Goal: Check status: Check status

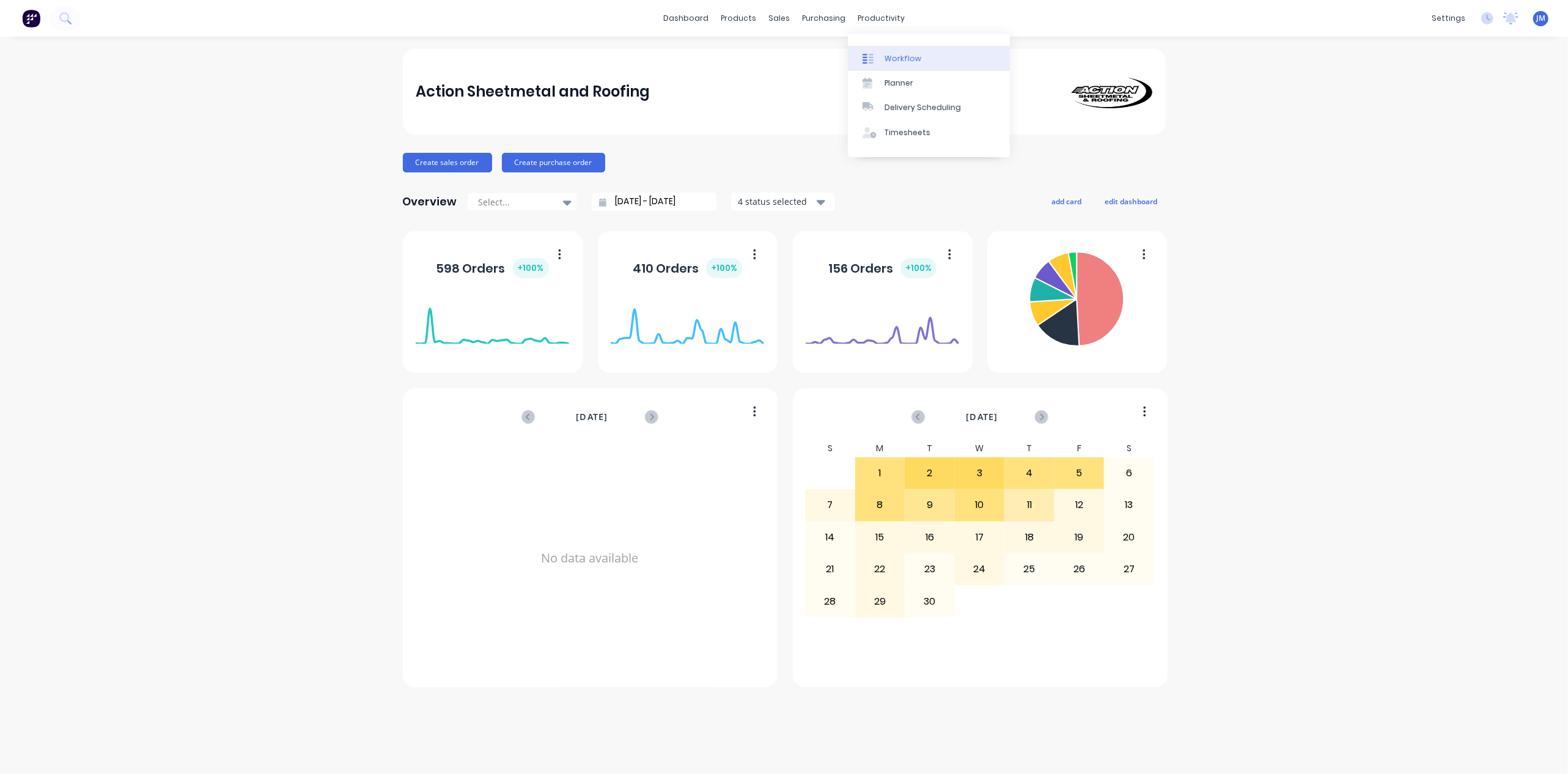
click at [894, 57] on div "Workflow" at bounding box center [903, 58] width 37 height 11
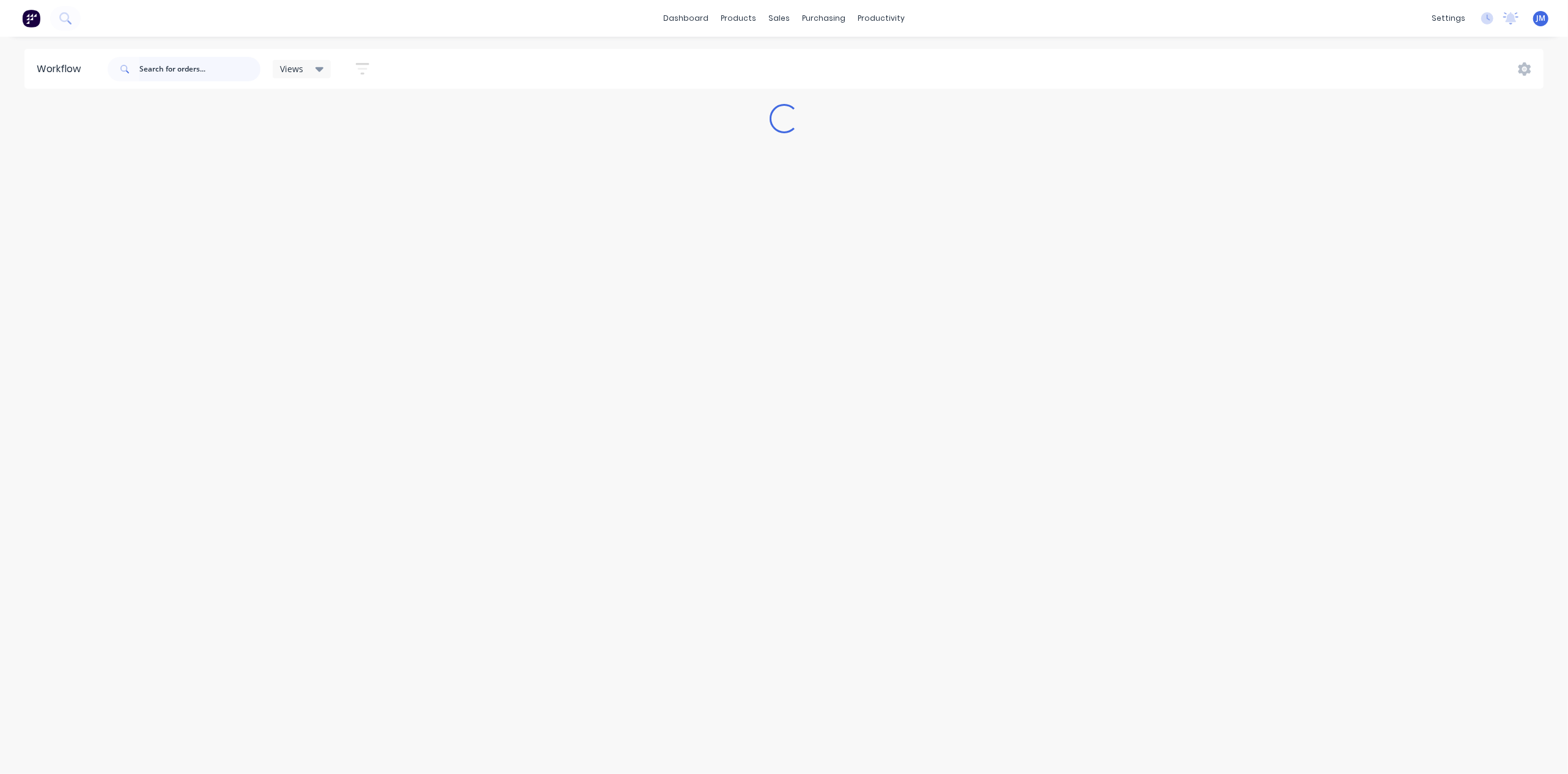
drag, startPoint x: 143, startPoint y: 72, endPoint x: 155, endPoint y: 70, distance: 12.2
click at [144, 71] on input "text" at bounding box center [199, 69] width 121 height 24
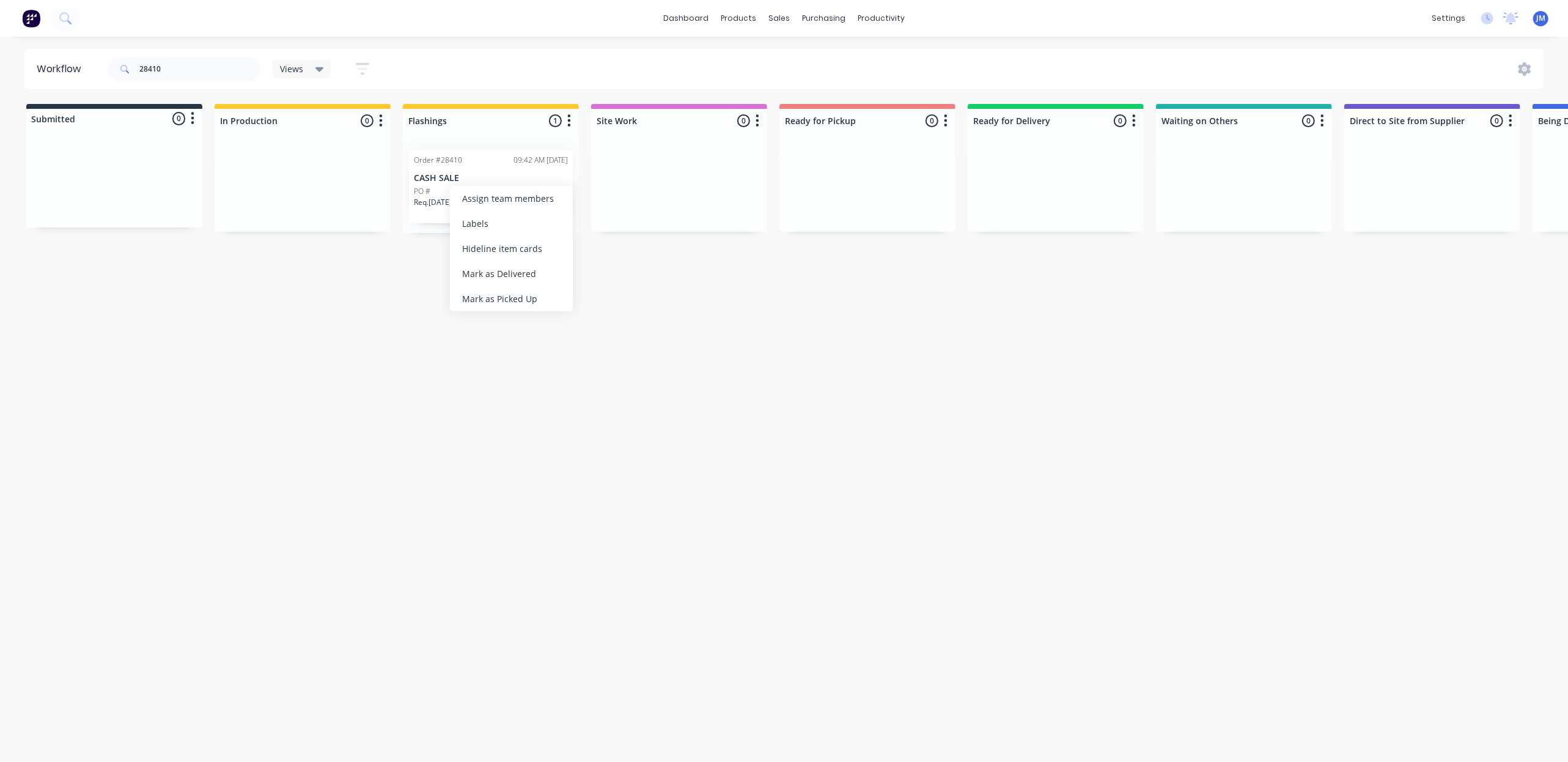
click at [506, 304] on div "Mark as Picked Up" at bounding box center [510, 298] width 123 height 25
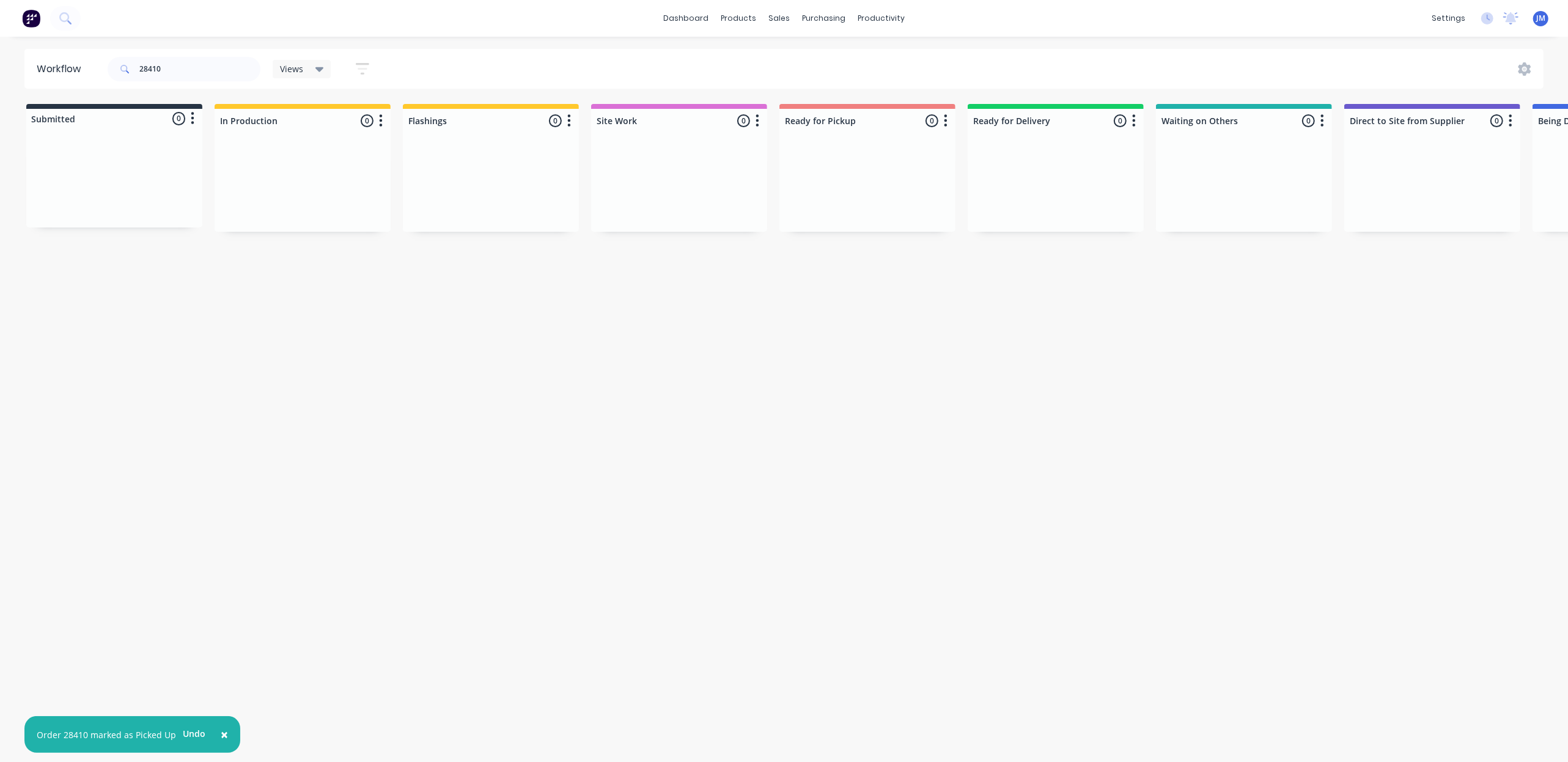
click at [237, 51] on div "28410" at bounding box center [184, 69] width 153 height 37
click at [197, 71] on input "28410" at bounding box center [199, 69] width 121 height 24
type input "2"
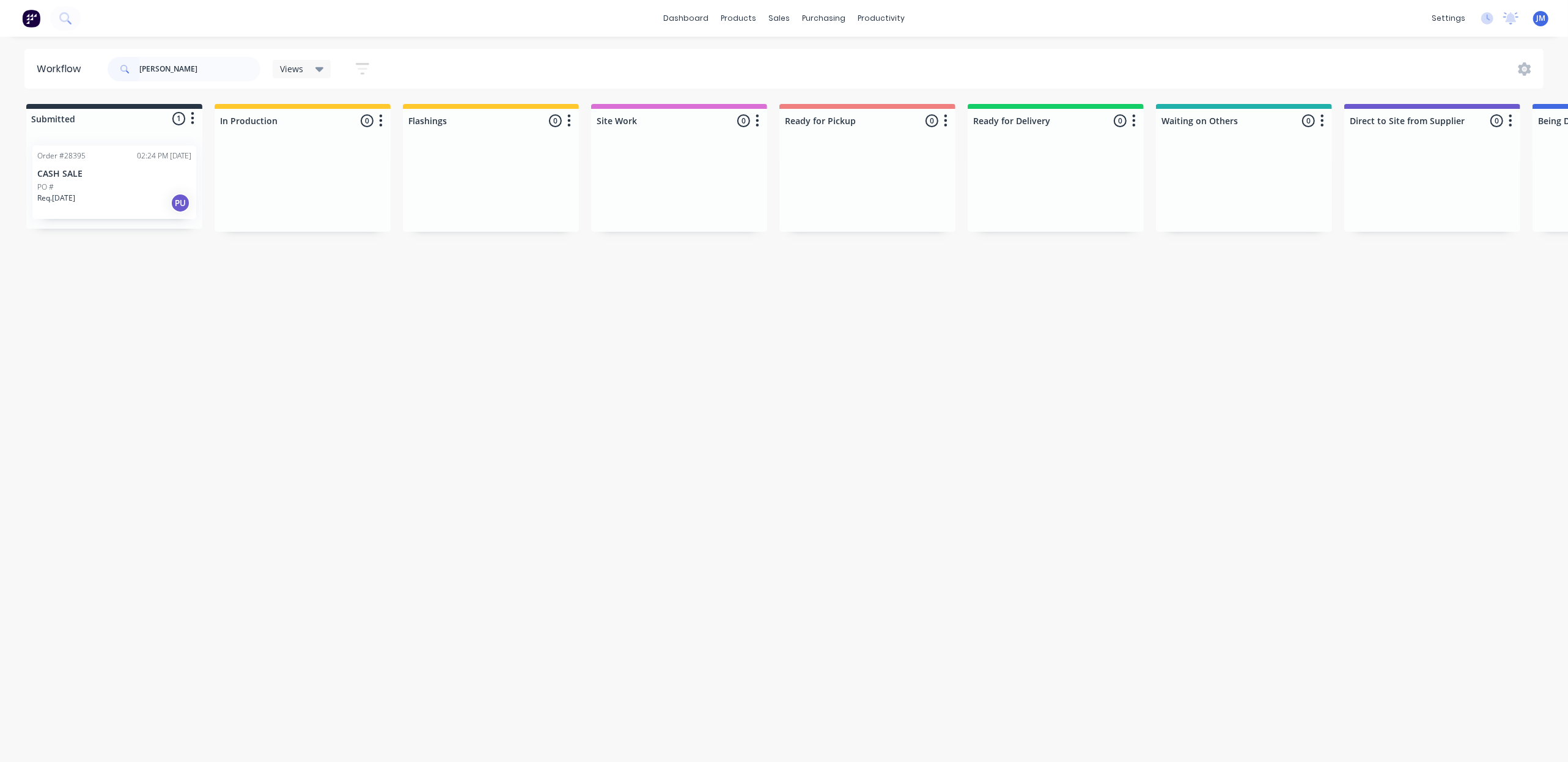
click at [112, 221] on div "Order #28395 02:24 PM [DATE] CASH SALE PO # Req. [DATE] PU" at bounding box center [114, 182] width 176 height 93
click at [118, 199] on div "Req. [DATE] PU" at bounding box center [114, 203] width 154 height 21
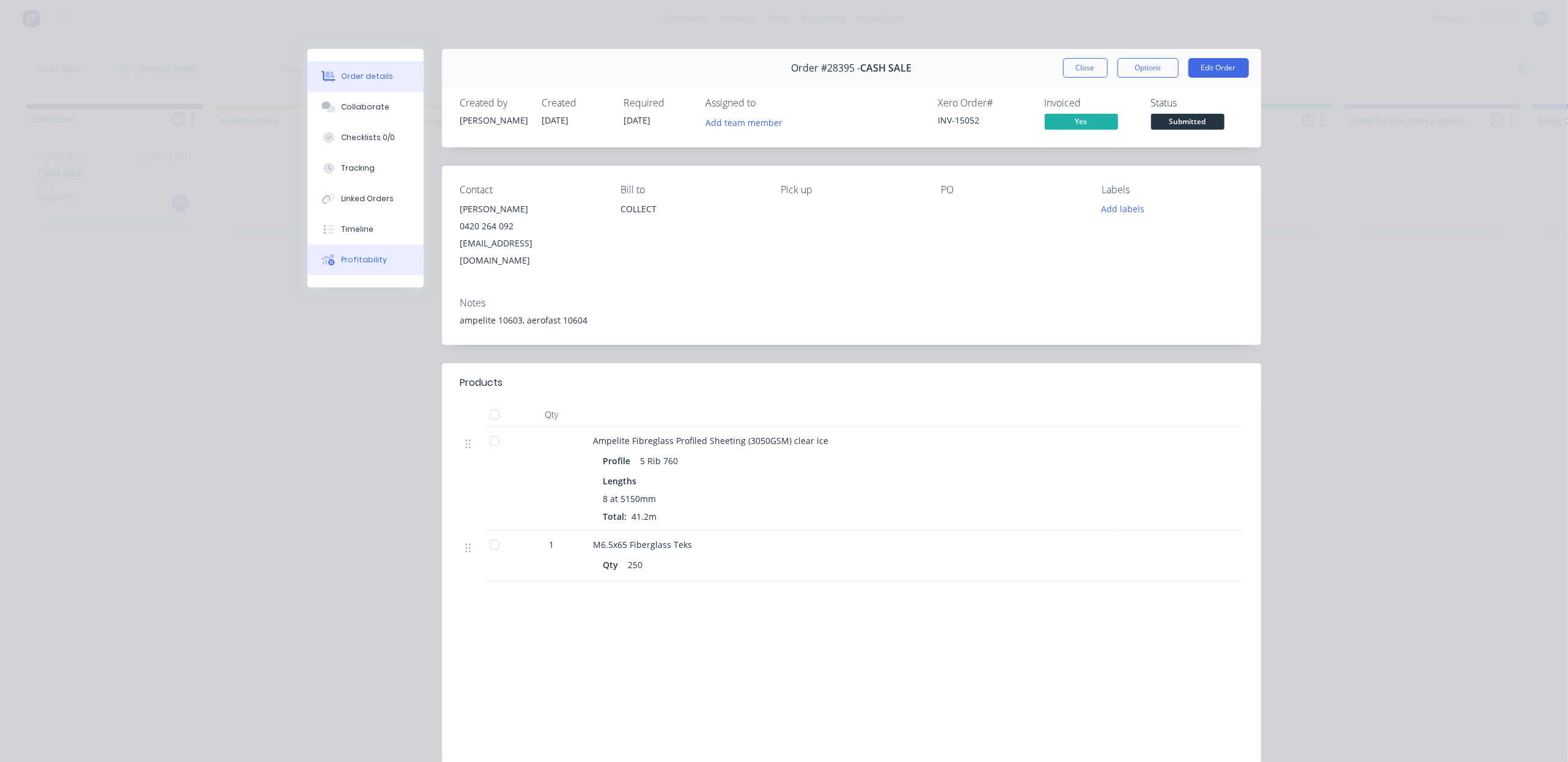
click at [370, 253] on button "Profitability" at bounding box center [366, 259] width 117 height 30
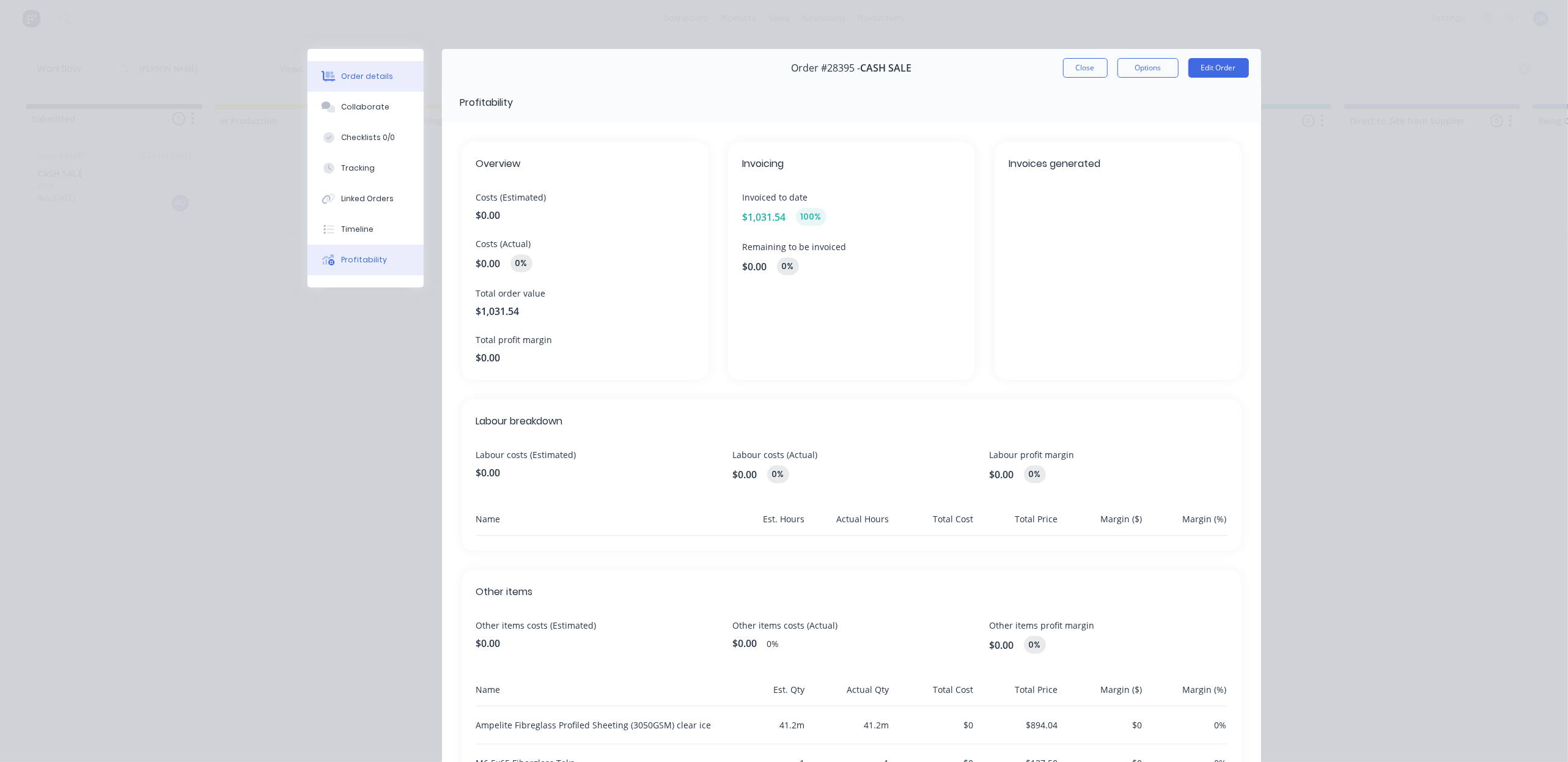
click at [345, 79] on div "Order details" at bounding box center [367, 77] width 52 height 11
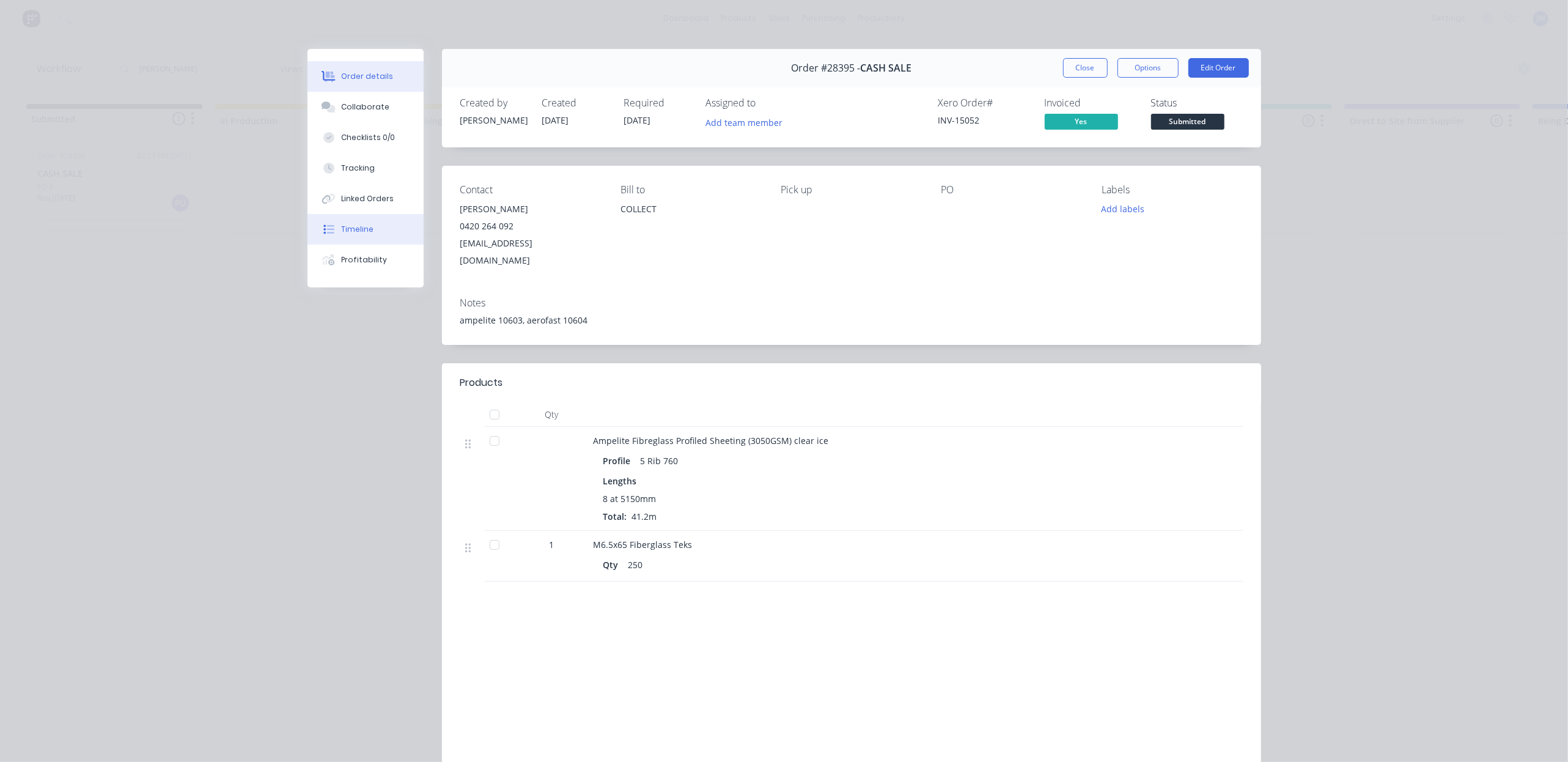
click at [379, 223] on button "Timeline" at bounding box center [366, 229] width 117 height 30
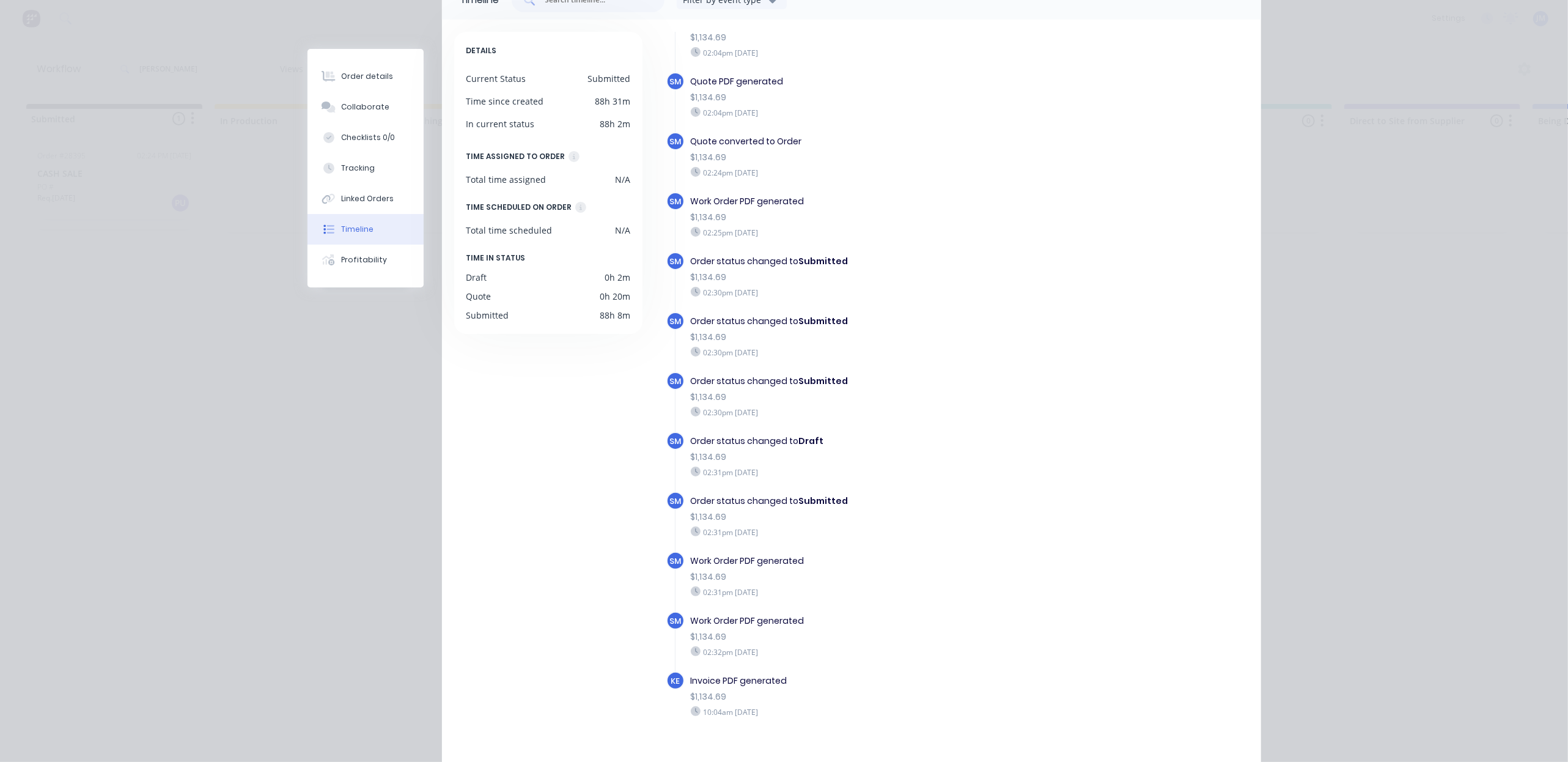
scroll to position [164, 0]
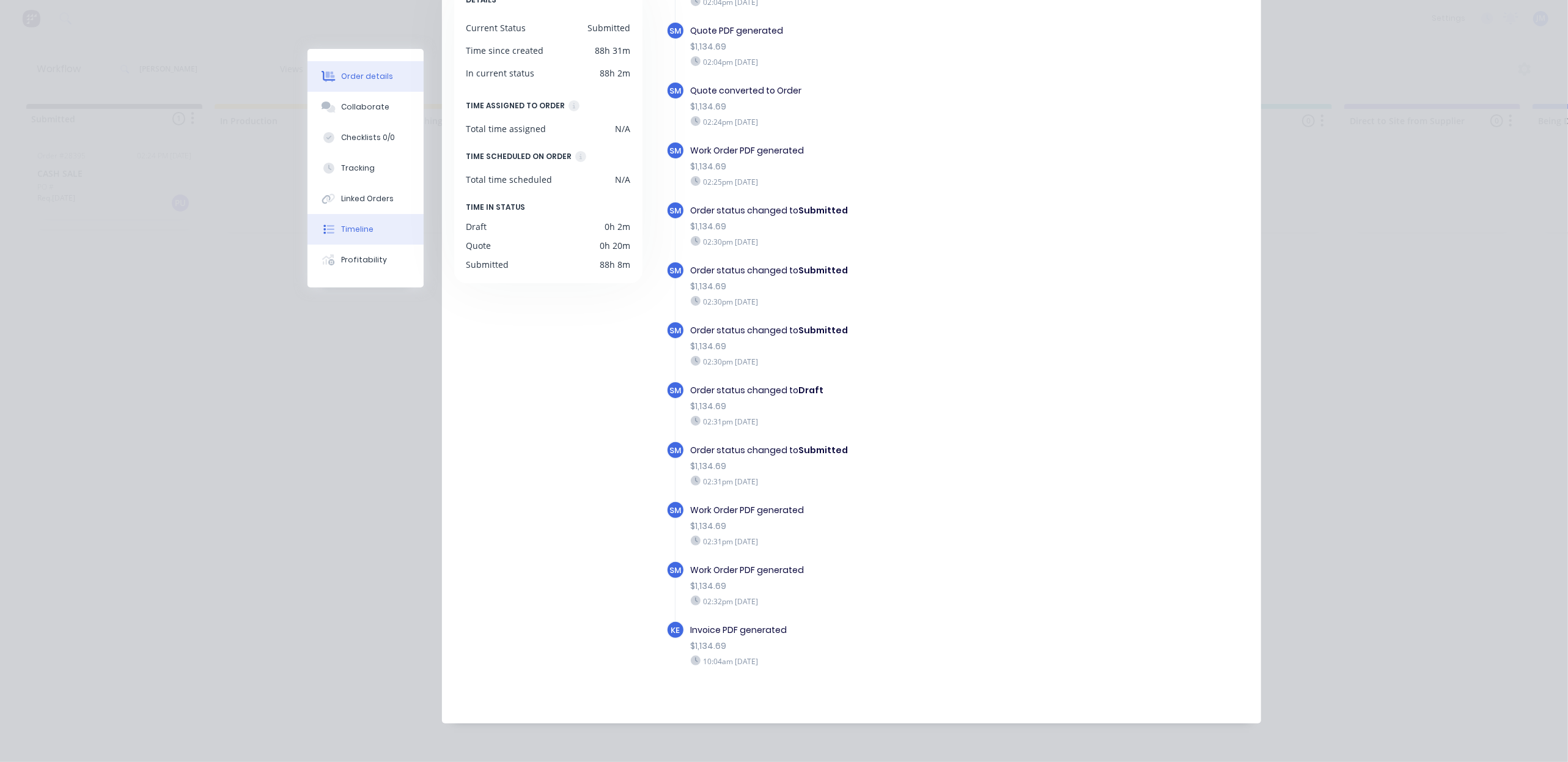
drag, startPoint x: 338, startPoint y: 69, endPoint x: 346, endPoint y: 69, distance: 8.0
click at [340, 69] on button "Order details" at bounding box center [366, 76] width 117 height 30
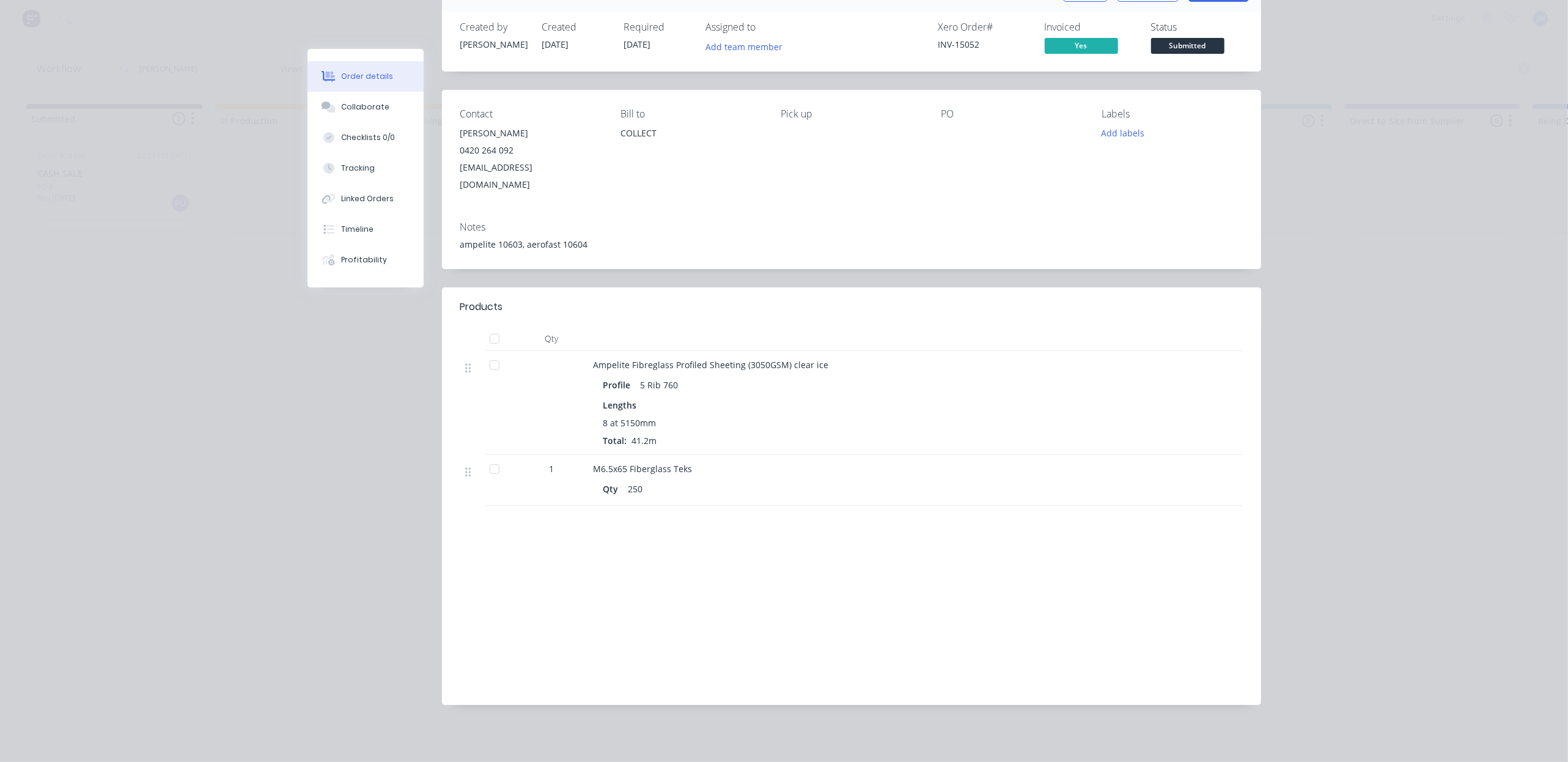
scroll to position [59, 0]
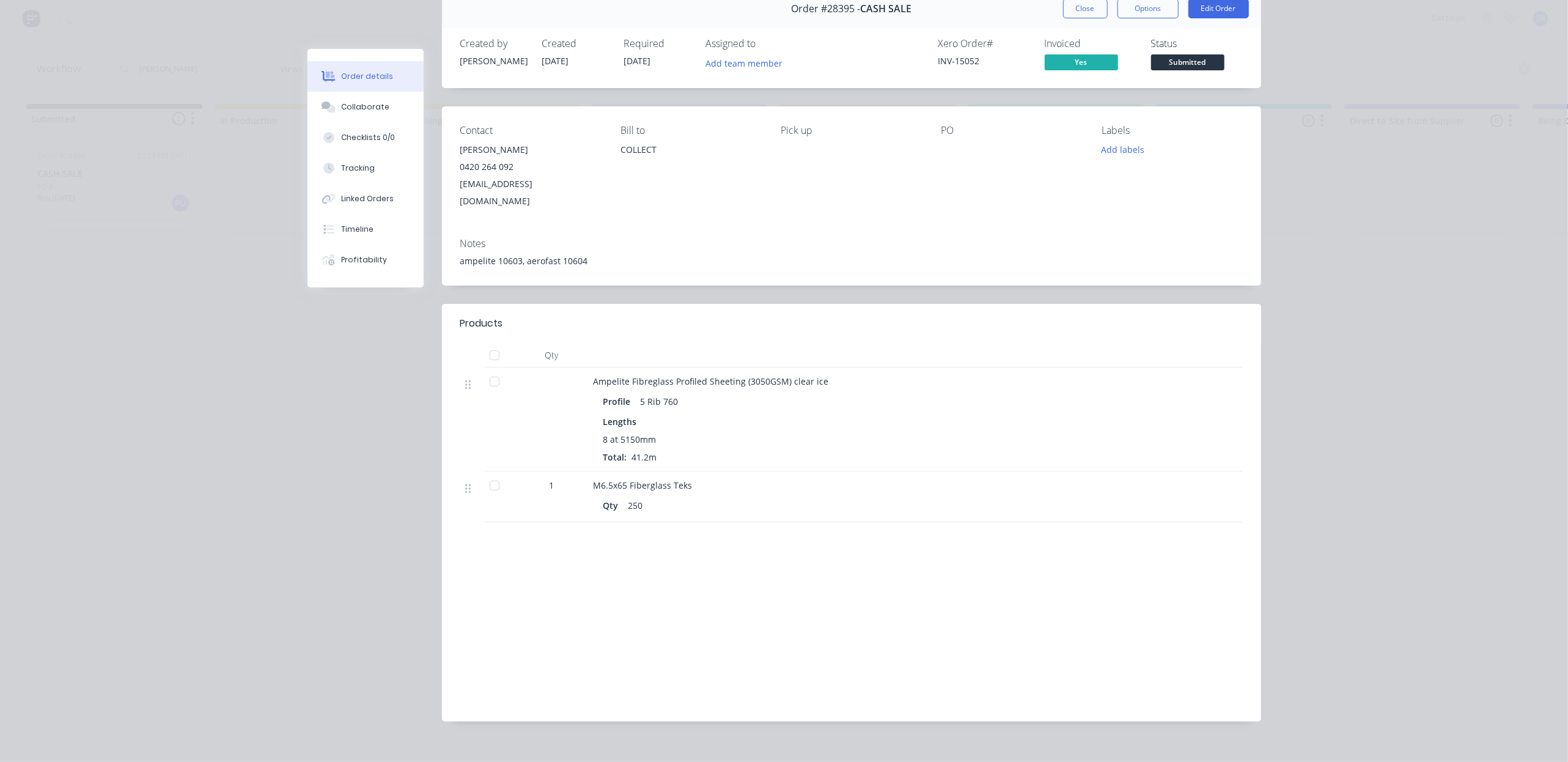
drag, startPoint x: 1130, startPoint y: 10, endPoint x: 1137, endPoint y: 20, distance: 12.2
click at [1132, 10] on button "Options" at bounding box center [1148, 9] width 61 height 19
click at [1128, 64] on div "Work Order" at bounding box center [1114, 64] width 106 height 17
click at [1106, 90] on div "Standard" at bounding box center [1114, 89] width 106 height 17
click at [1064, 13] on button "Close" at bounding box center [1084, 9] width 44 height 19
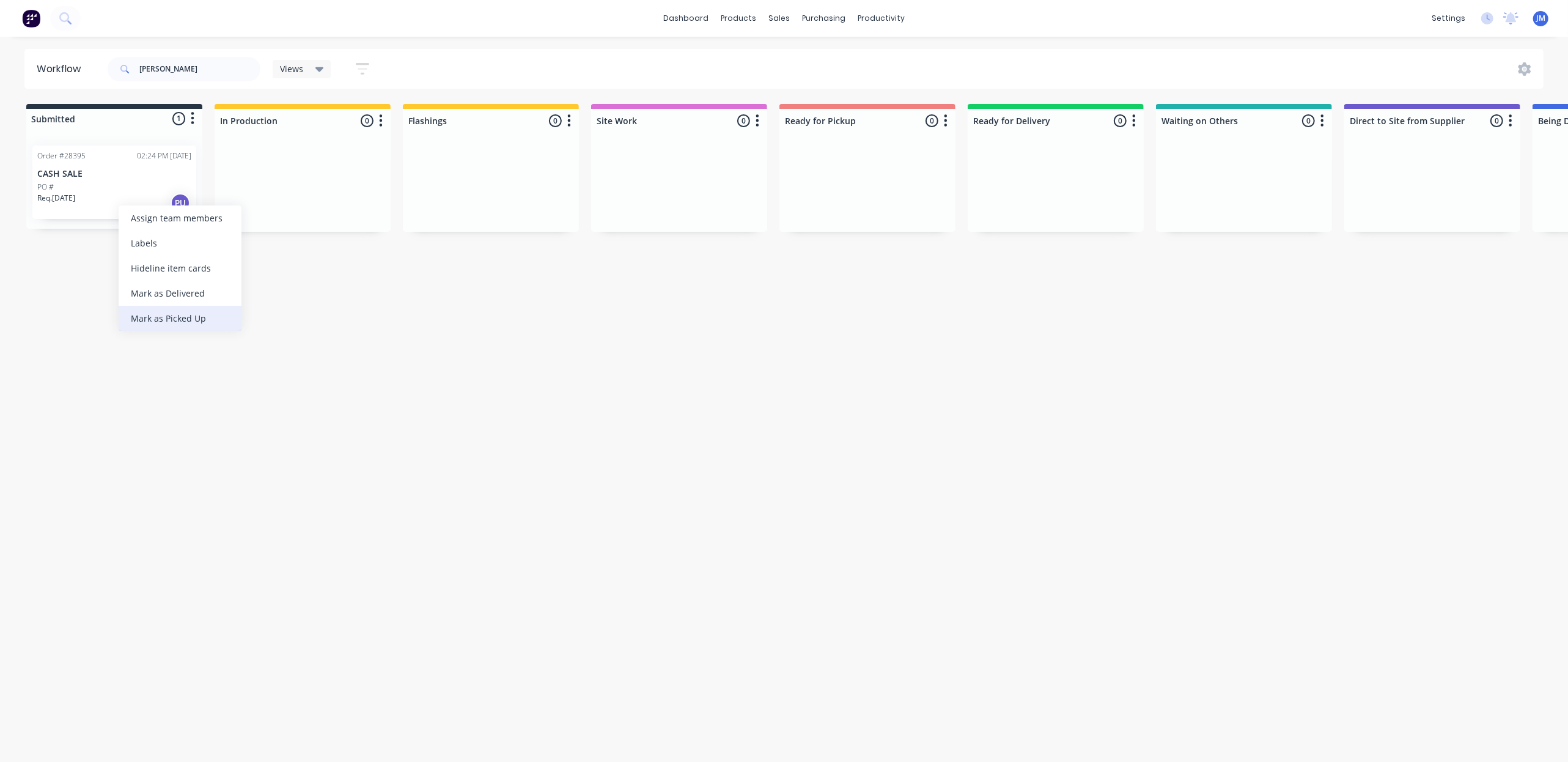
click at [166, 318] on div "Mark as Picked Up" at bounding box center [179, 318] width 123 height 25
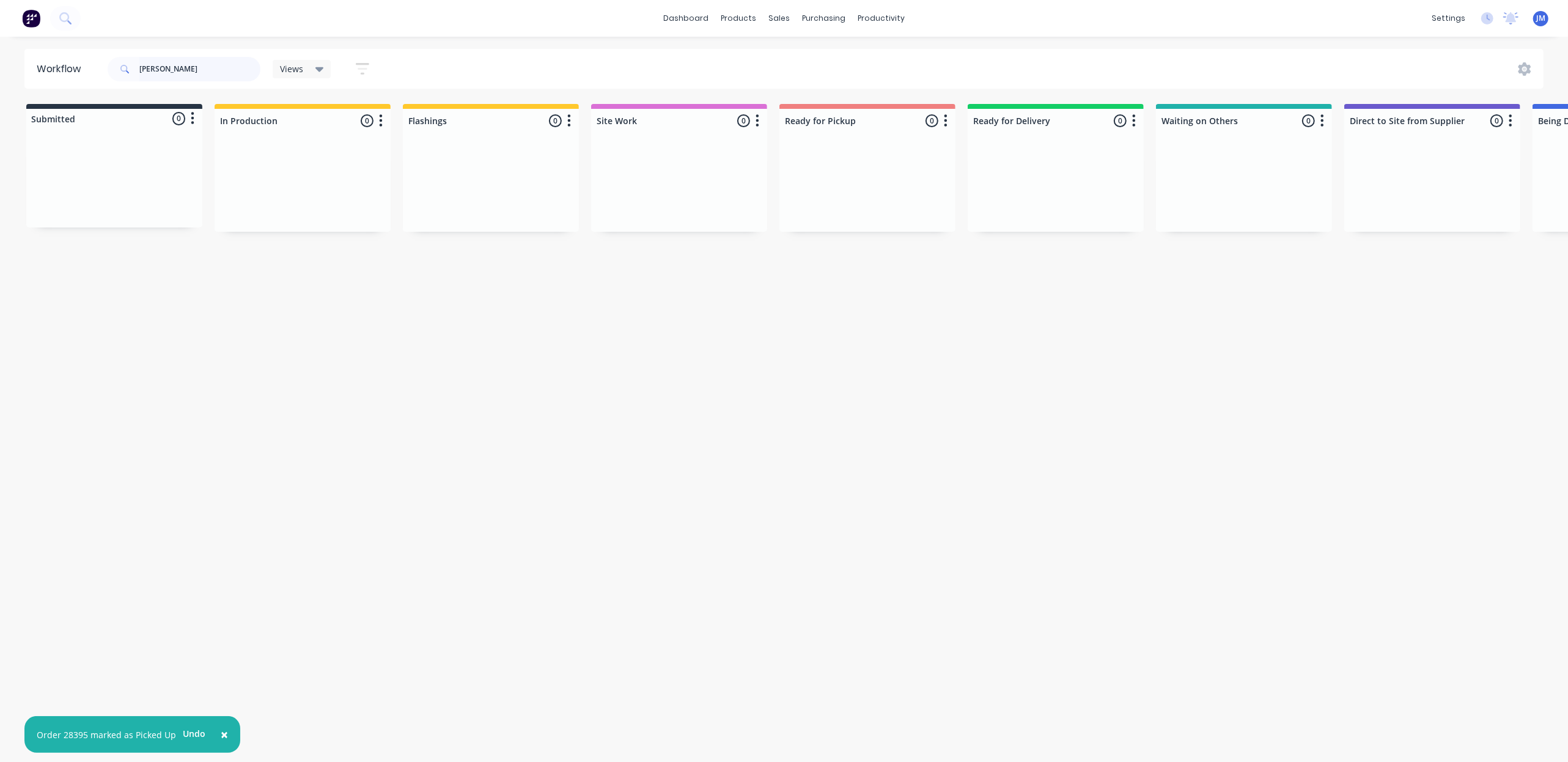
click at [204, 71] on input "[PERSON_NAME]" at bounding box center [199, 69] width 121 height 24
type input "p"
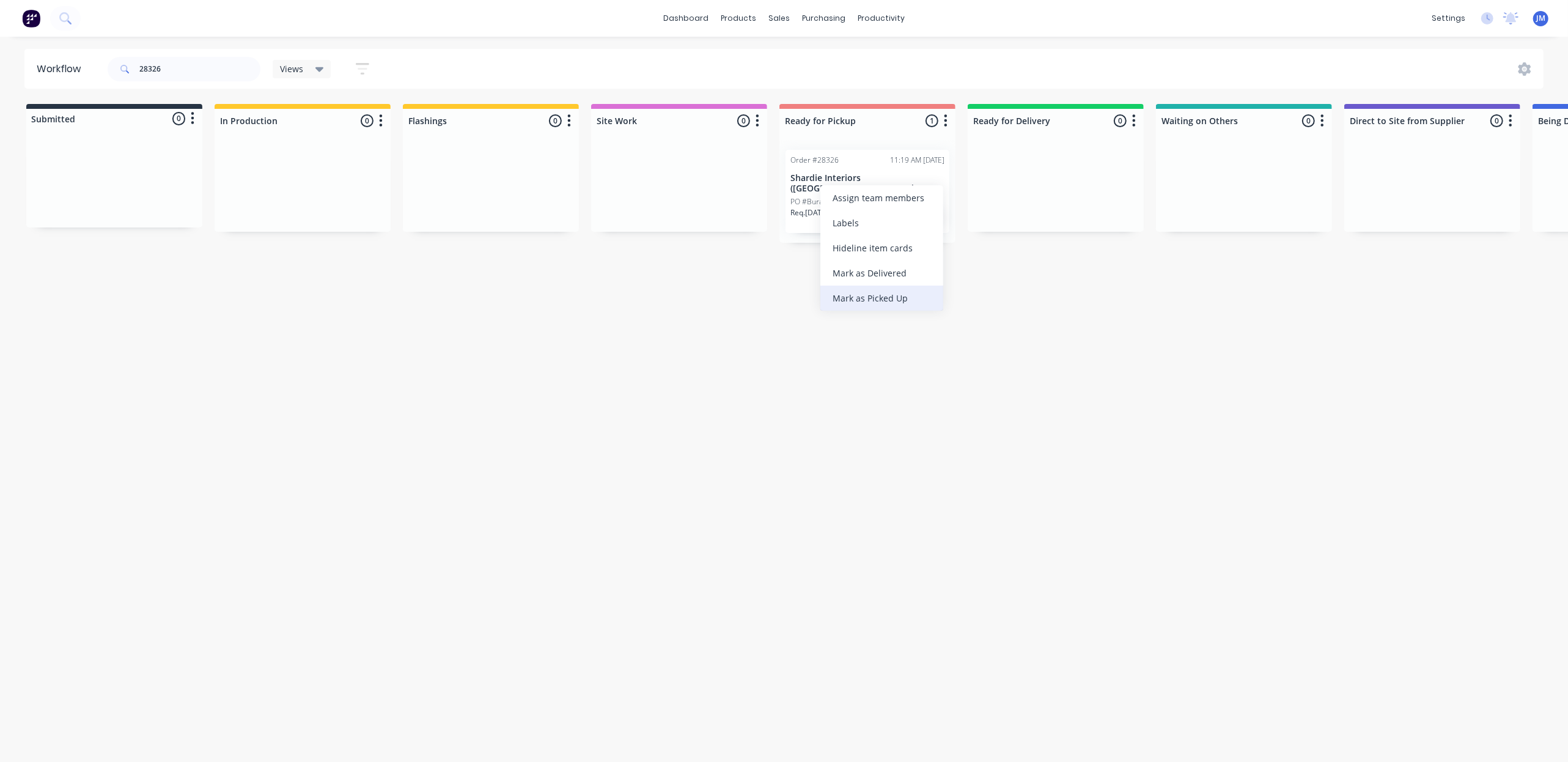
click at [849, 302] on div "Mark as Picked Up" at bounding box center [881, 297] width 123 height 25
click at [184, 74] on input "28326" at bounding box center [199, 69] width 121 height 24
type input "2"
click at [871, 290] on div "Mark as Picked Up" at bounding box center [910, 293] width 123 height 25
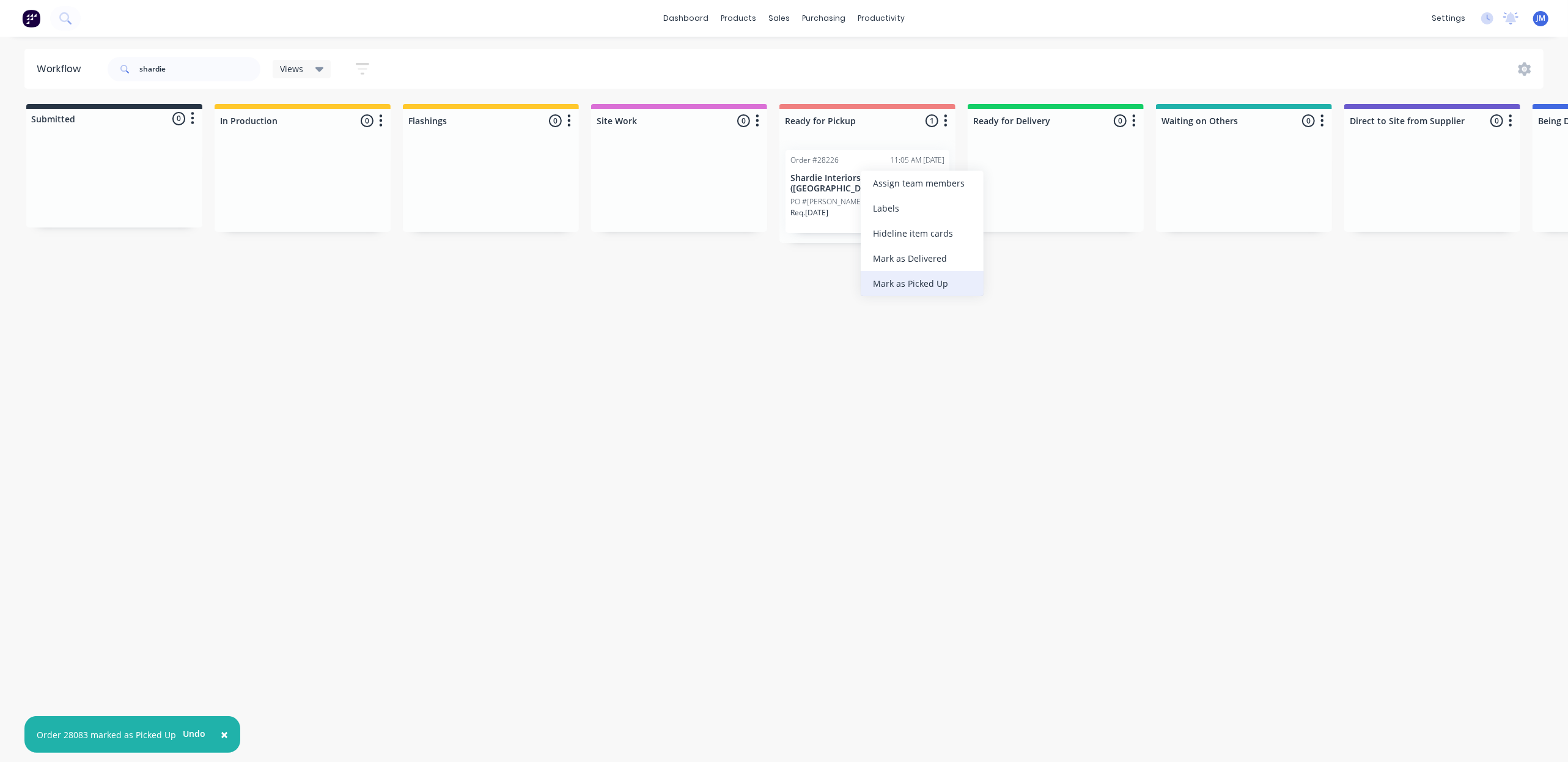
click at [885, 289] on div "Mark as Picked Up" at bounding box center [922, 283] width 123 height 25
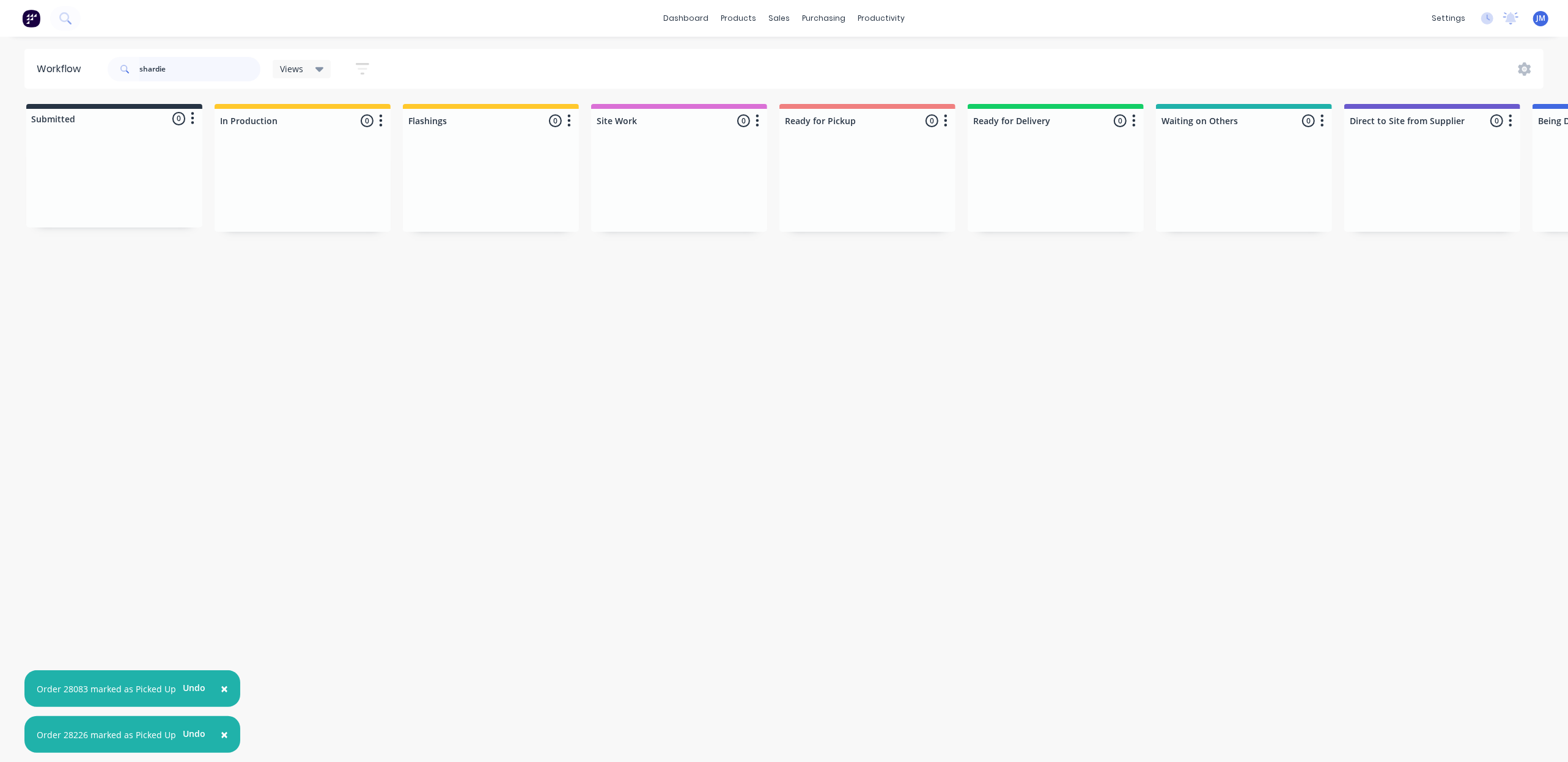
click at [186, 64] on input "shardie" at bounding box center [199, 69] width 121 height 24
type input "s"
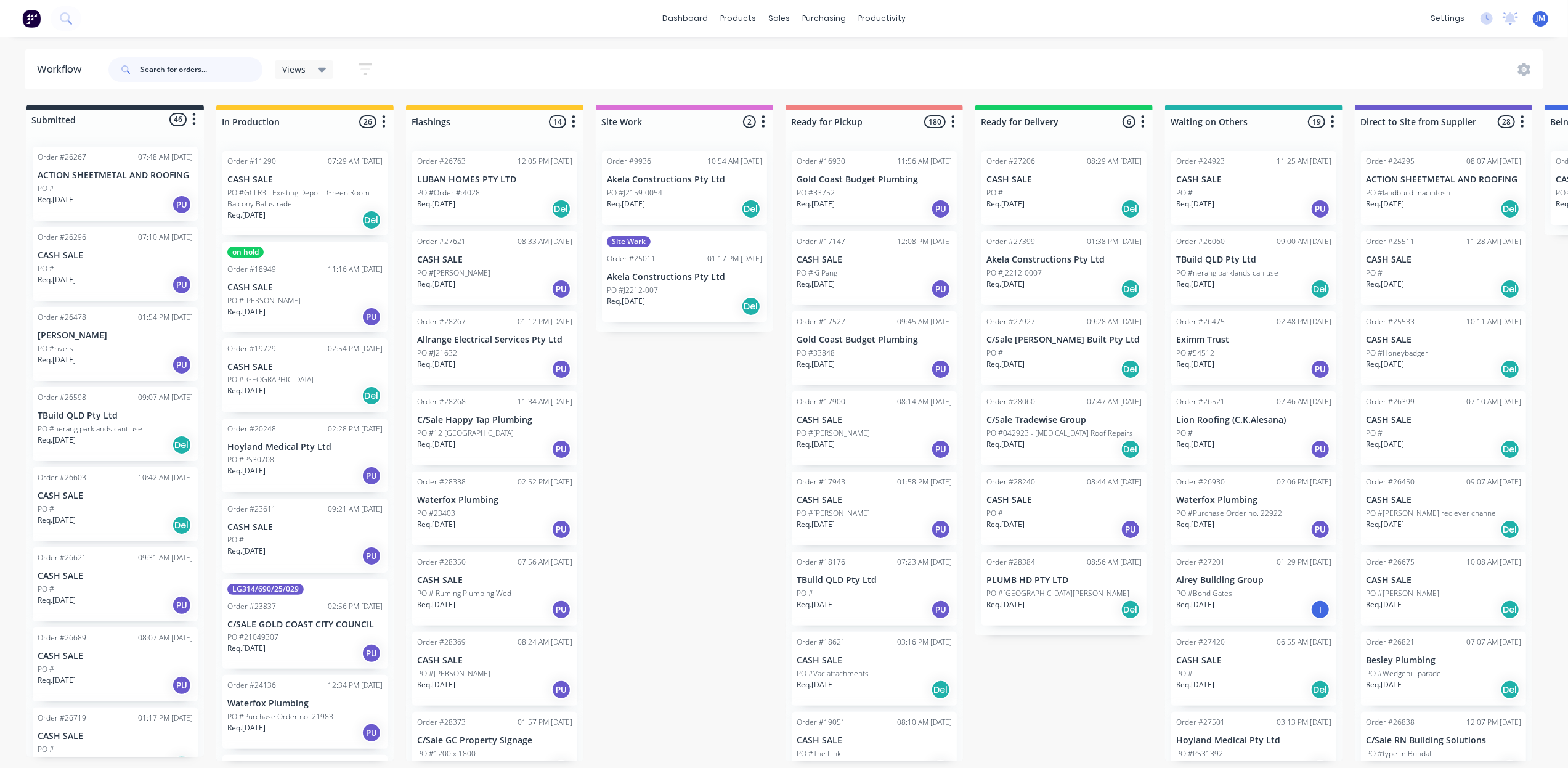
drag, startPoint x: 177, startPoint y: 68, endPoint x: 177, endPoint y: 60, distance: 8.0
click at [177, 64] on input "text" at bounding box center [201, 69] width 122 height 25
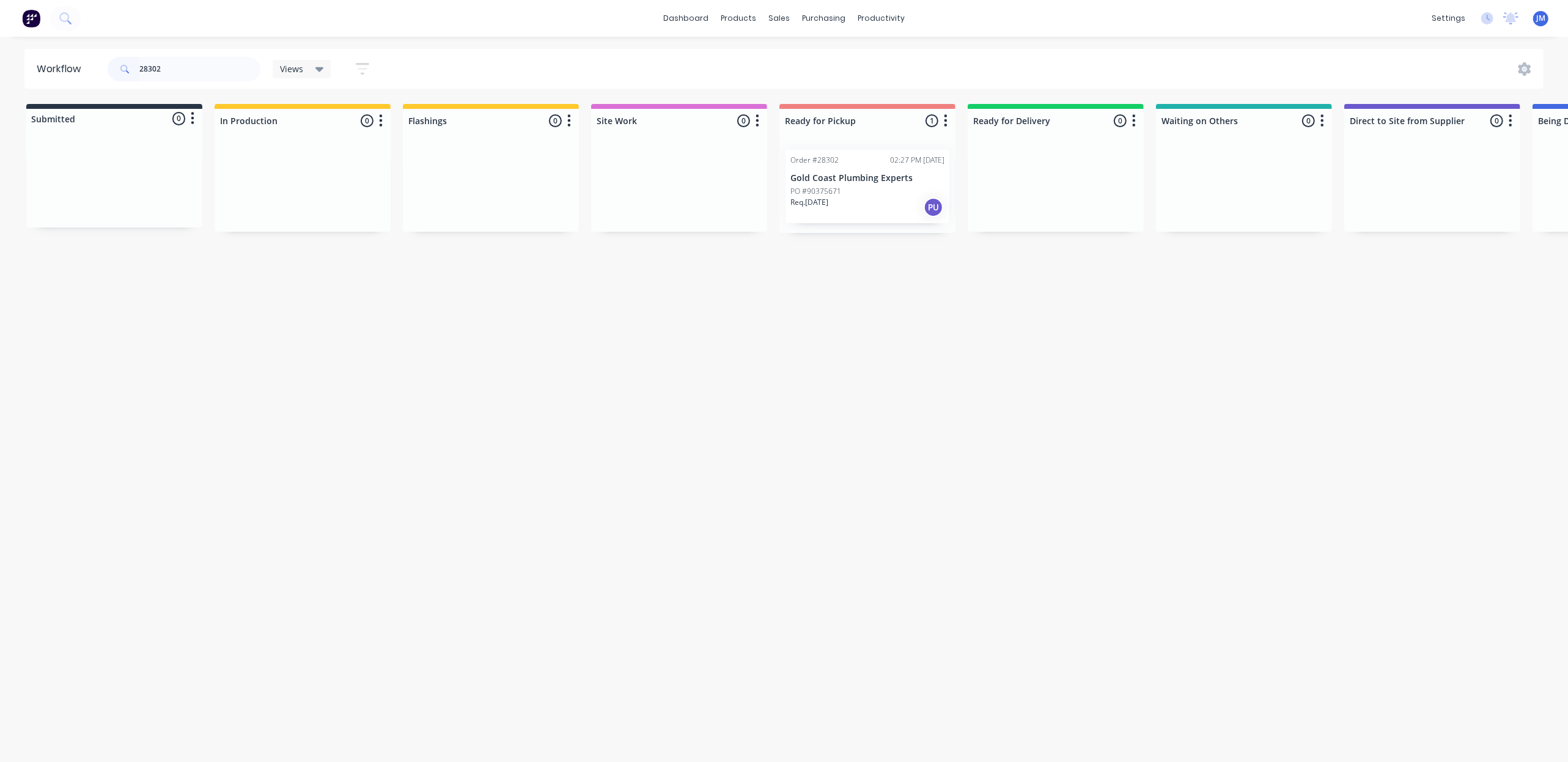
click at [820, 162] on div "Order #28302" at bounding box center [815, 160] width 49 height 11
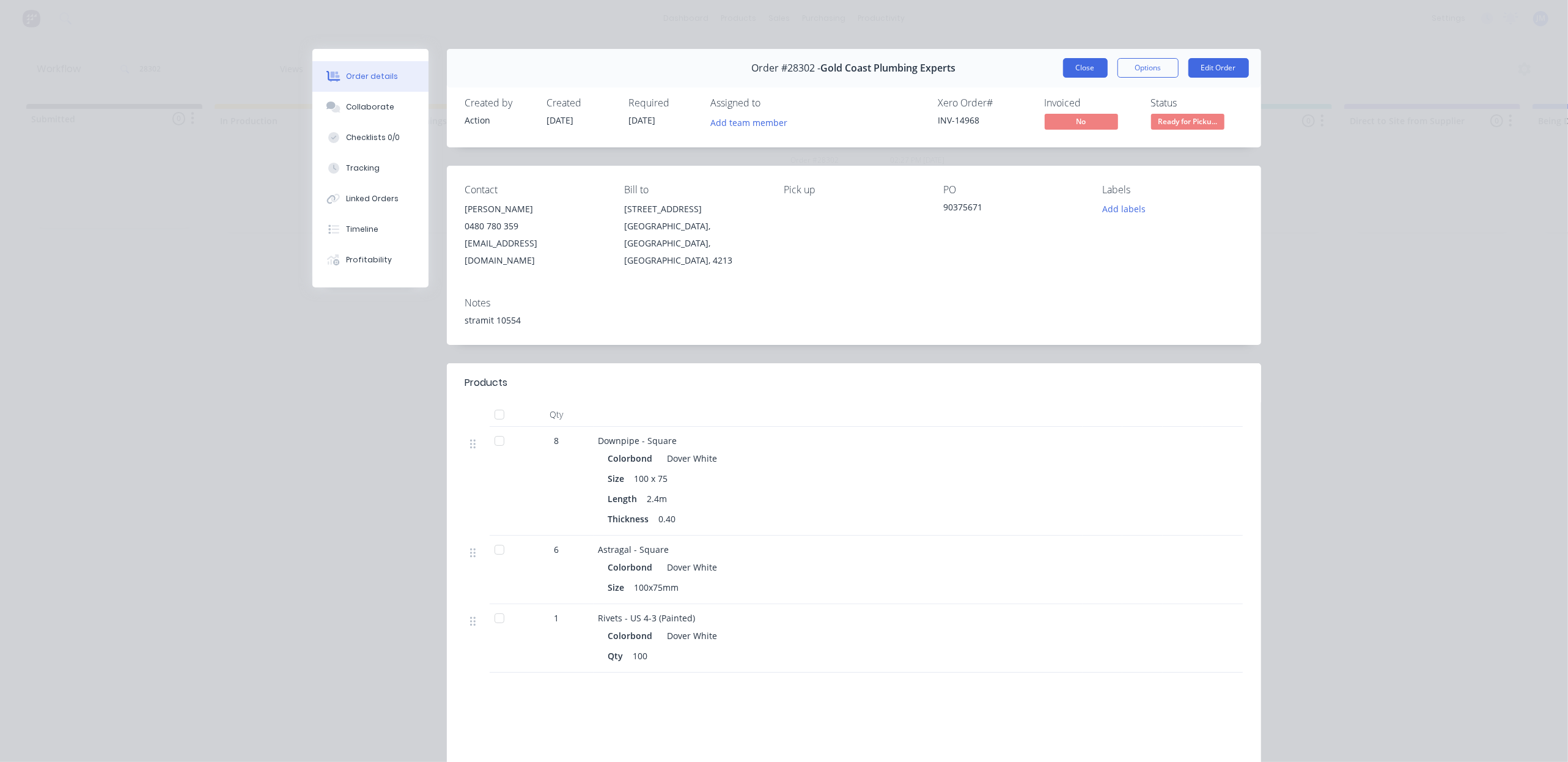
click at [1074, 72] on button "Close" at bounding box center [1084, 68] width 44 height 19
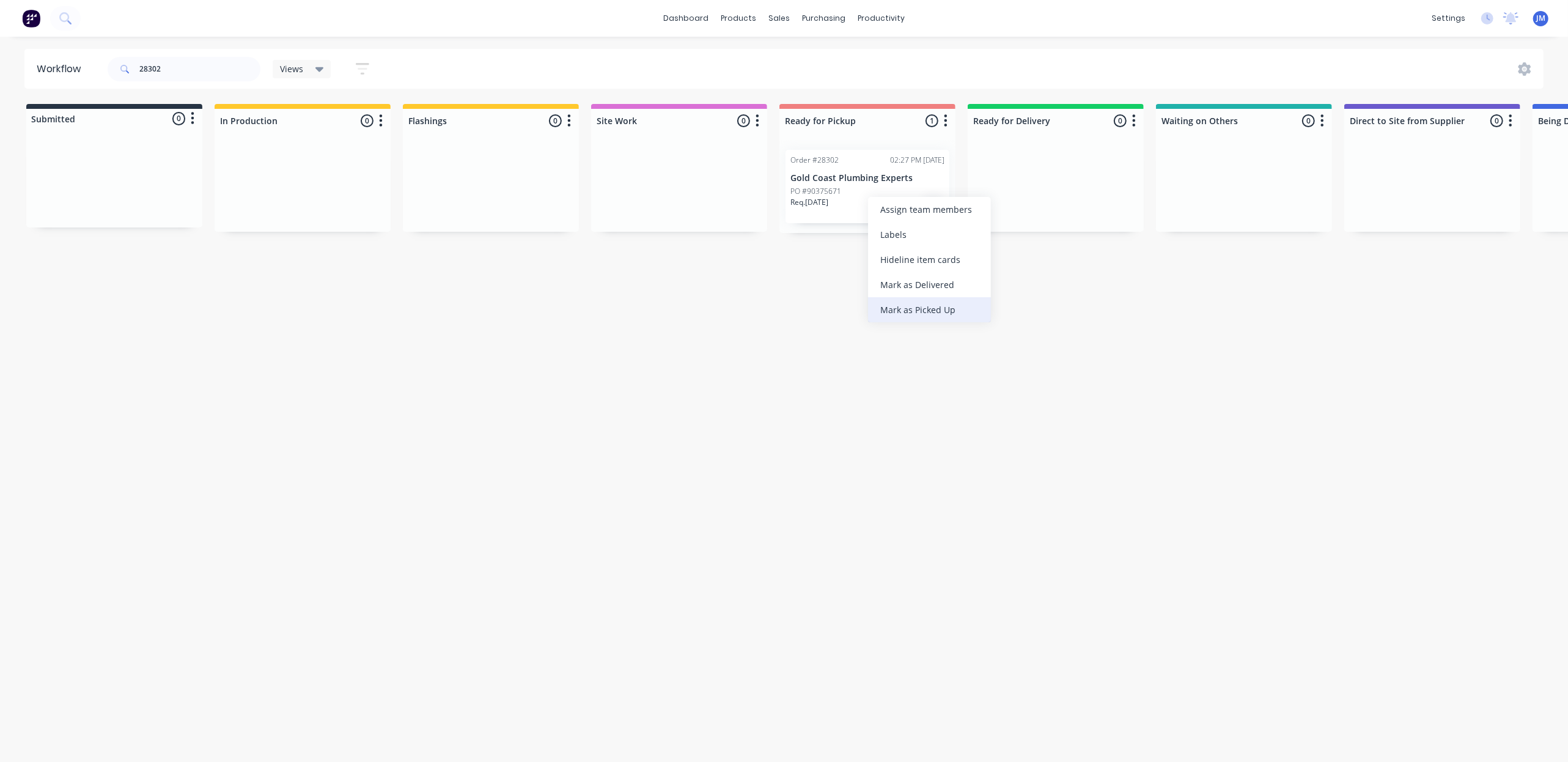
click at [919, 307] on div "Mark as Picked Up" at bounding box center [929, 310] width 123 height 25
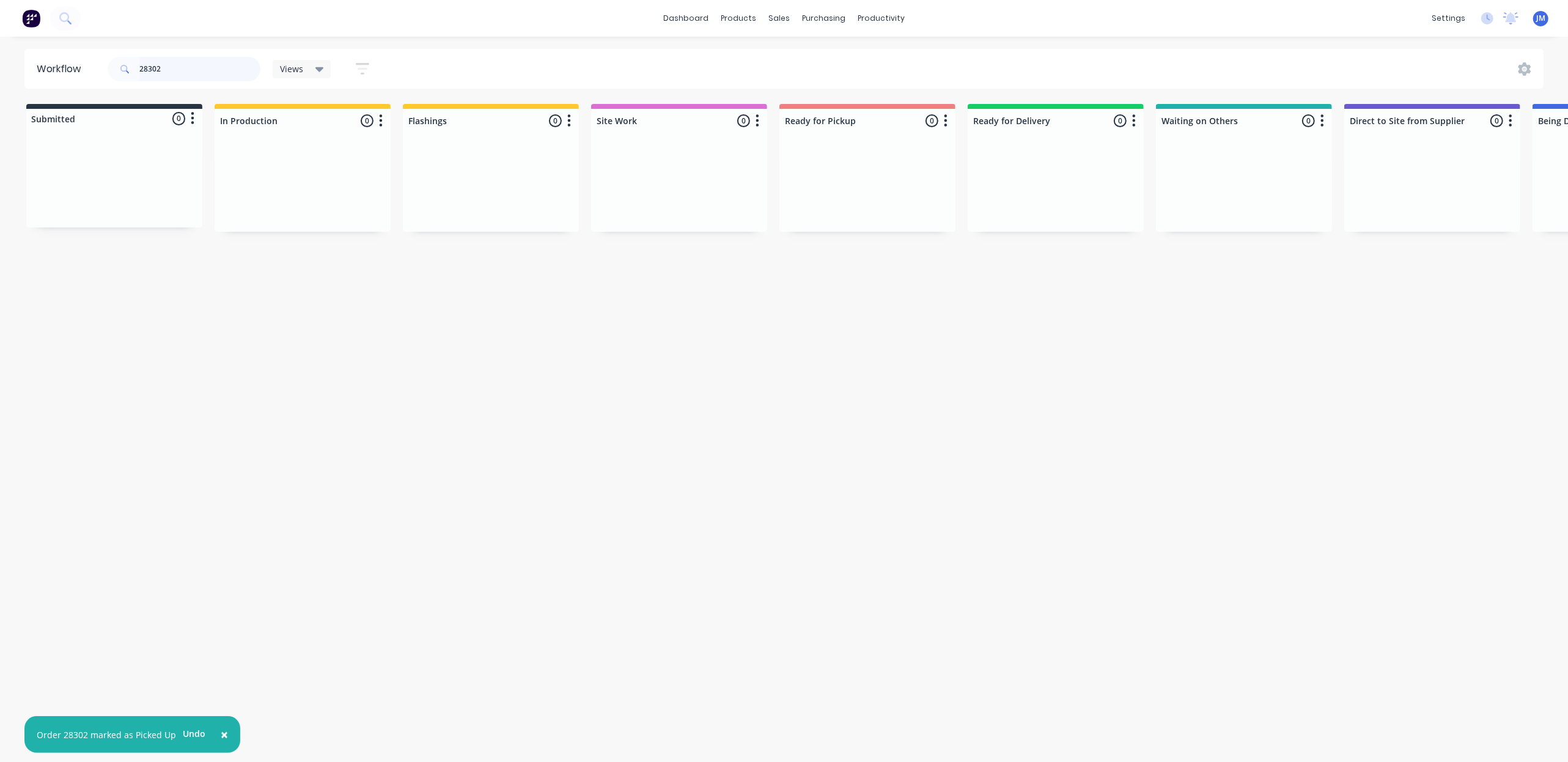
click at [159, 72] on input "28302" at bounding box center [199, 69] width 121 height 24
type input "2"
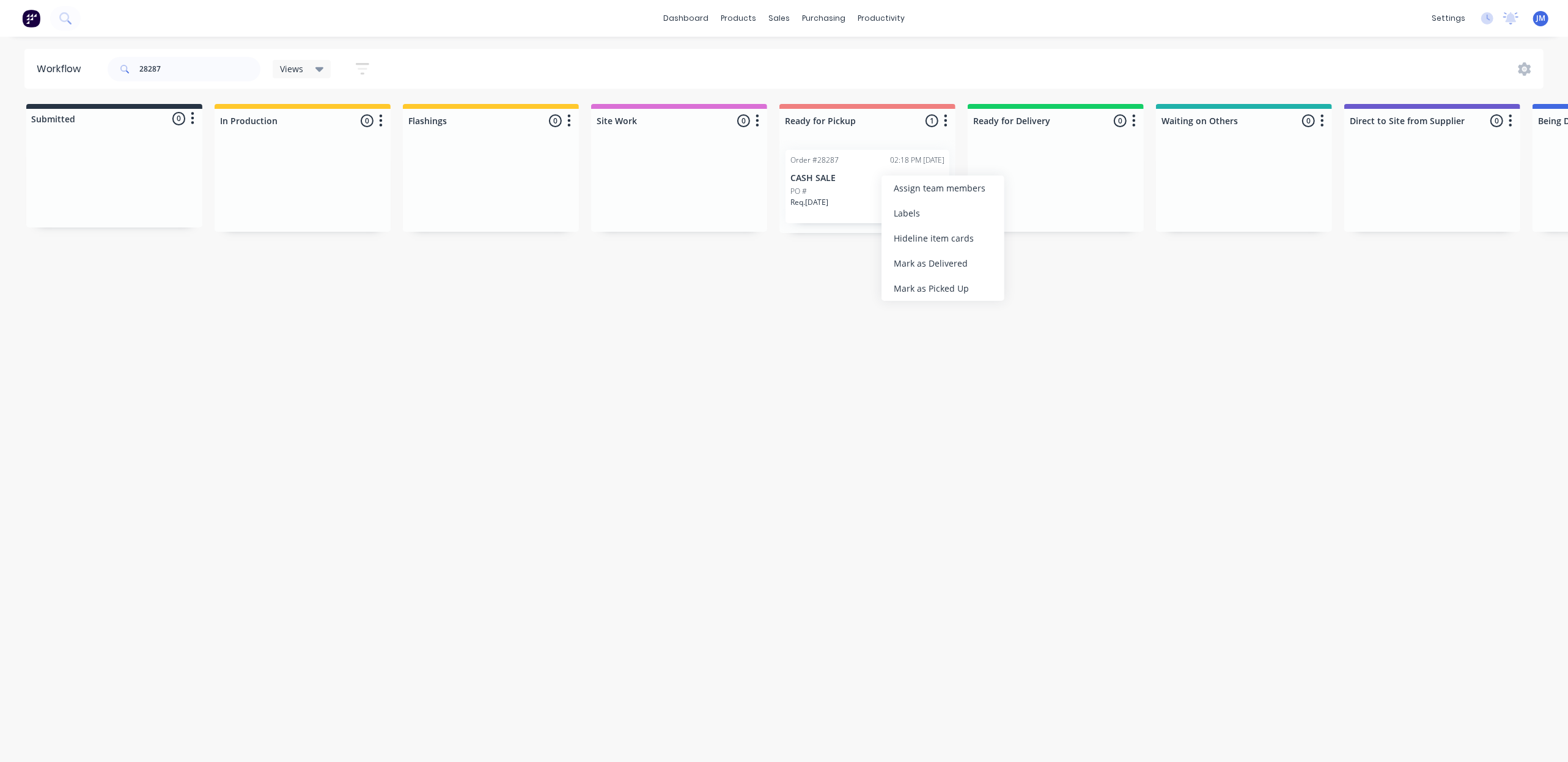
drag, startPoint x: 920, startPoint y: 277, endPoint x: 889, endPoint y: 285, distance: 32.0
click at [920, 277] on div "Mark as Picked Up" at bounding box center [943, 288] width 123 height 25
drag, startPoint x: 210, startPoint y: 74, endPoint x: 210, endPoint y: 64, distance: 10.0
click at [210, 73] on input "28287" at bounding box center [199, 69] width 121 height 24
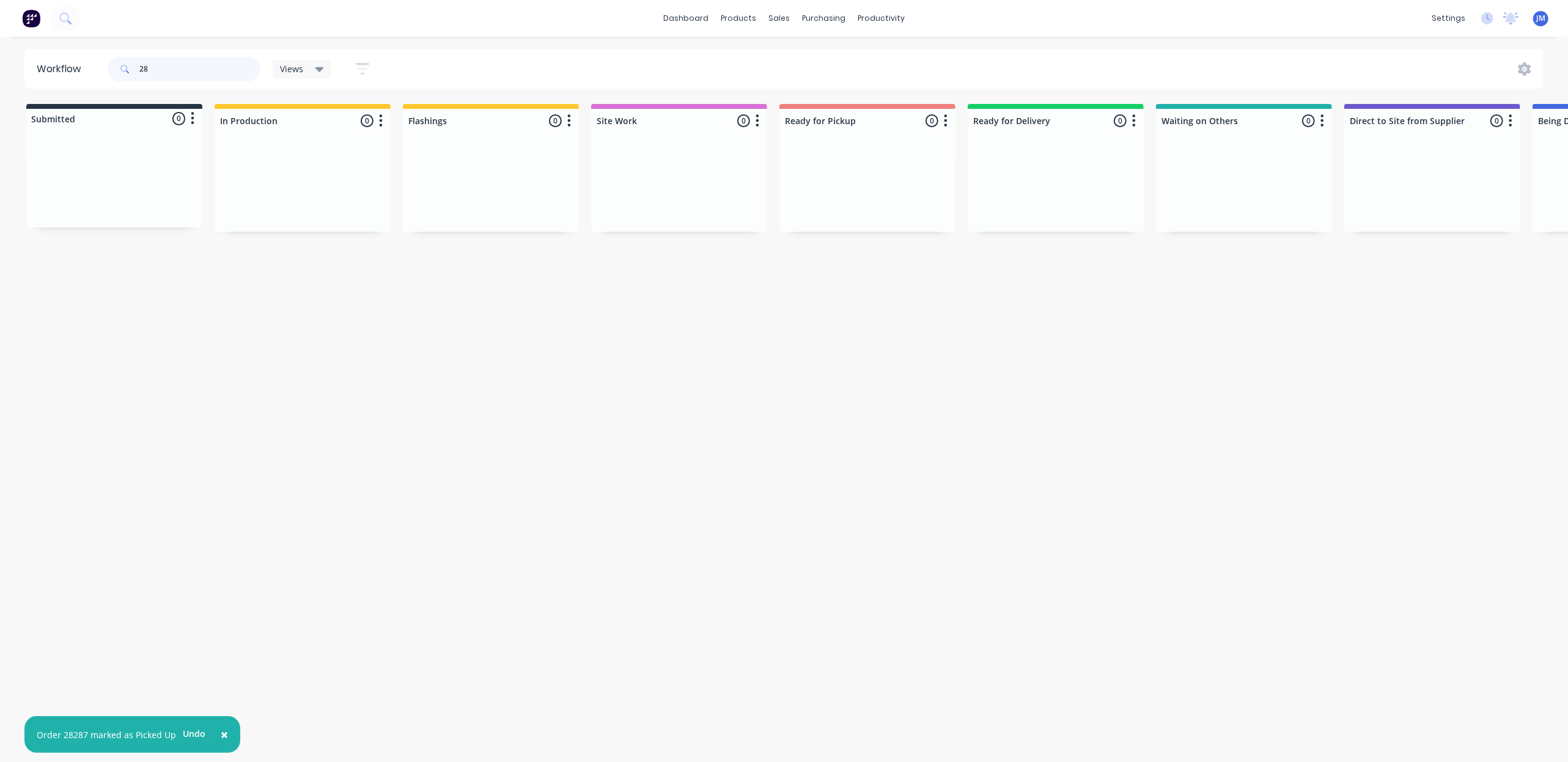
type input "2"
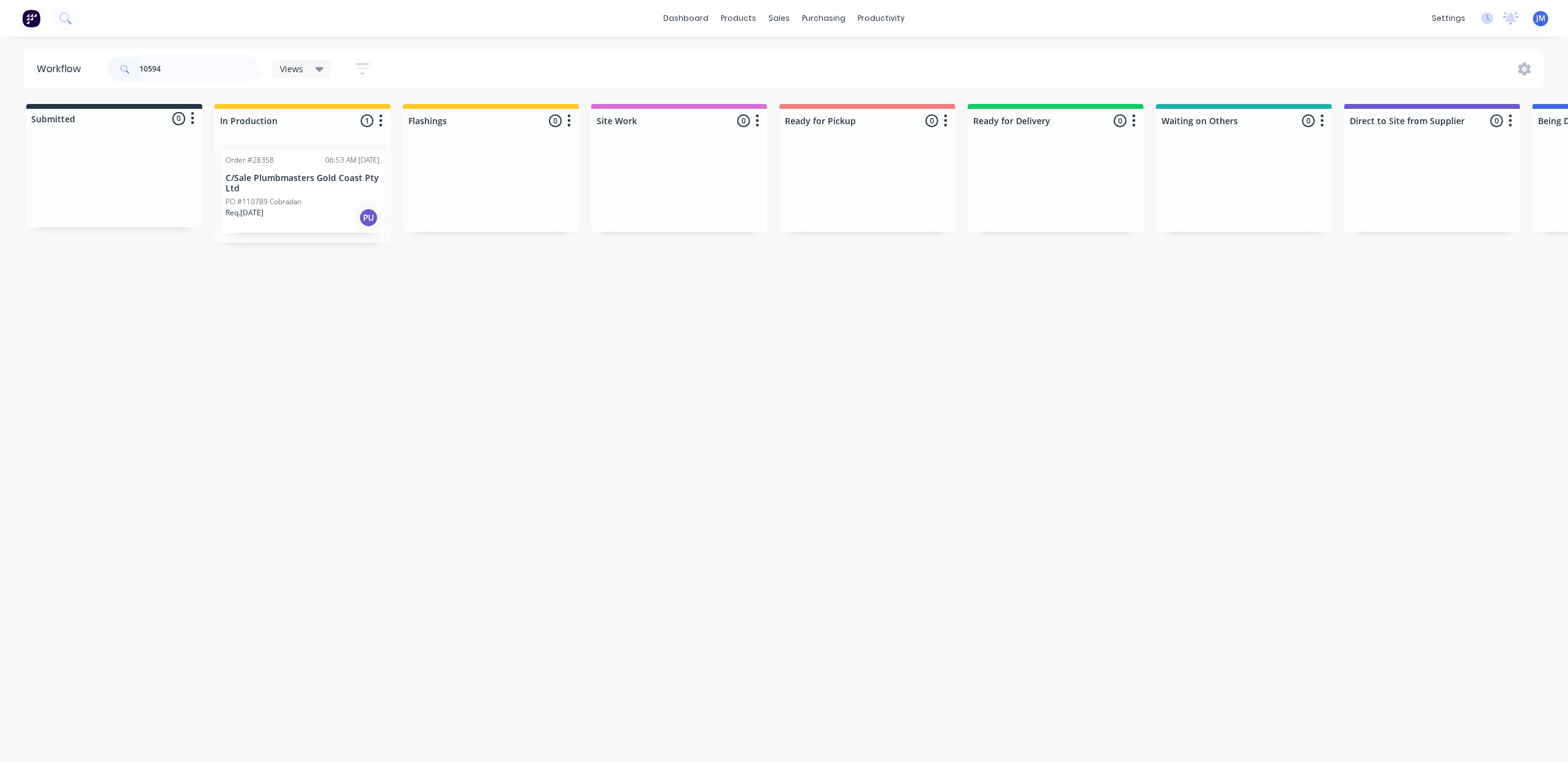
click at [289, 205] on p "PO #110789 Cobradan" at bounding box center [263, 202] width 76 height 11
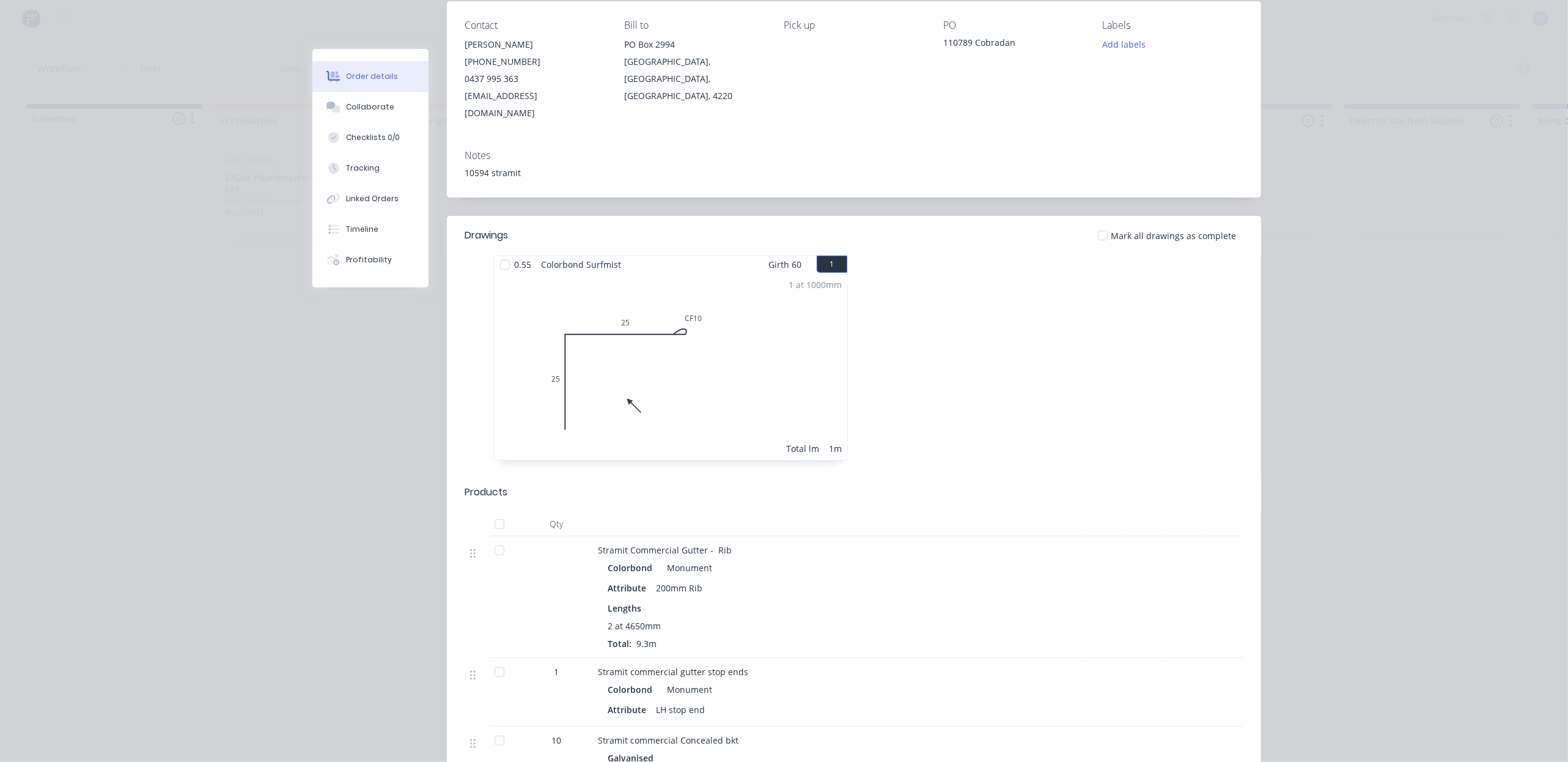
scroll to position [0, 0]
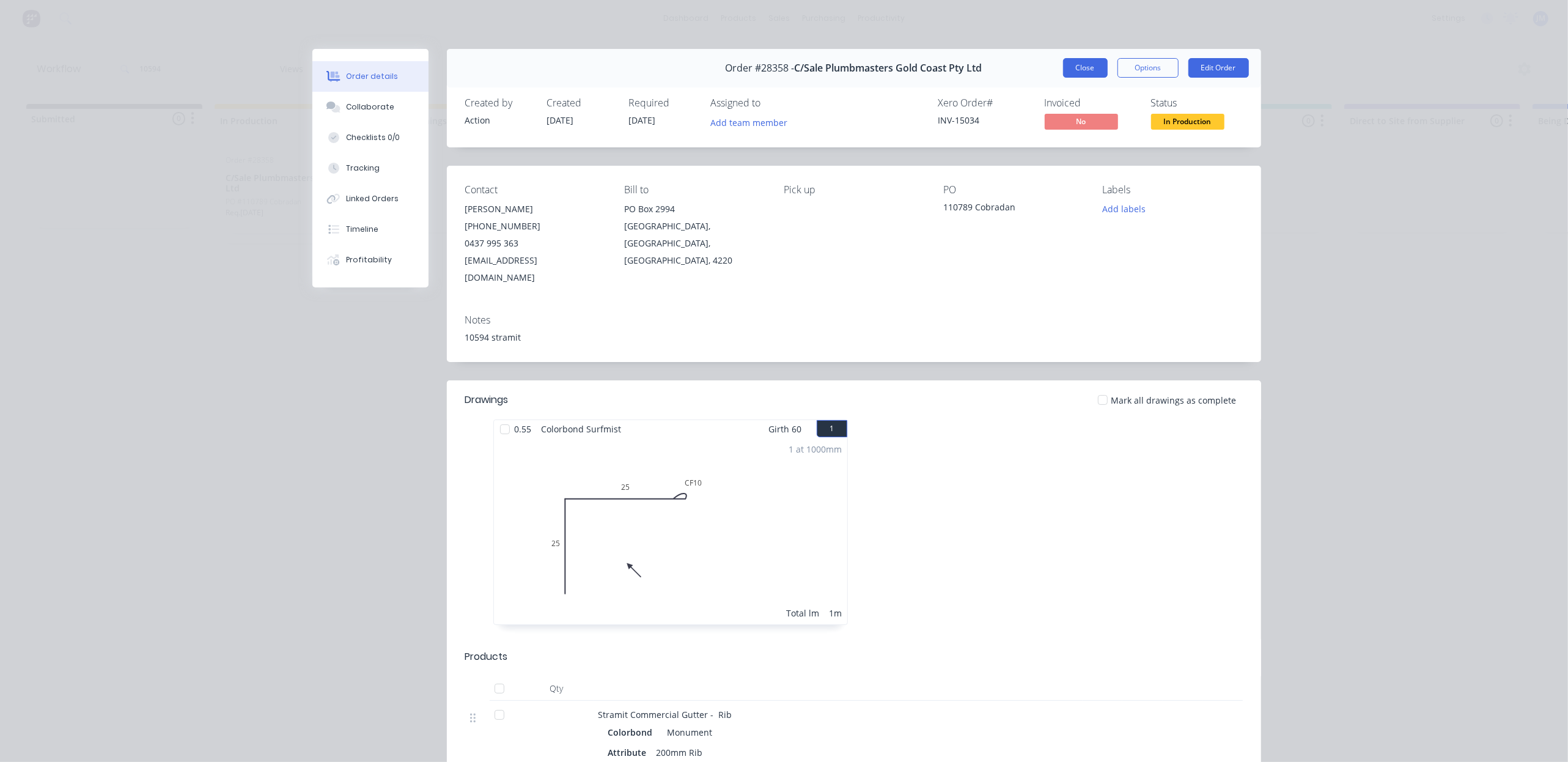
click at [1064, 66] on button "Close" at bounding box center [1084, 68] width 44 height 19
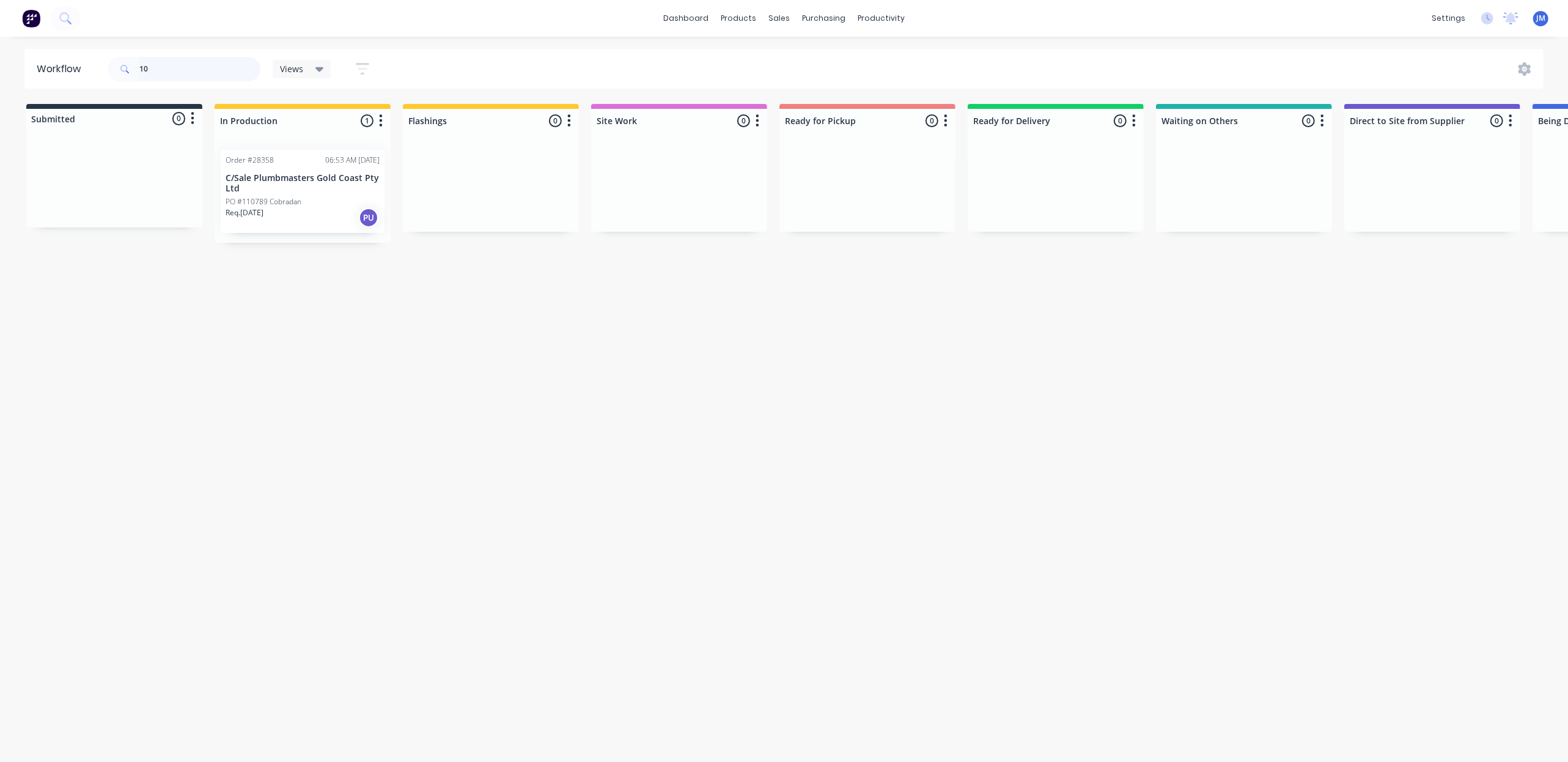
type input "1"
drag, startPoint x: 1228, startPoint y: 189, endPoint x: 831, endPoint y: 175, distance: 397.2
click at [846, 191] on div "Submitted 0 Status colour #273444 hex #273444 Save Cancel Summaries Total order…" at bounding box center [1096, 169] width 2216 height 129
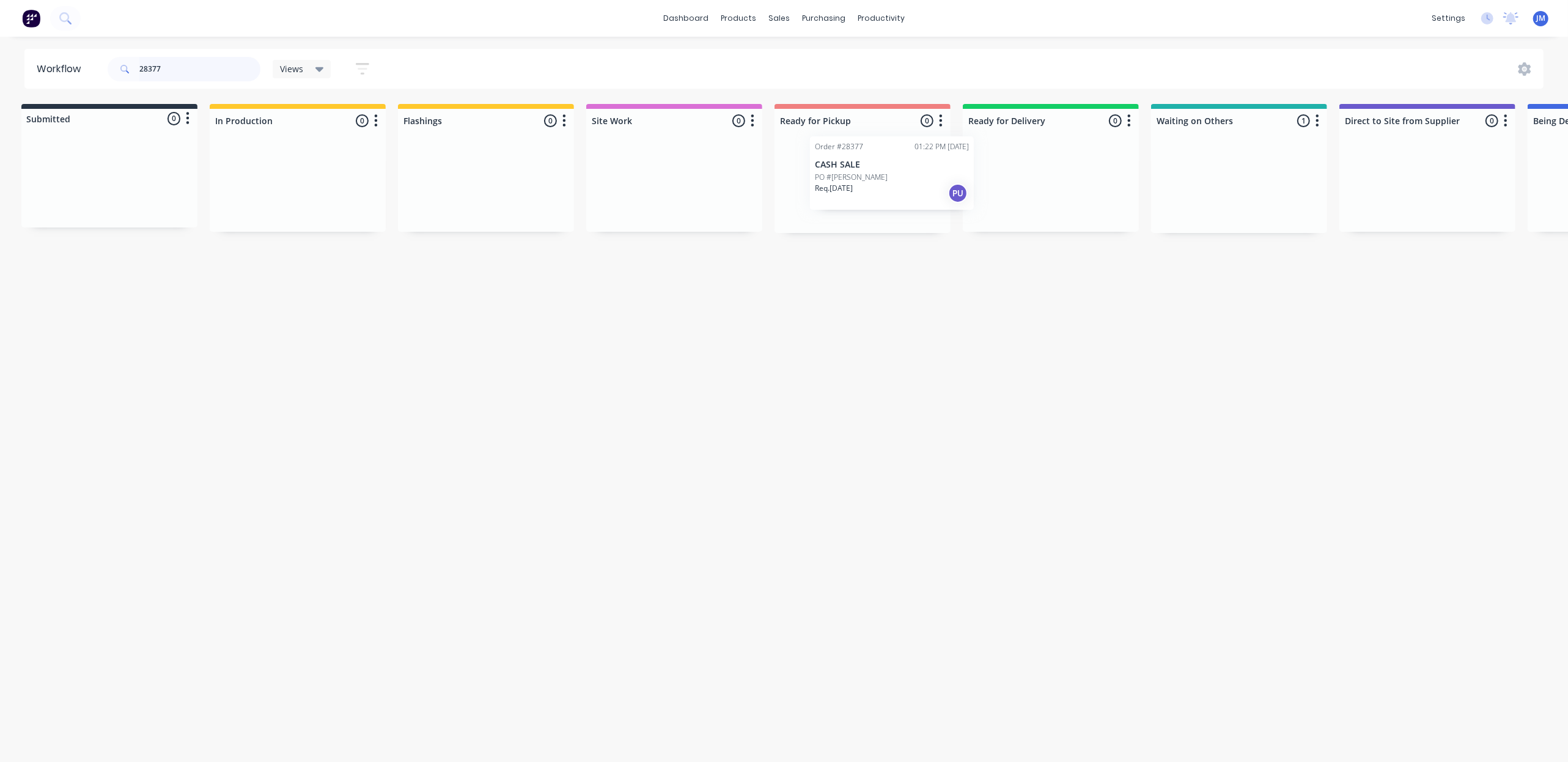
drag, startPoint x: 1184, startPoint y: 186, endPoint x: 781, endPoint y: 170, distance: 403.3
click at [826, 175] on div "Submitted 0 Status colour #273444 hex #273444 Save Cancel Summaries Total order…" at bounding box center [1094, 169] width 2216 height 129
type input "2"
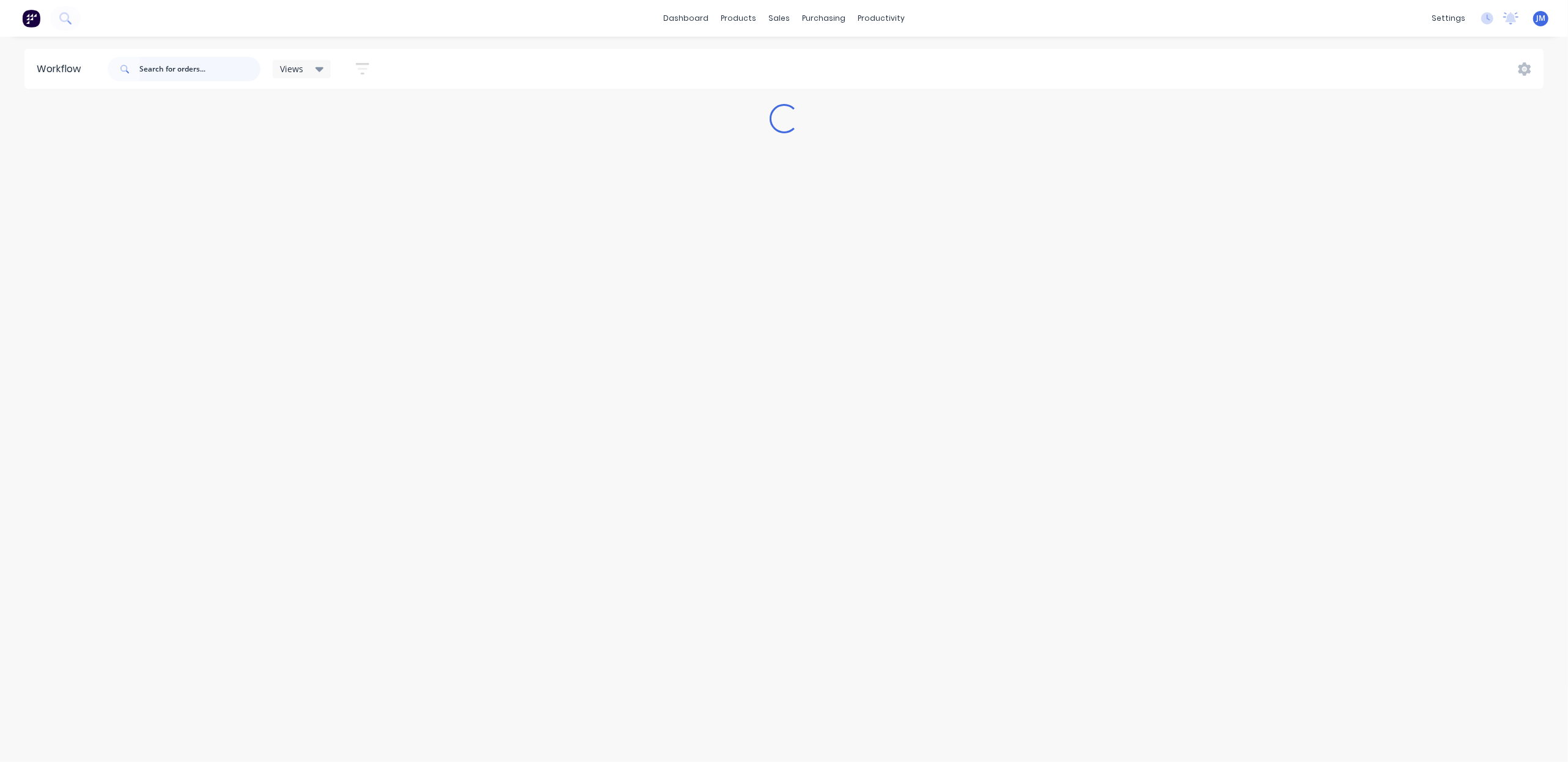
scroll to position [0, 0]
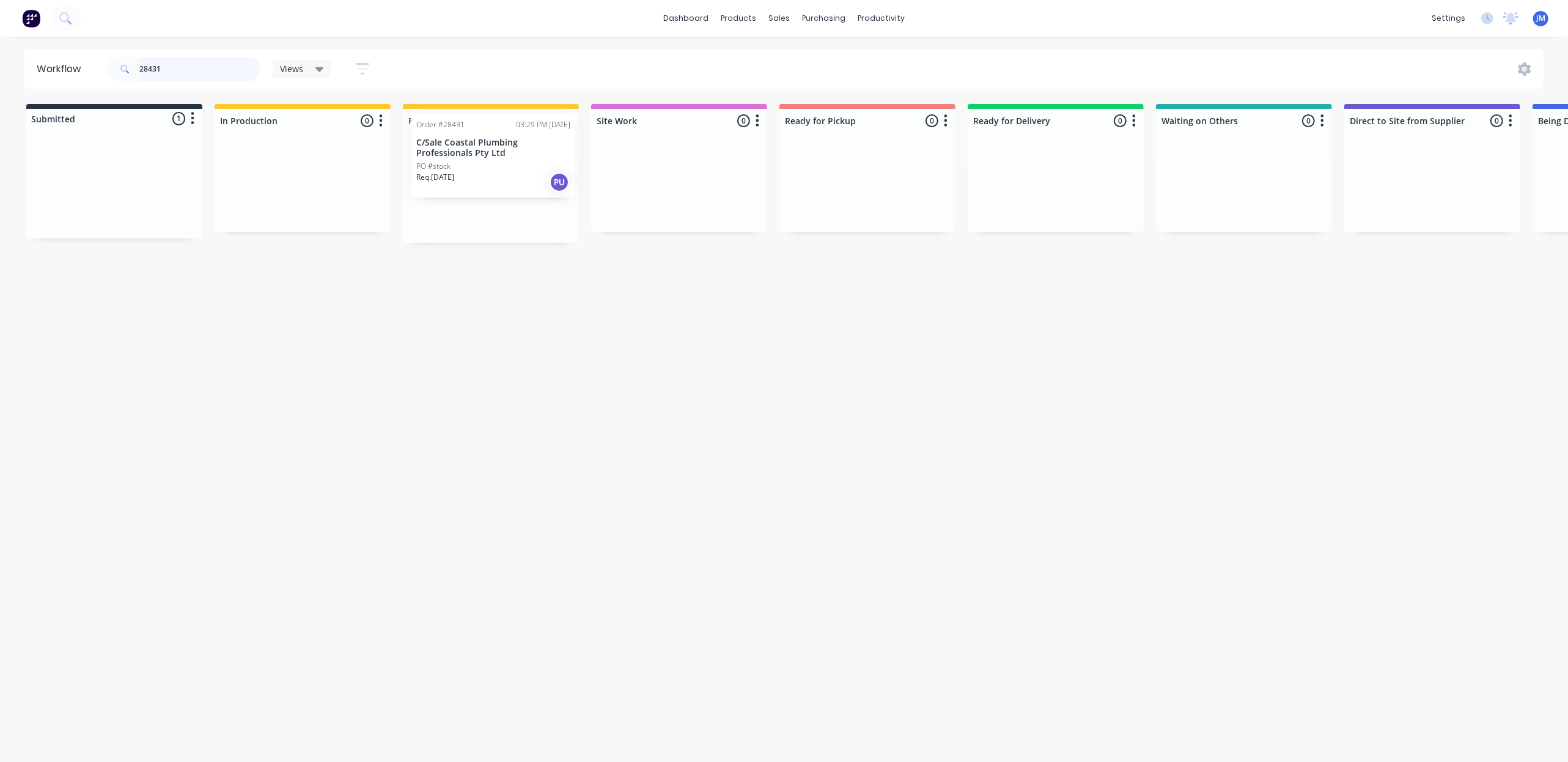
drag, startPoint x: 151, startPoint y: 204, endPoint x: 557, endPoint y: 166, distance: 407.8
click at [557, 166] on div "Submitted 1 Status colour #273444 hex #273444 Save Cancel Summaries Total order…" at bounding box center [1098, 174] width 2216 height 139
click at [189, 62] on input "28395" at bounding box center [199, 69] width 121 height 24
type input "2"
type input "28395"
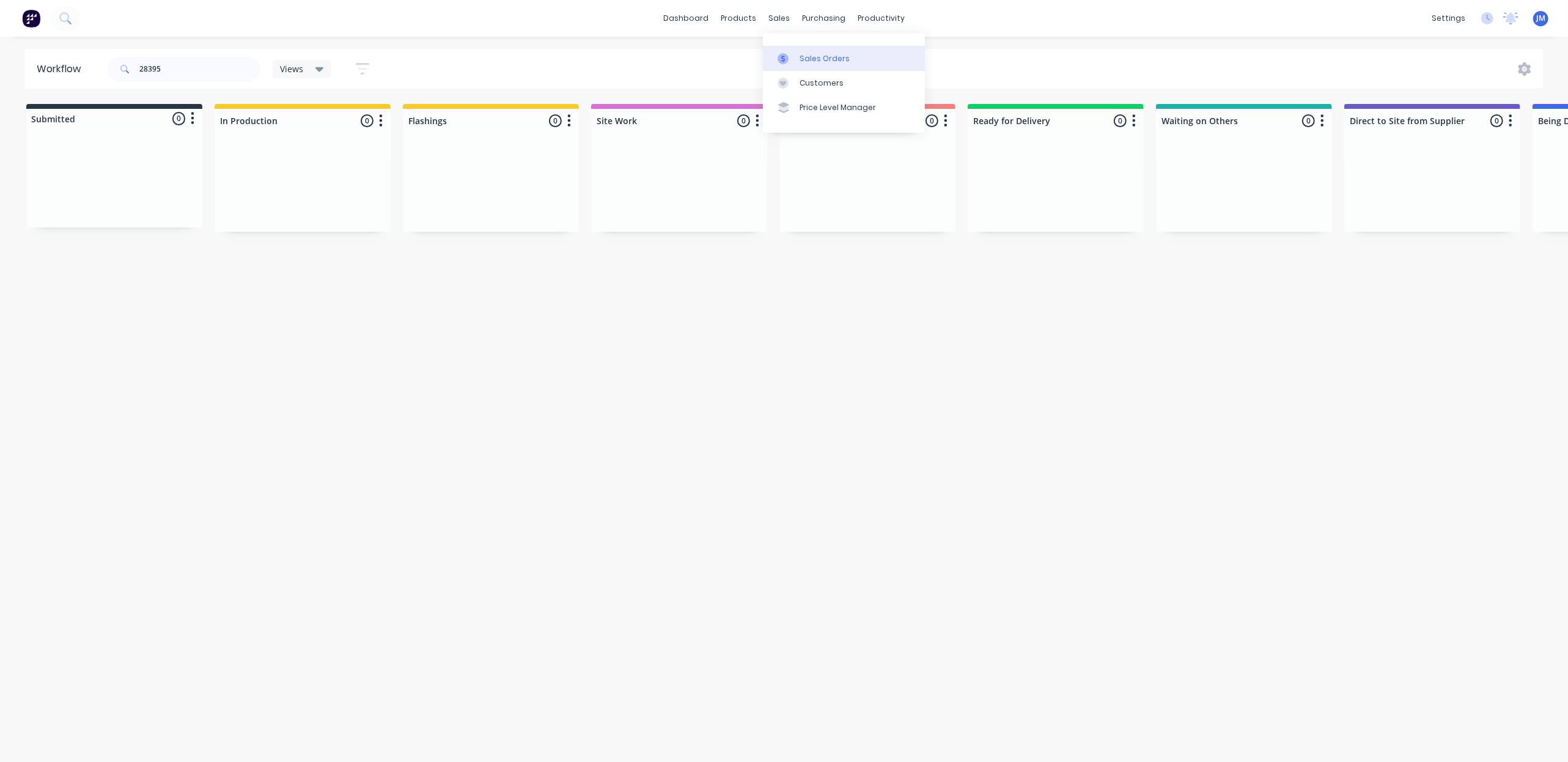
click at [797, 64] on link "Sales Orders" at bounding box center [844, 58] width 162 height 24
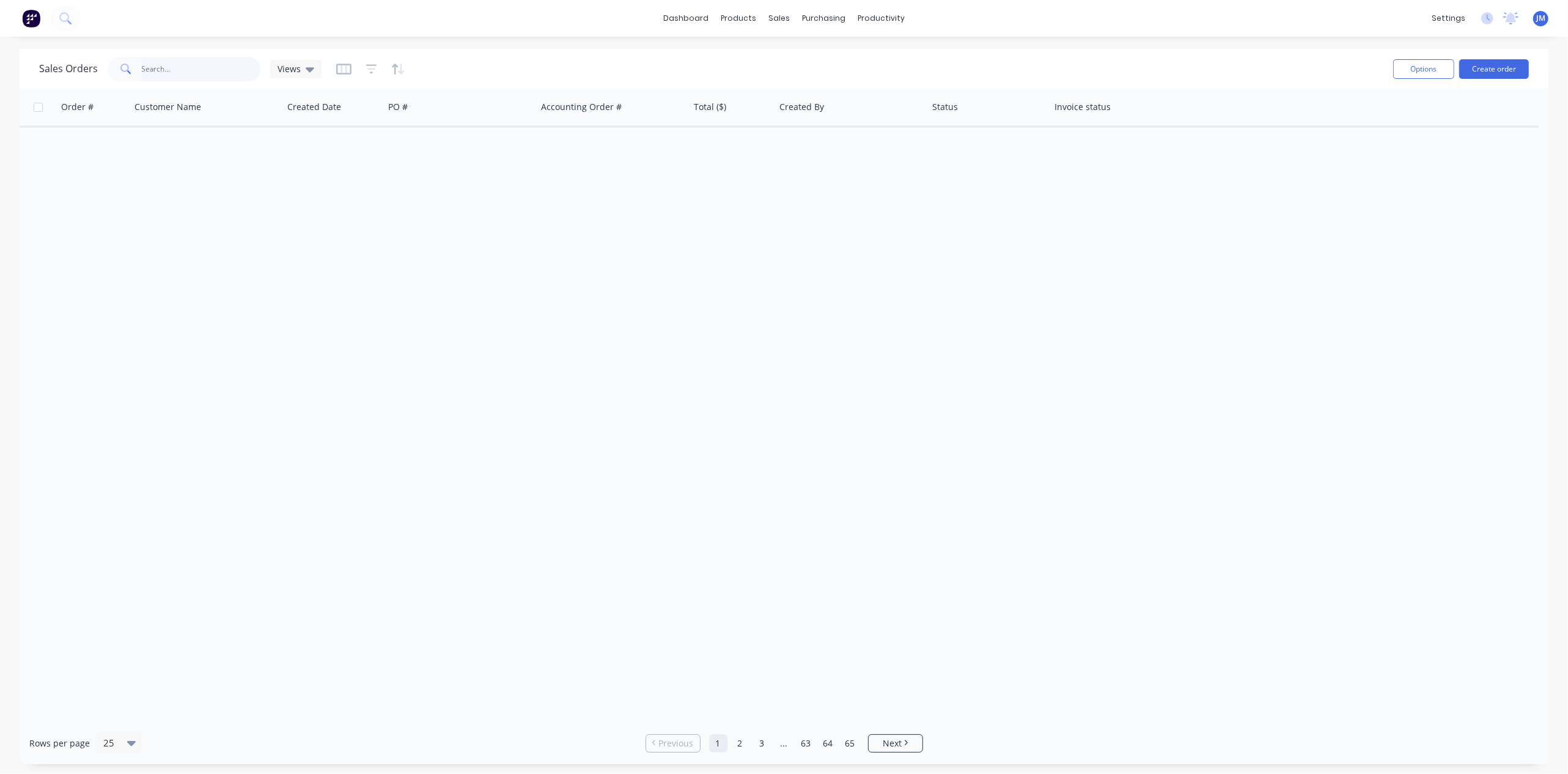
drag, startPoint x: 214, startPoint y: 75, endPoint x: 356, endPoint y: 61, distance: 142.7
click at [220, 73] on input "text" at bounding box center [201, 69] width 119 height 24
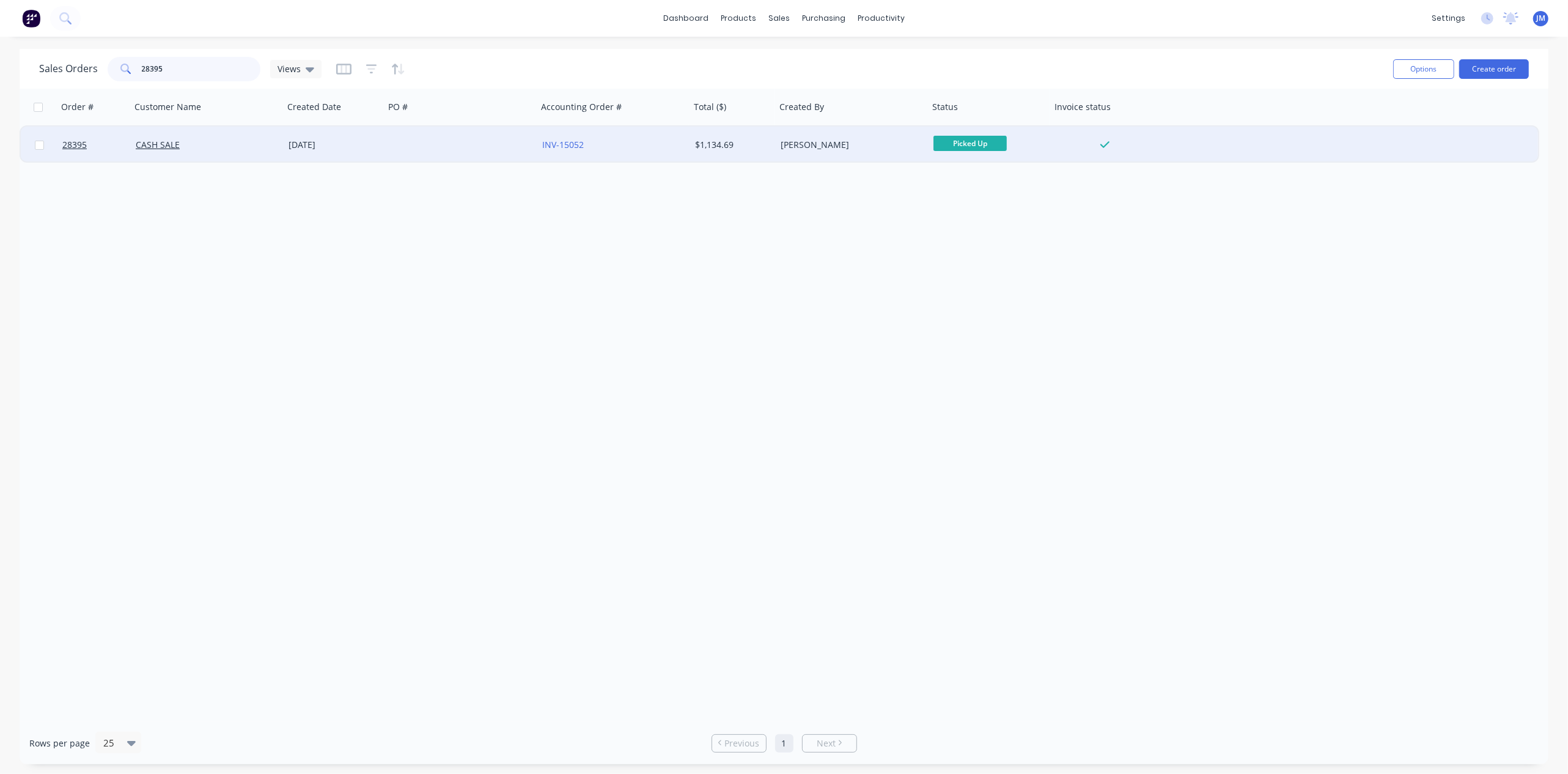
type input "28395"
click at [400, 150] on div at bounding box center [461, 145] width 153 height 37
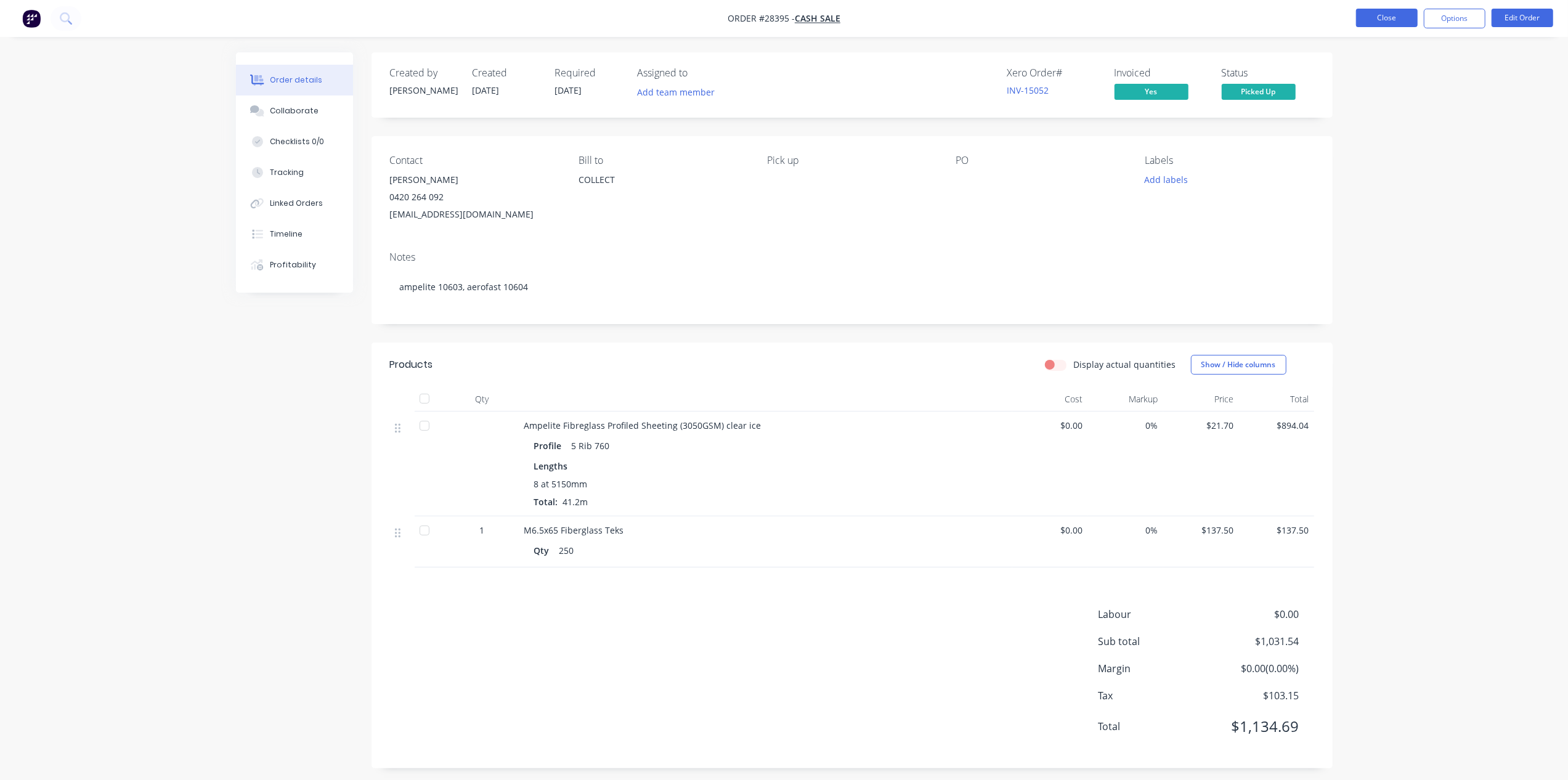
click at [1374, 13] on button "Close" at bounding box center [1387, 18] width 61 height 18
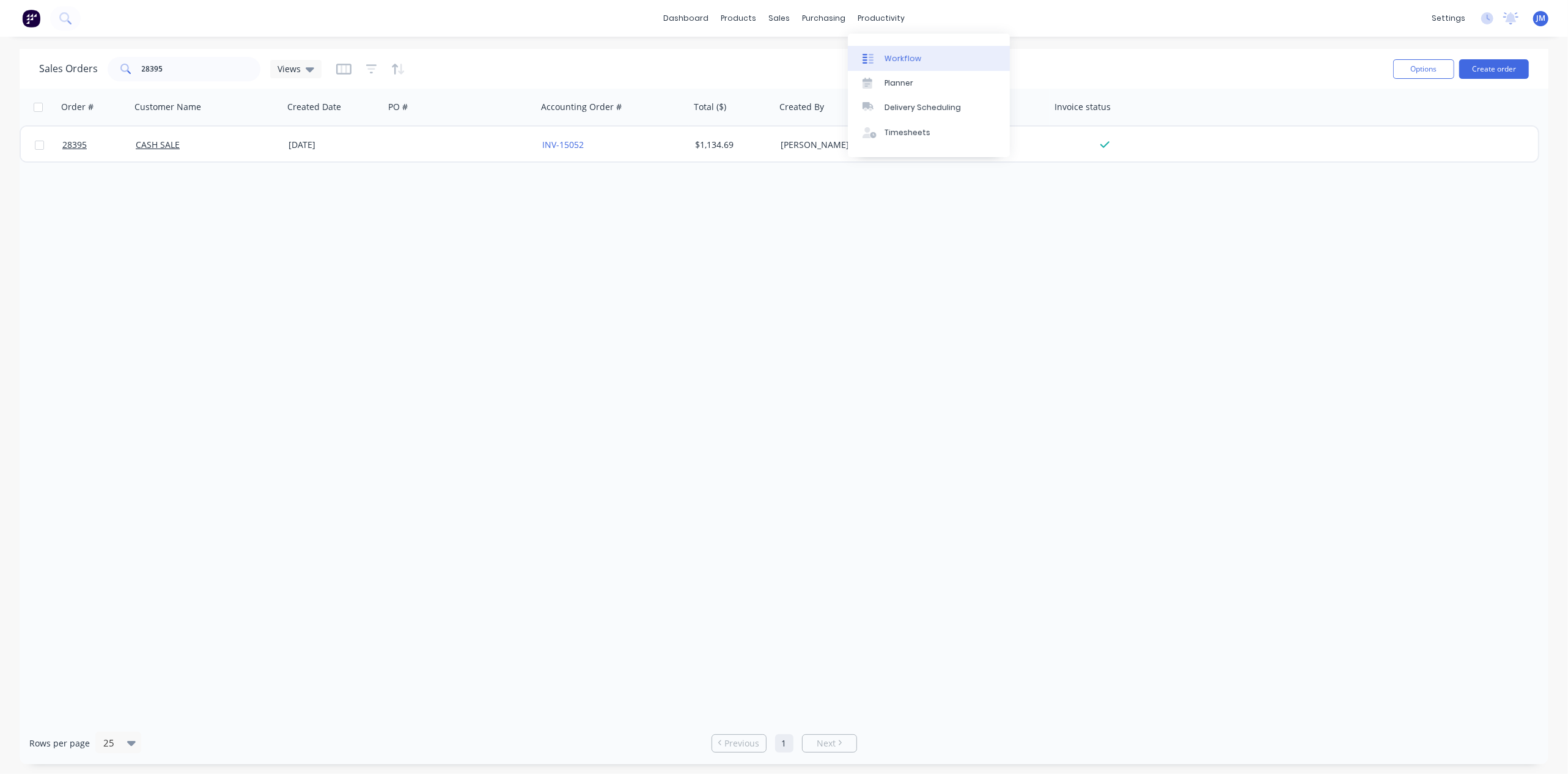
click at [889, 51] on link "Workflow" at bounding box center [929, 58] width 162 height 24
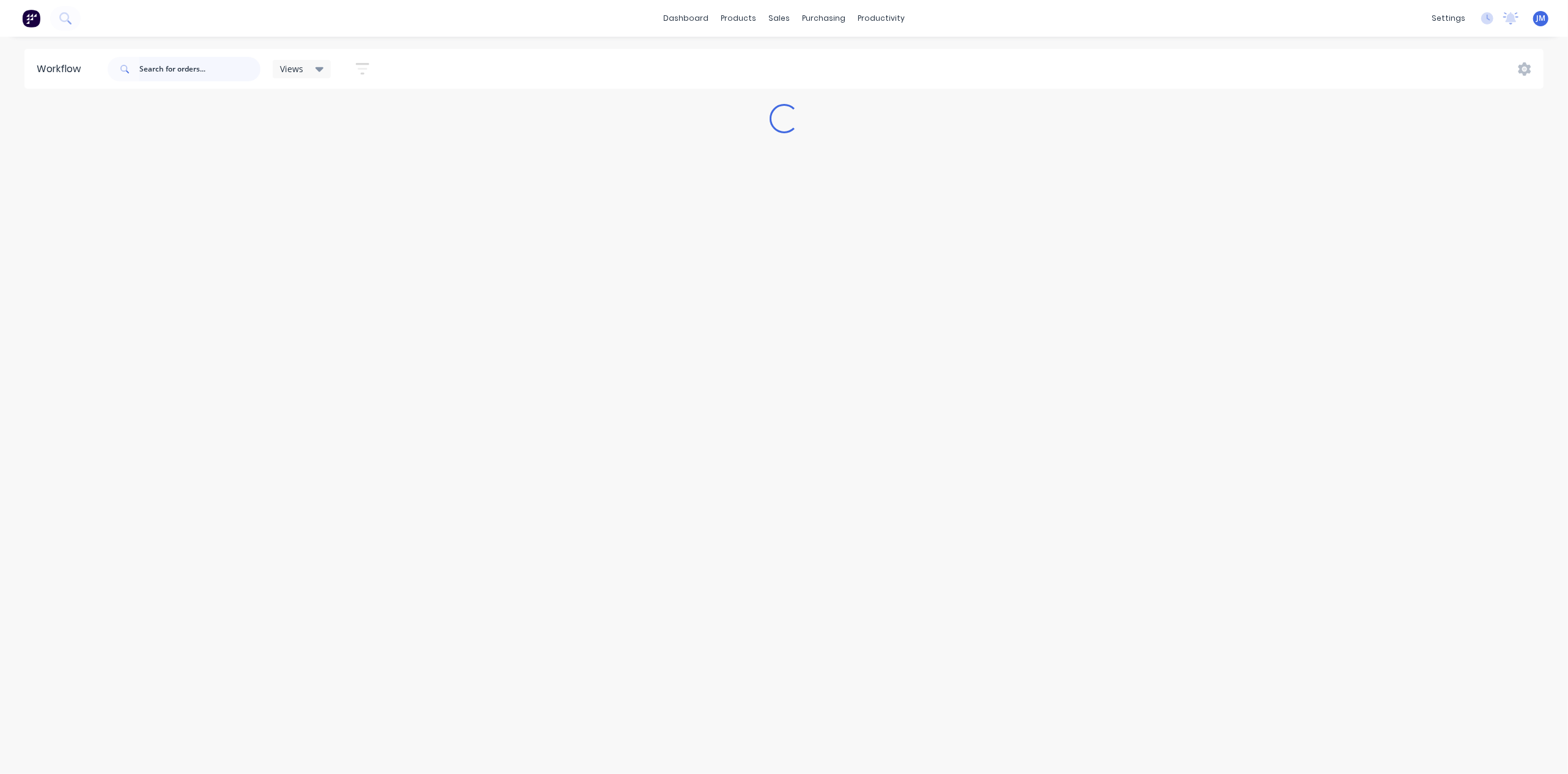
click at [168, 77] on input "text" at bounding box center [199, 69] width 121 height 24
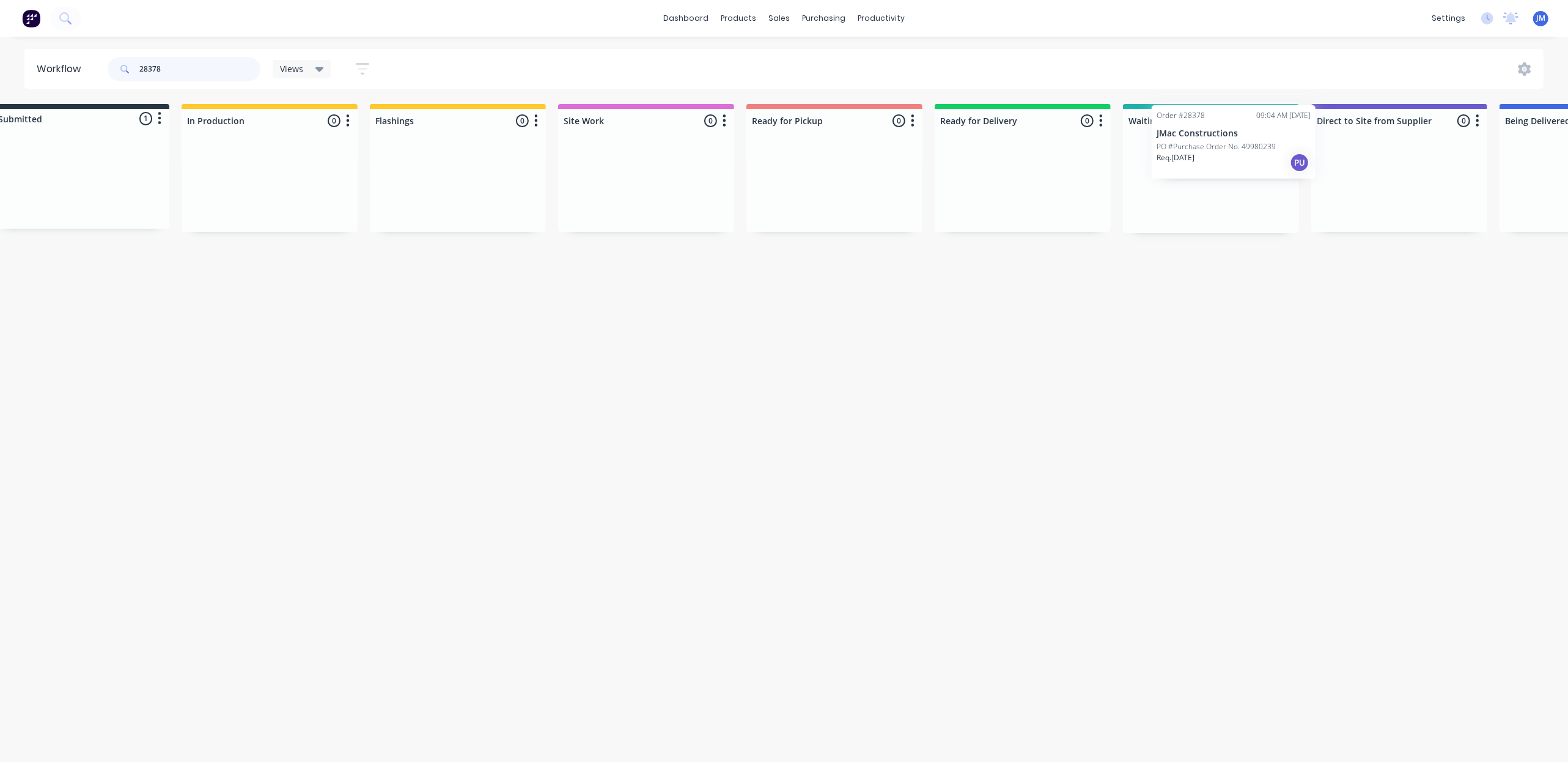
scroll to position [0, 40]
drag, startPoint x: 118, startPoint y: 190, endPoint x: 1223, endPoint y: 168, distance: 1105.2
click at [1241, 157] on div "Submitted 1 Status colour #273444 hex #273444 Save Cancel Summaries Total order…" at bounding box center [1060, 169] width 2216 height 129
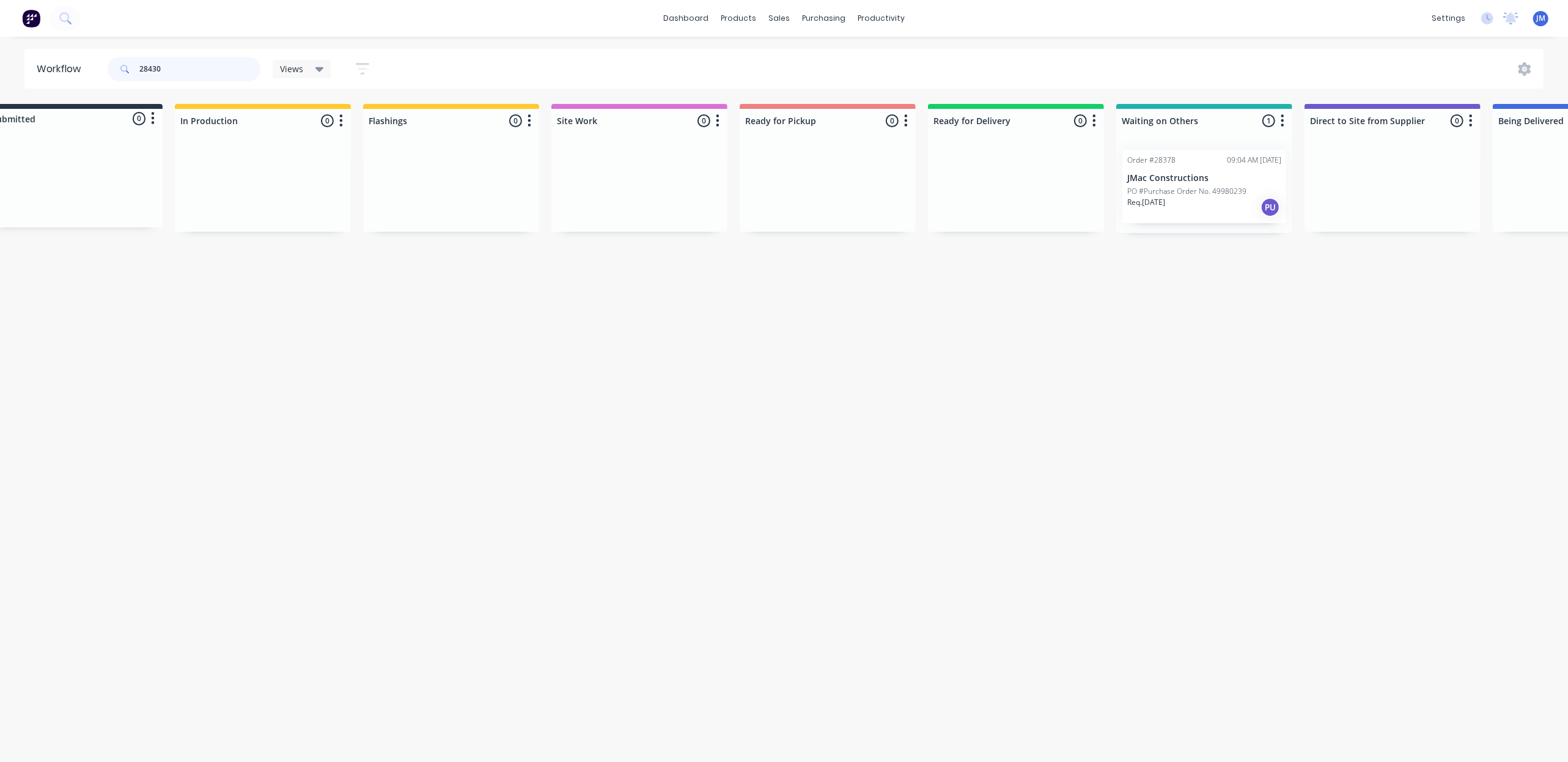
scroll to position [0, 0]
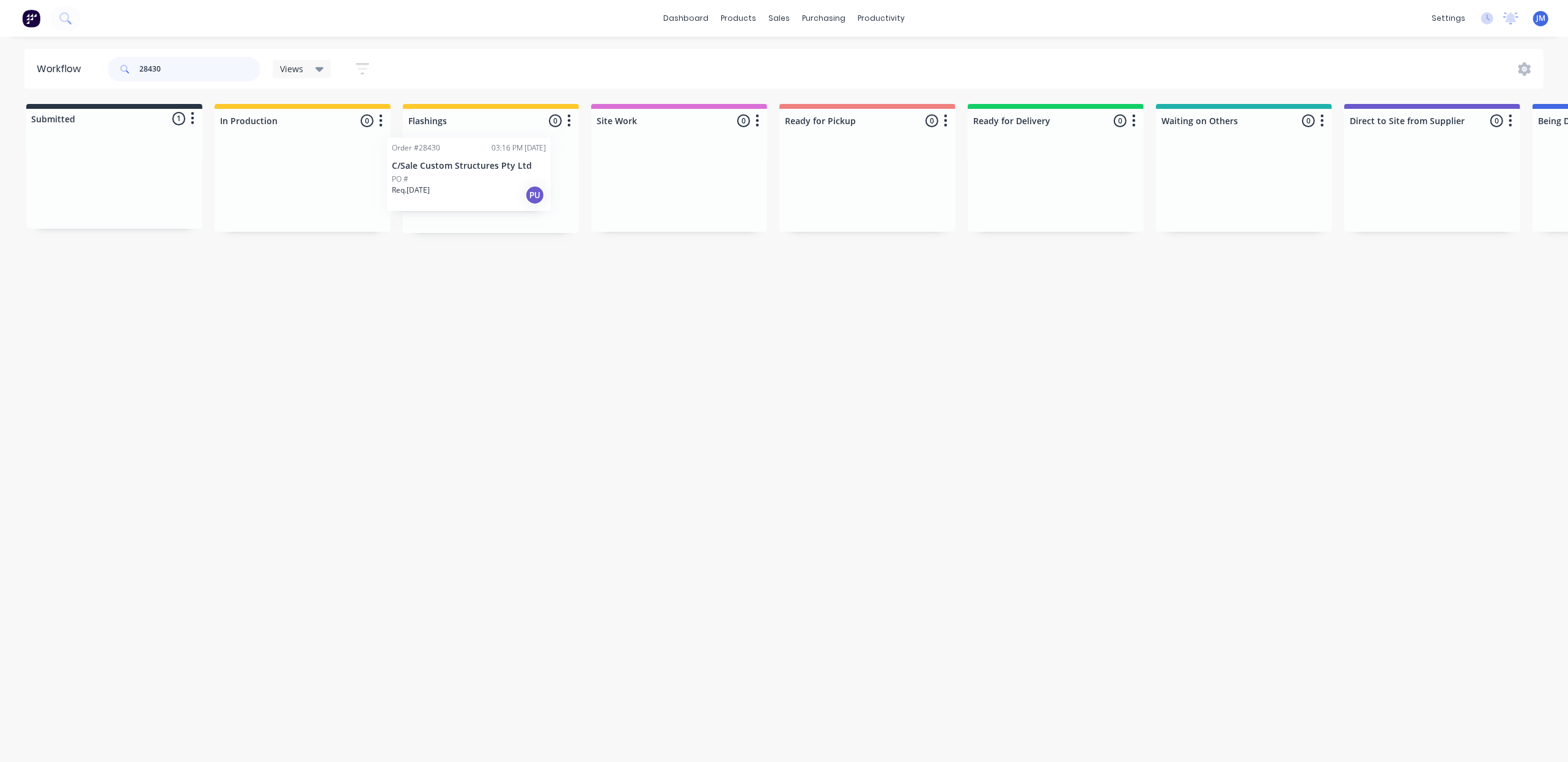
drag, startPoint x: 117, startPoint y: 187, endPoint x: 468, endPoint y: 178, distance: 351.1
click at [468, 178] on div "Submitted 1 Status colour #273444 hex #273444 Save Cancel Summaries Total order…" at bounding box center [1098, 169] width 2216 height 129
drag, startPoint x: 105, startPoint y: 195, endPoint x: 457, endPoint y: 180, distance: 352.3
click at [457, 180] on div "Submitted 1 Status colour #273444 hex #273444 Save Cancel Summaries Total order…" at bounding box center [1098, 169] width 2216 height 129
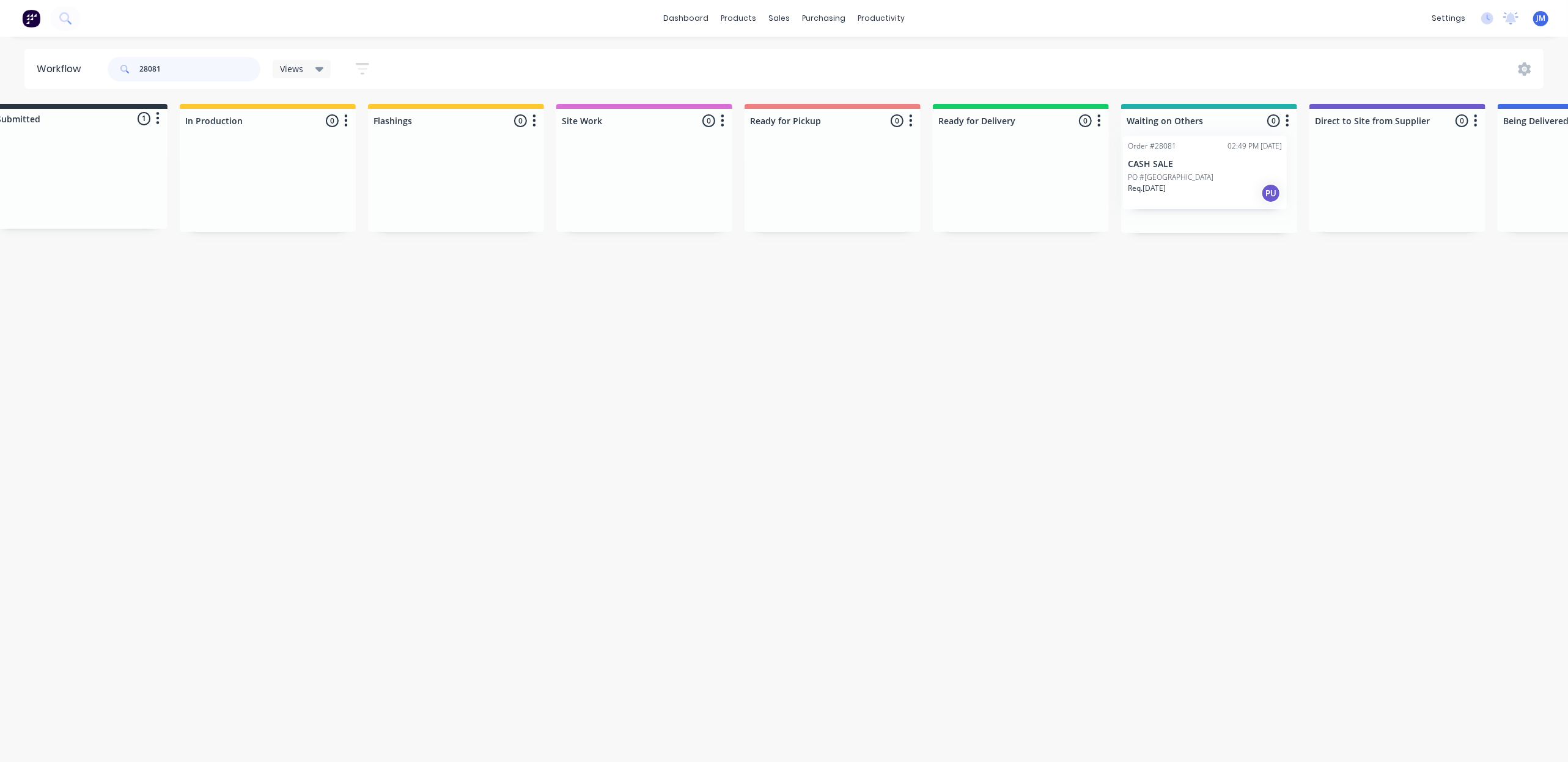
scroll to position [0, 37]
drag, startPoint x: 108, startPoint y: 164, endPoint x: 1178, endPoint y: 136, distance: 1070.4
click at [1199, 160] on div "Submitted 1 Status colour #273444 hex #273444 Save Cancel Summaries Total order…" at bounding box center [1062, 169] width 2216 height 129
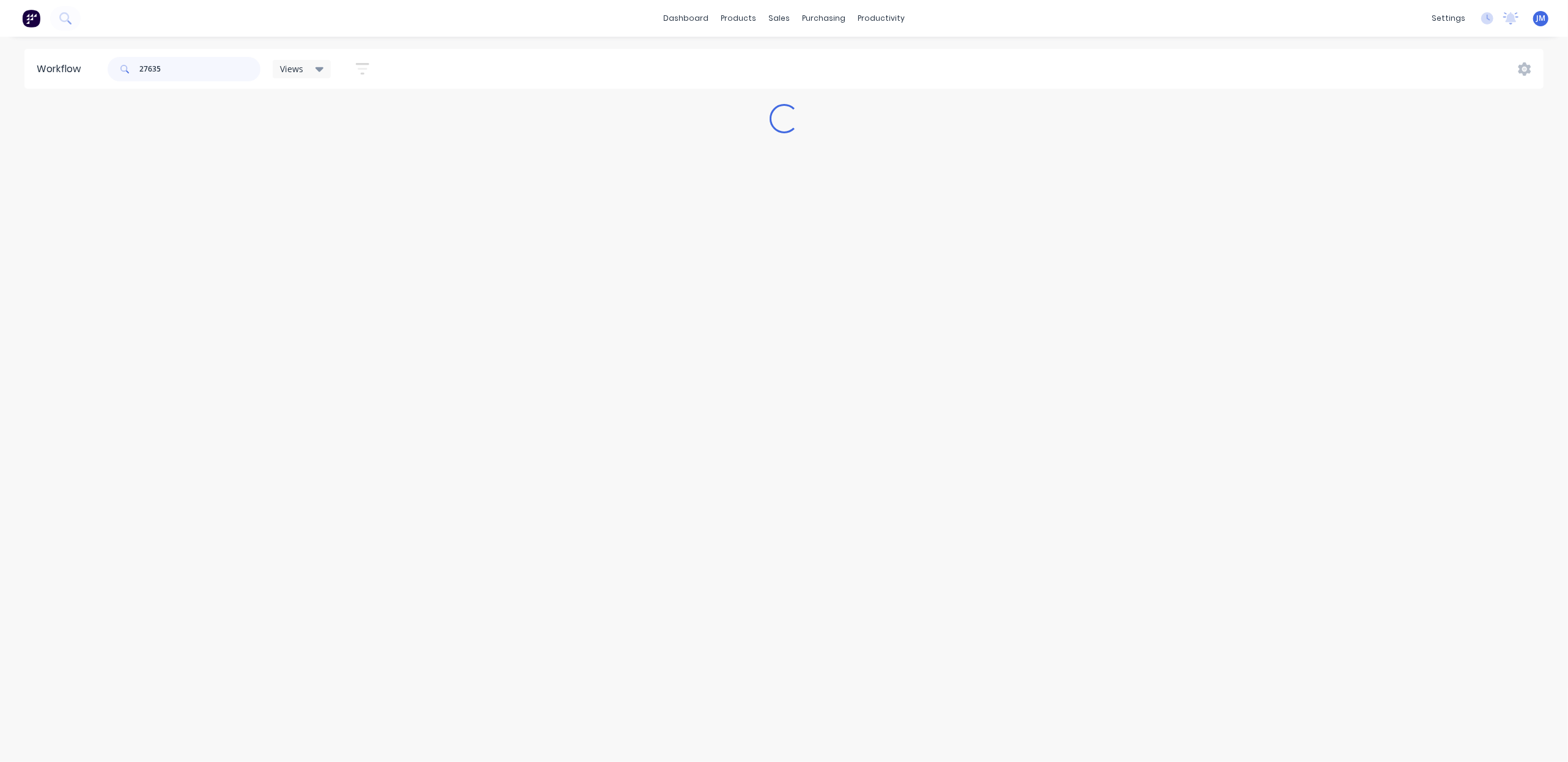
scroll to position [0, 0]
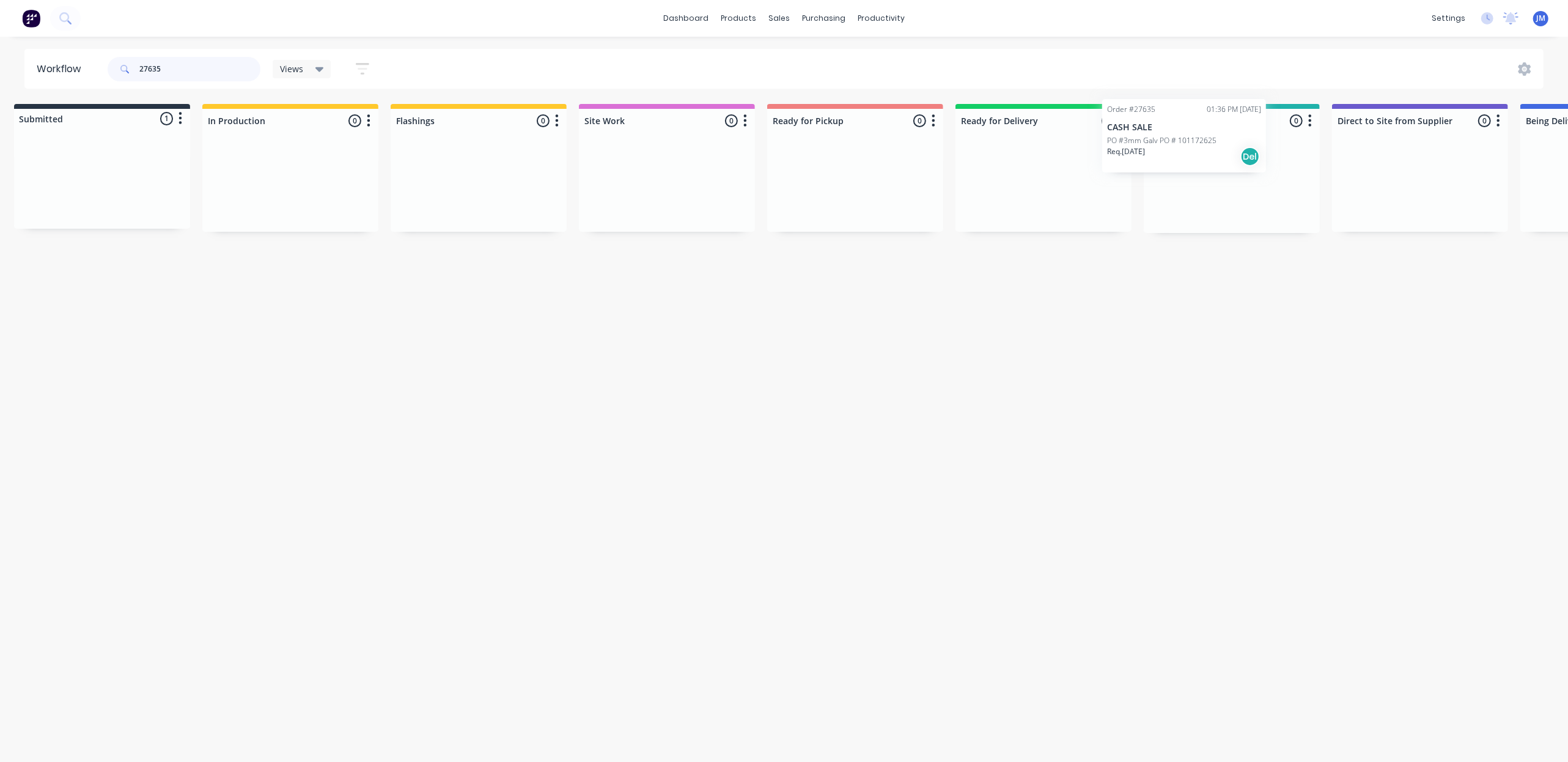
drag, startPoint x: 94, startPoint y: 186, endPoint x: 1186, endPoint y: 142, distance: 1092.9
click at [1186, 142] on div "Submitted 1 Status colour #273444 hex #273444 Save Cancel Summaries Total order…" at bounding box center [1086, 169] width 2216 height 129
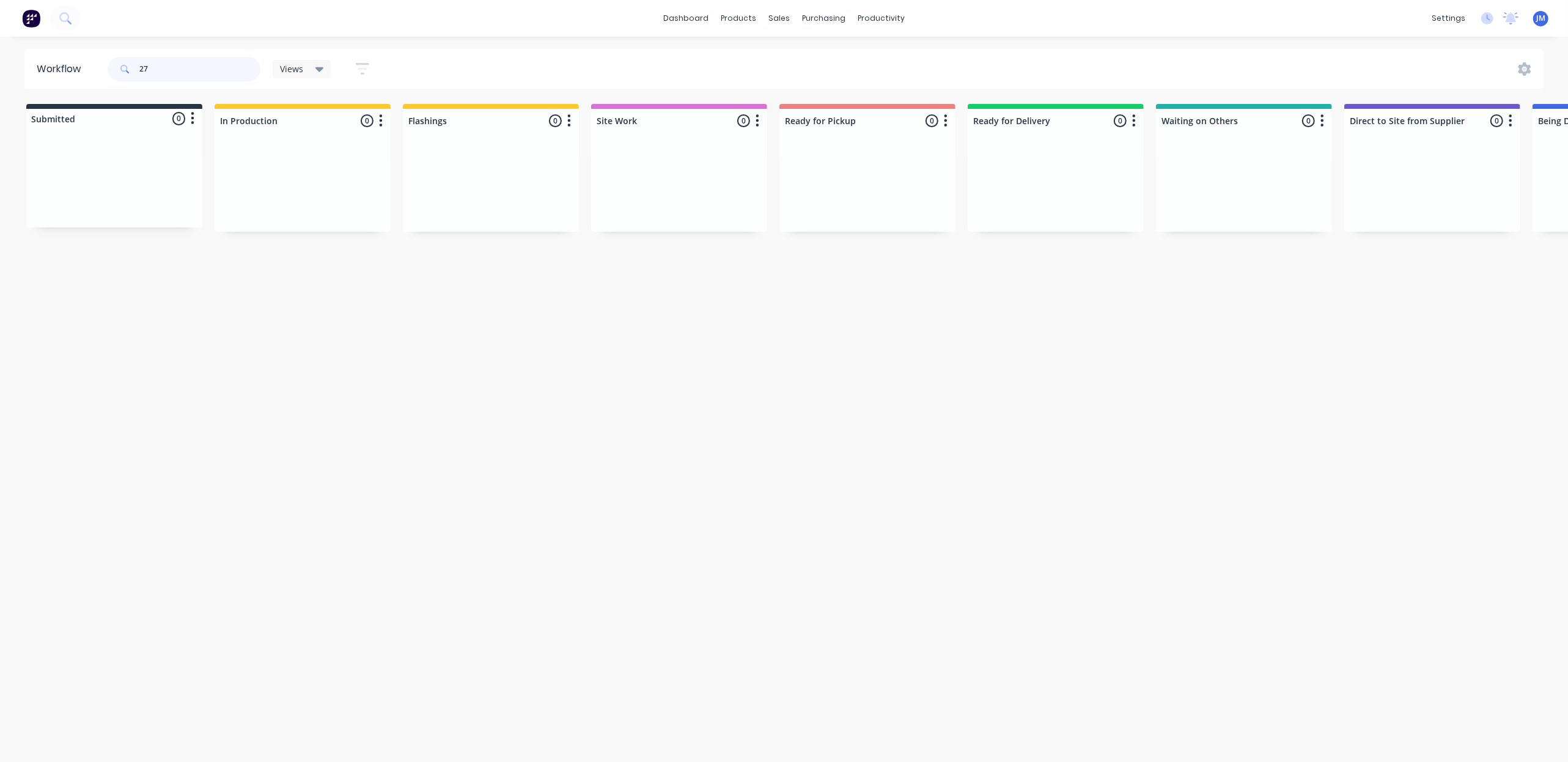
type input "2"
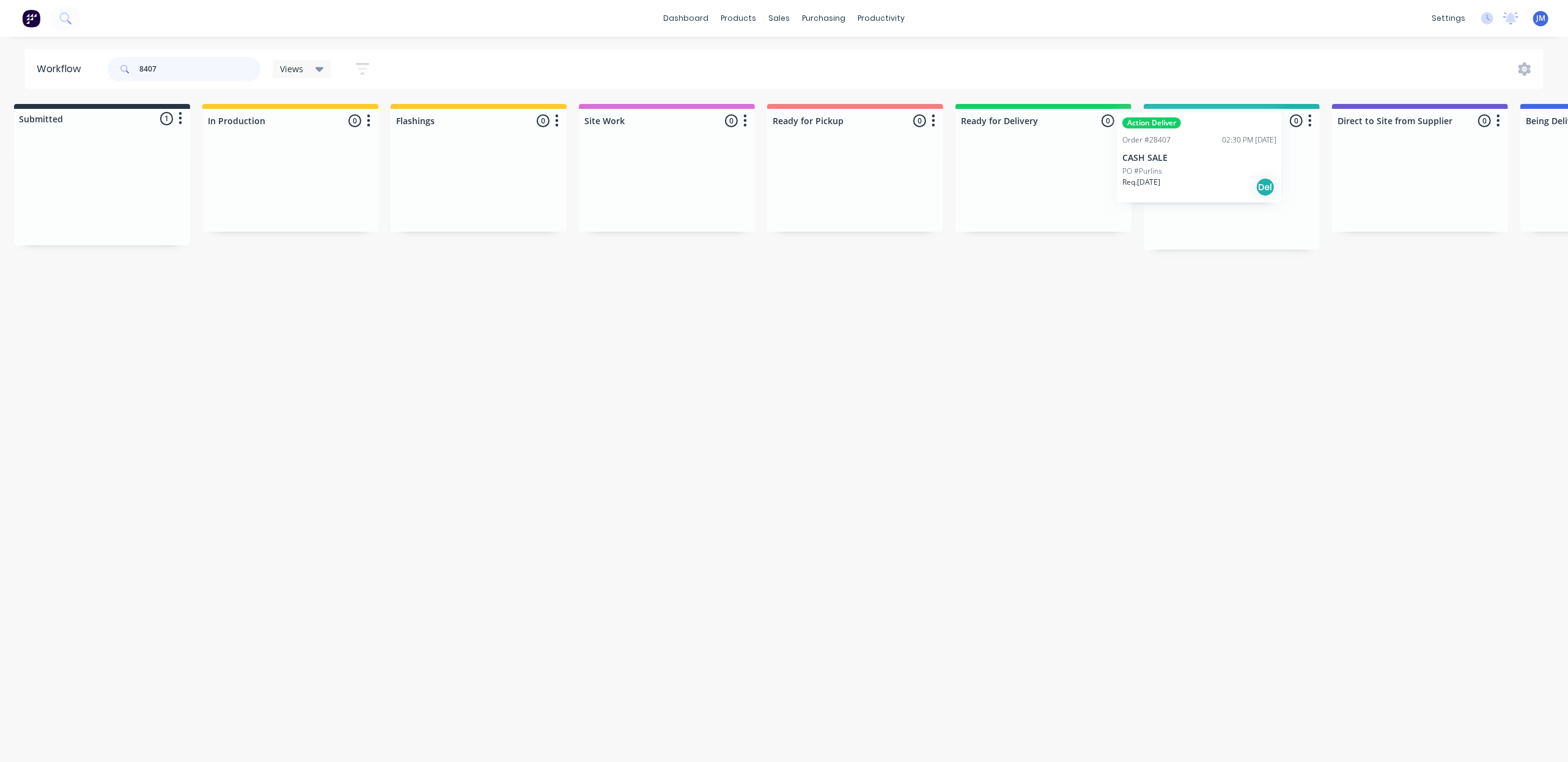
drag, startPoint x: 147, startPoint y: 207, endPoint x: 1248, endPoint y: 175, distance: 1101.5
click at [1248, 175] on div "Submitted 1 Status colour #273444 hex #273444 Save Cancel Summaries Total order…" at bounding box center [1086, 177] width 2216 height 145
type input "8"
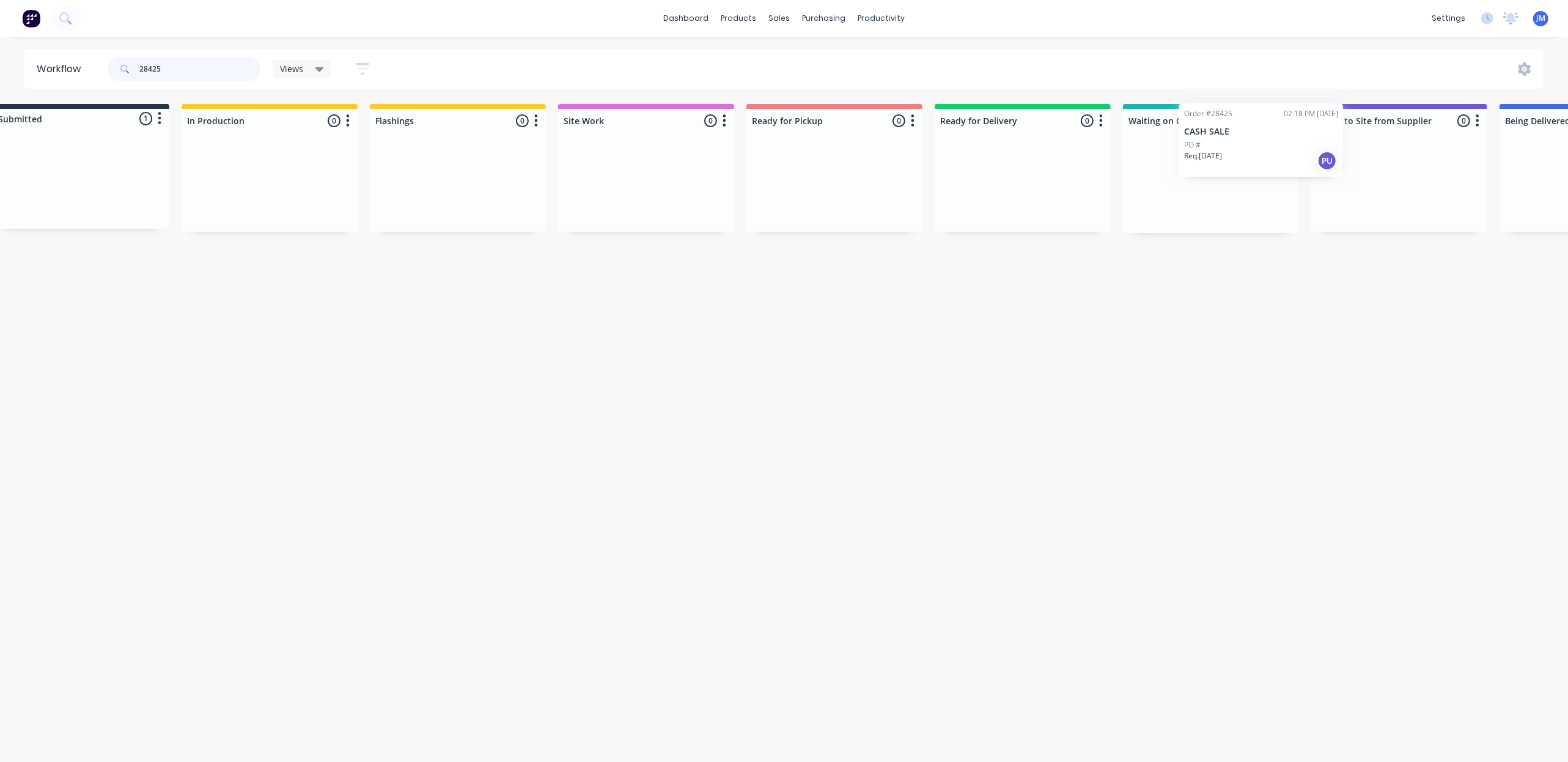
drag, startPoint x: 248, startPoint y: 199, endPoint x: 1269, endPoint y: 148, distance: 1022.3
click at [1298, 162] on div "Submitted 1 Status colour #273444 hex #273444 Save Cancel Summaries Total order…" at bounding box center [1065, 169] width 2216 height 129
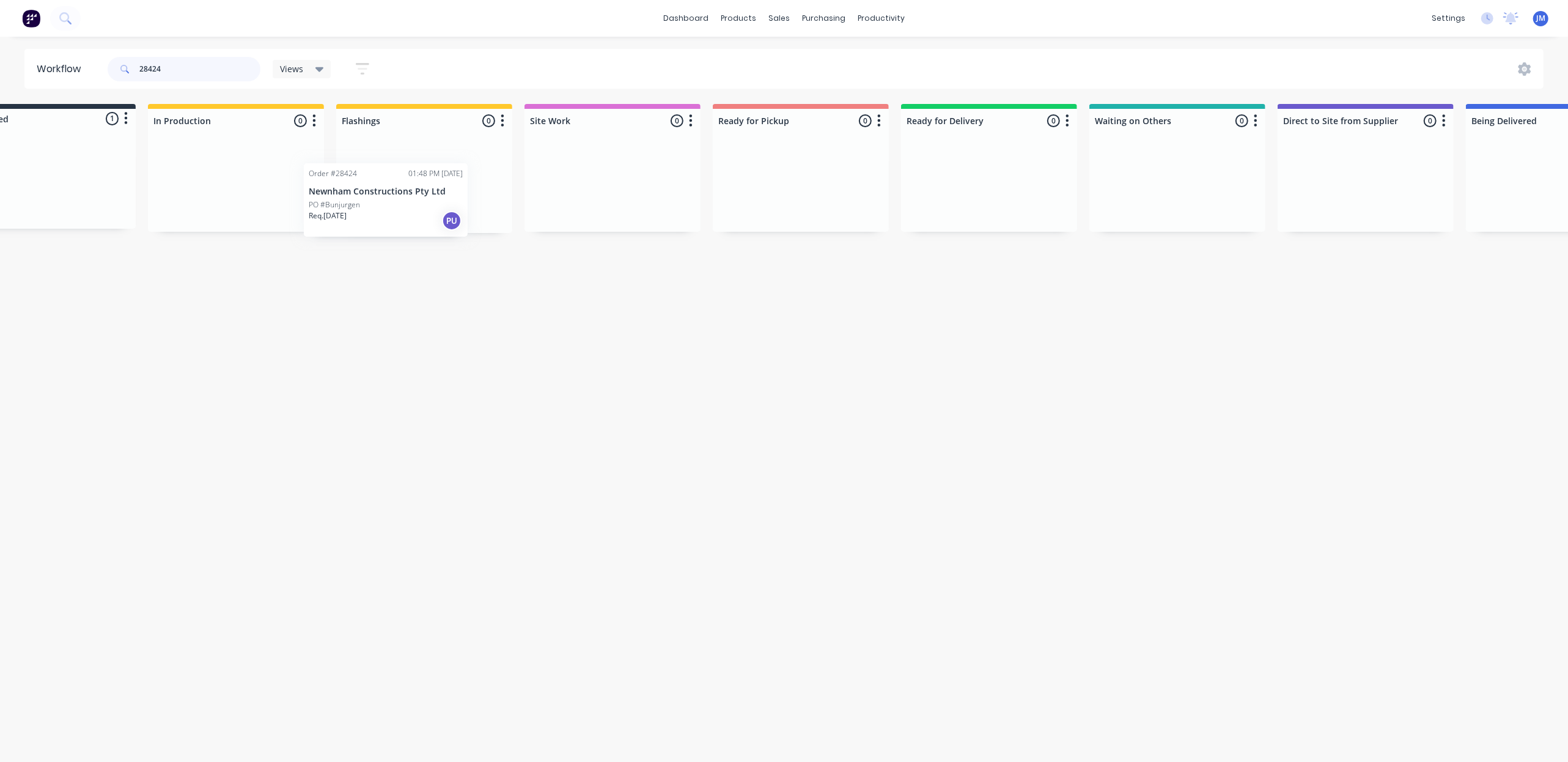
scroll to position [0, 62]
drag, startPoint x: 103, startPoint y: 193, endPoint x: 409, endPoint y: 190, distance: 306.0
click at [409, 190] on div "Submitted 1 Status colour #273444 hex #273444 Save Cancel Summaries Total order…" at bounding box center [1037, 169] width 2216 height 129
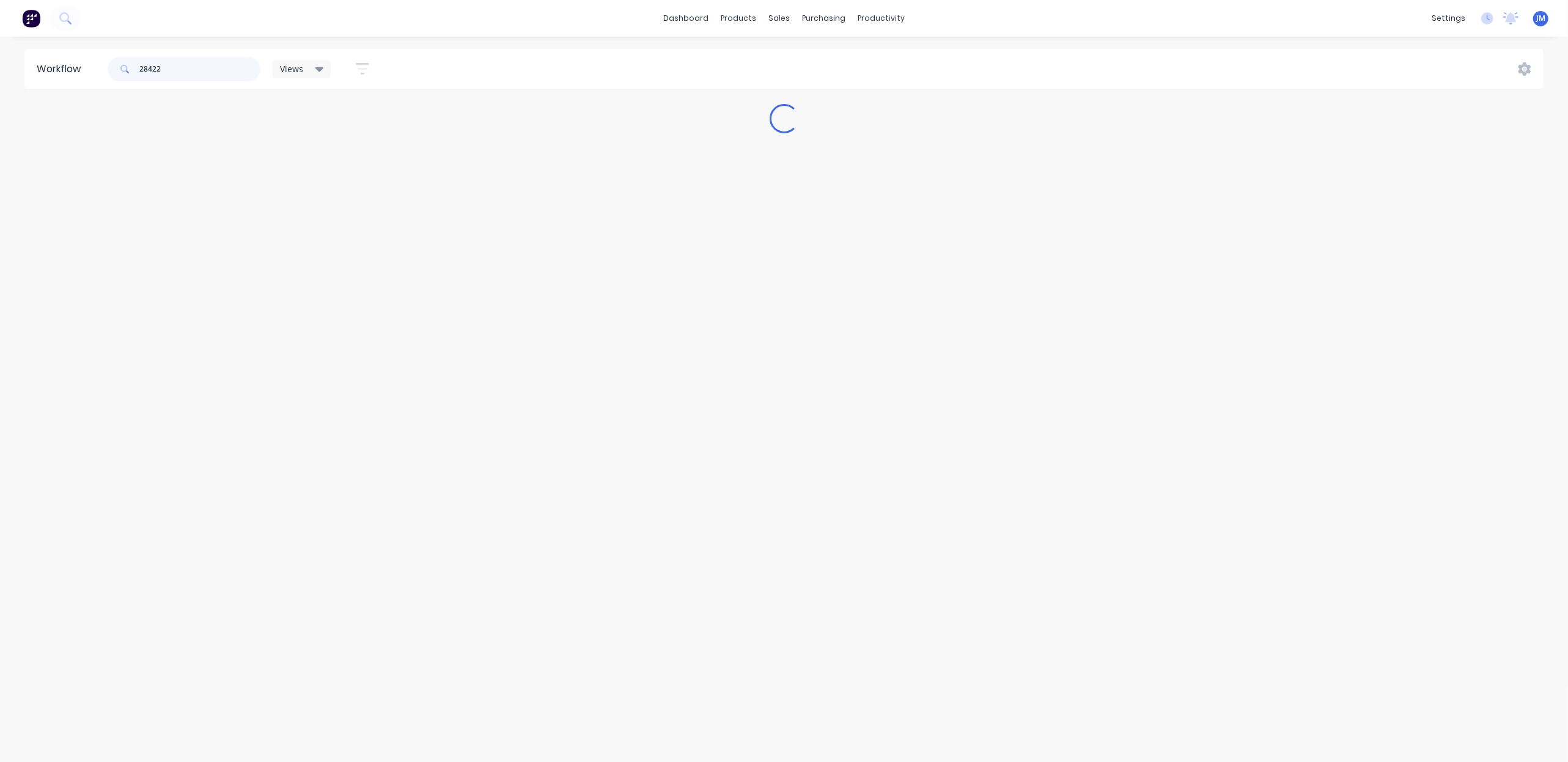
scroll to position [0, 0]
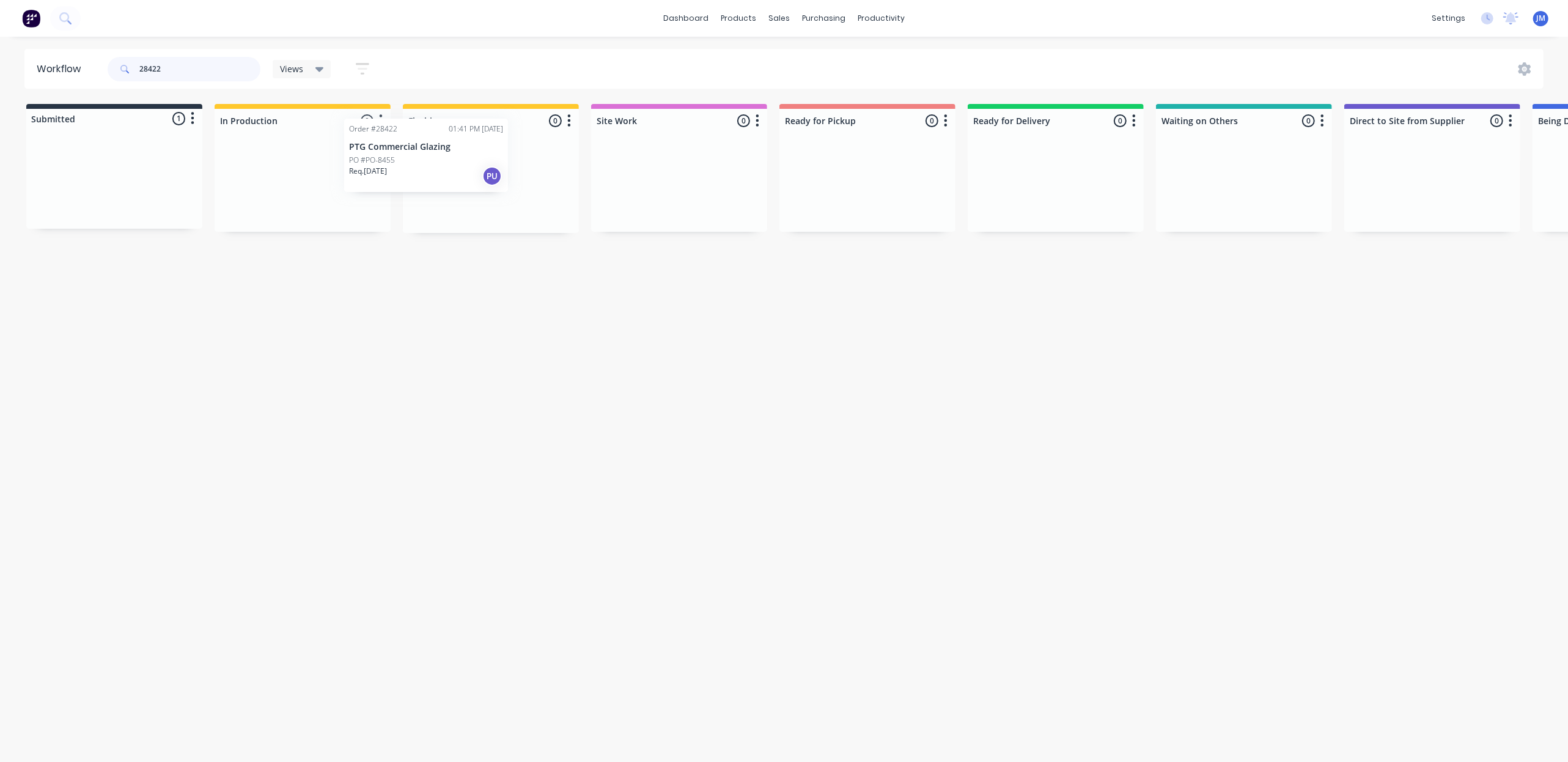
drag, startPoint x: 93, startPoint y: 199, endPoint x: 407, endPoint y: 172, distance: 315.2
click at [407, 172] on div "Submitted 1 Status colour #273444 hex #273444 Save Cancel Summaries Total order…" at bounding box center [1098, 169] width 2216 height 129
drag, startPoint x: 113, startPoint y: 172, endPoint x: 1190, endPoint y: 137, distance: 1077.6
click at [1189, 137] on div "Submitted 1 Status colour #273444 hex #273444 Save Cancel Summaries Total order…" at bounding box center [1098, 169] width 2216 height 129
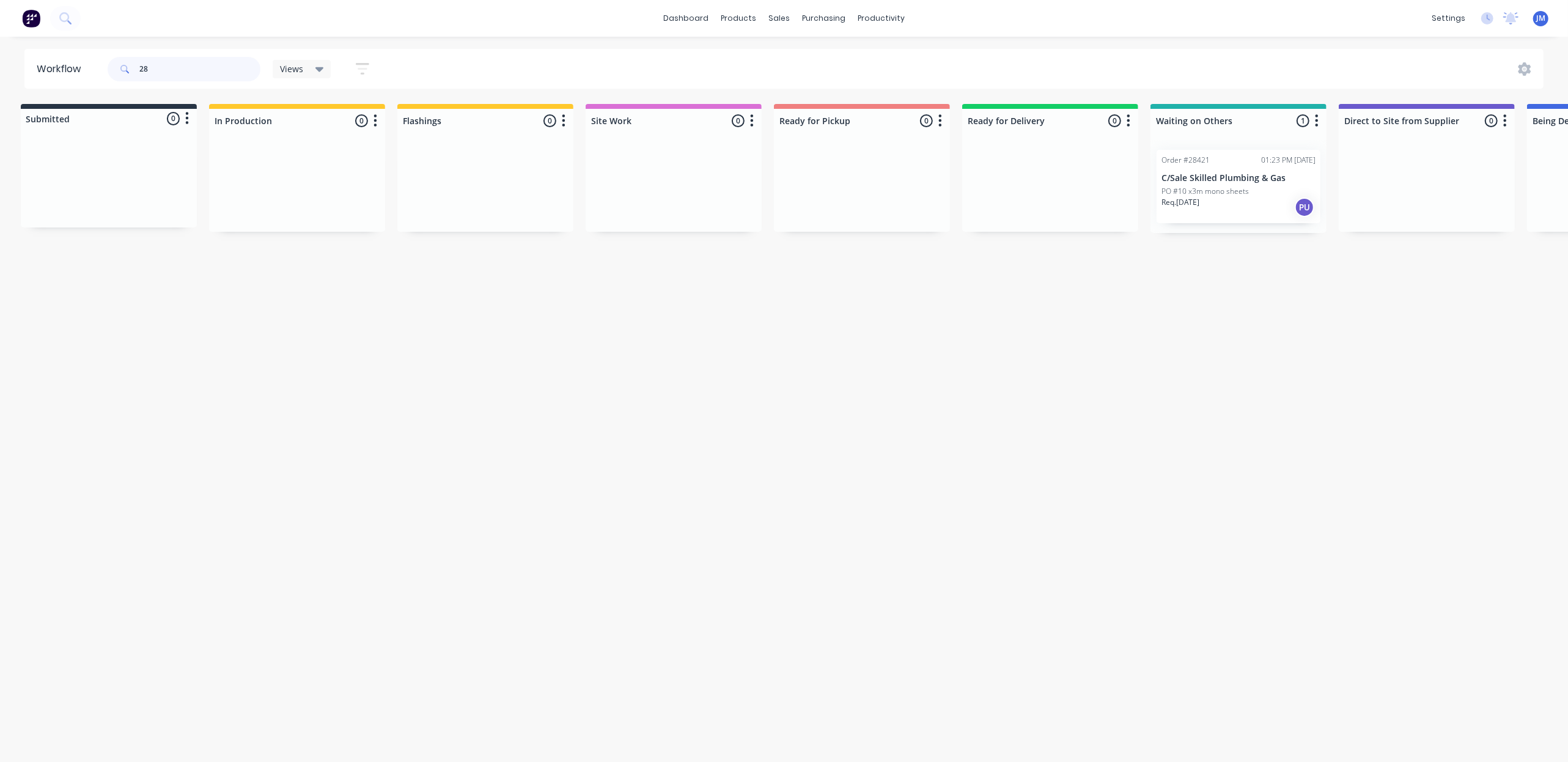
type input "2"
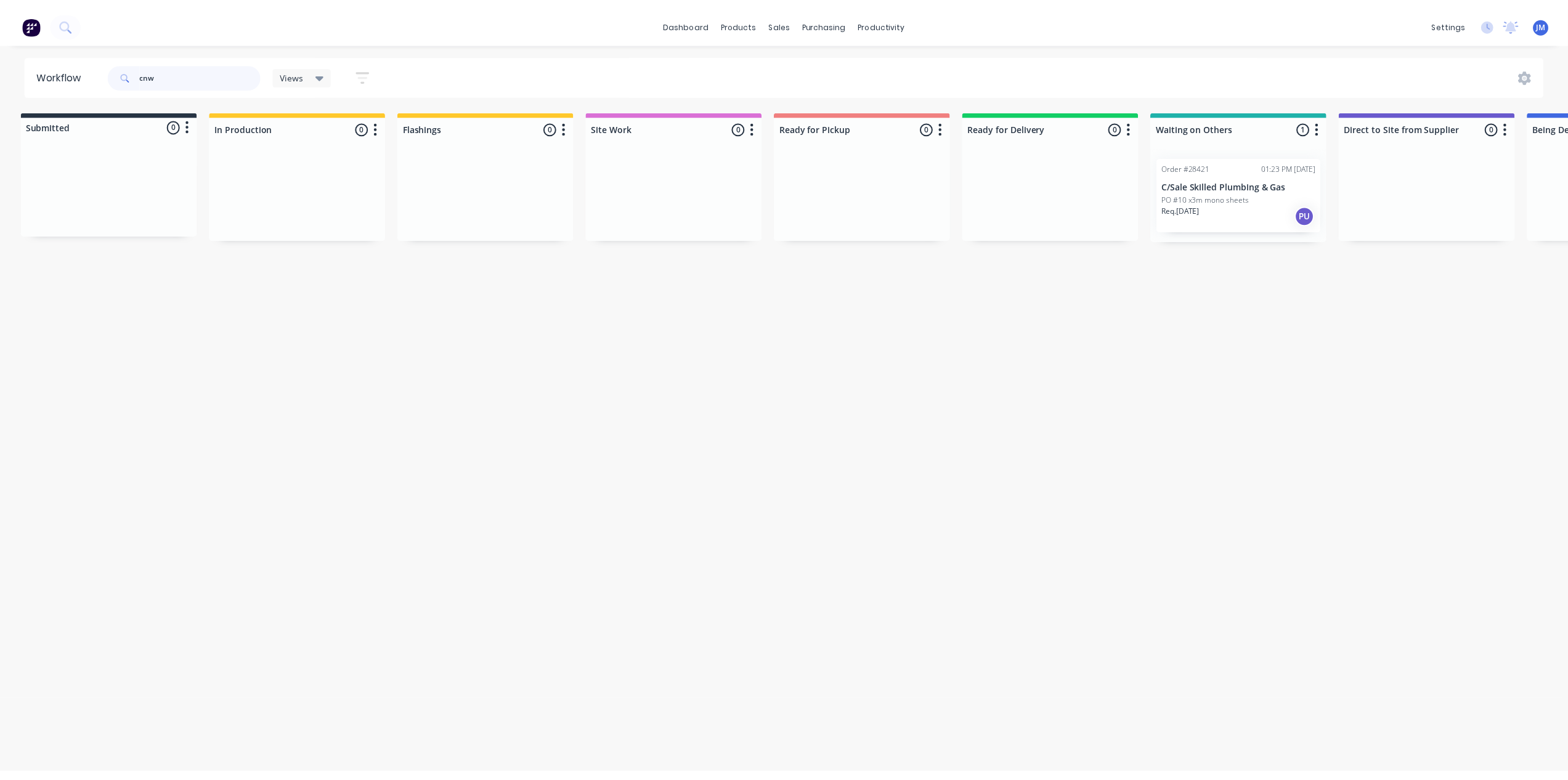
scroll to position [0, 0]
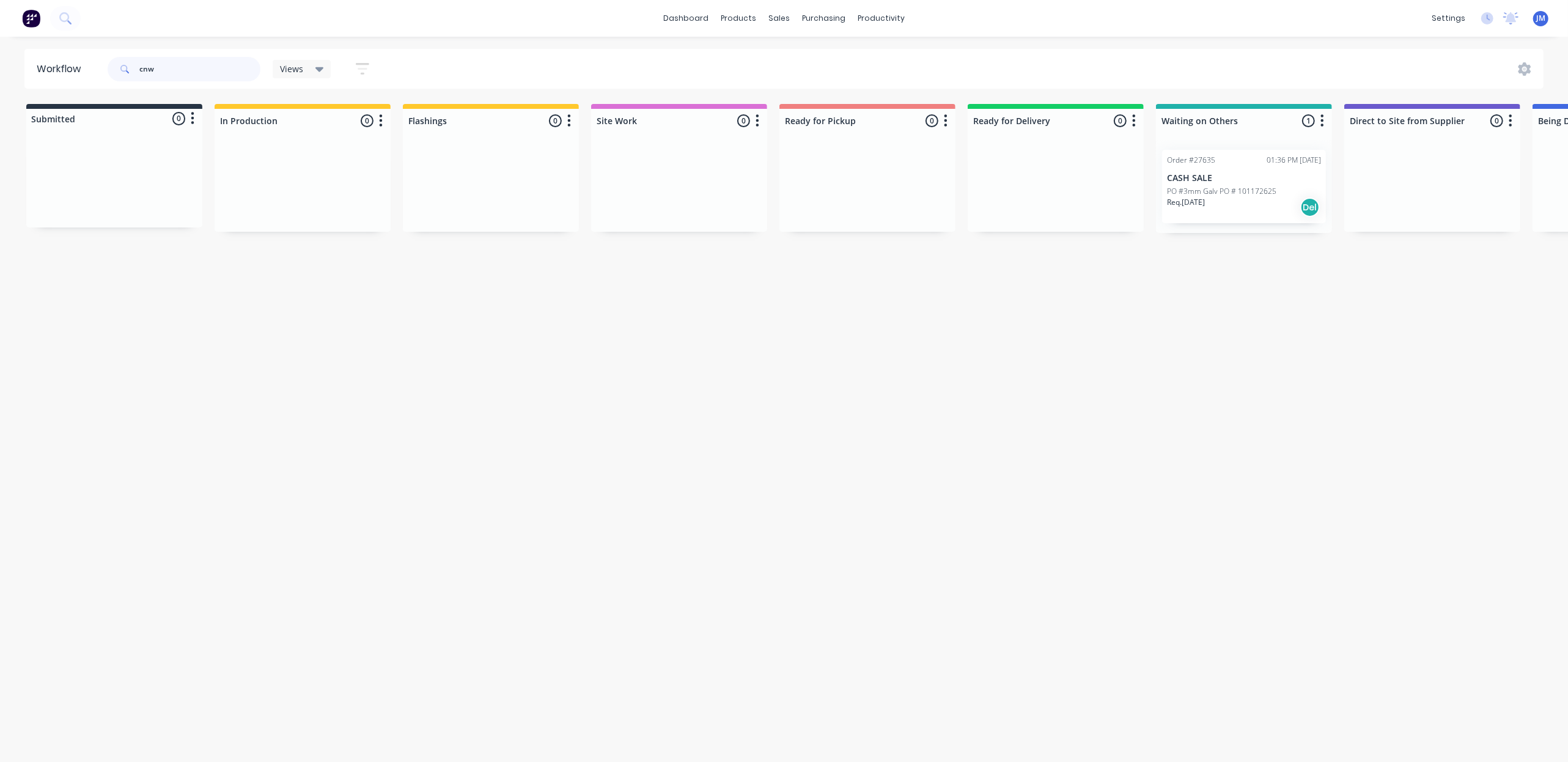
type input "cnw"
click at [1244, 204] on div "Req. [DATE] Del" at bounding box center [1244, 207] width 154 height 21
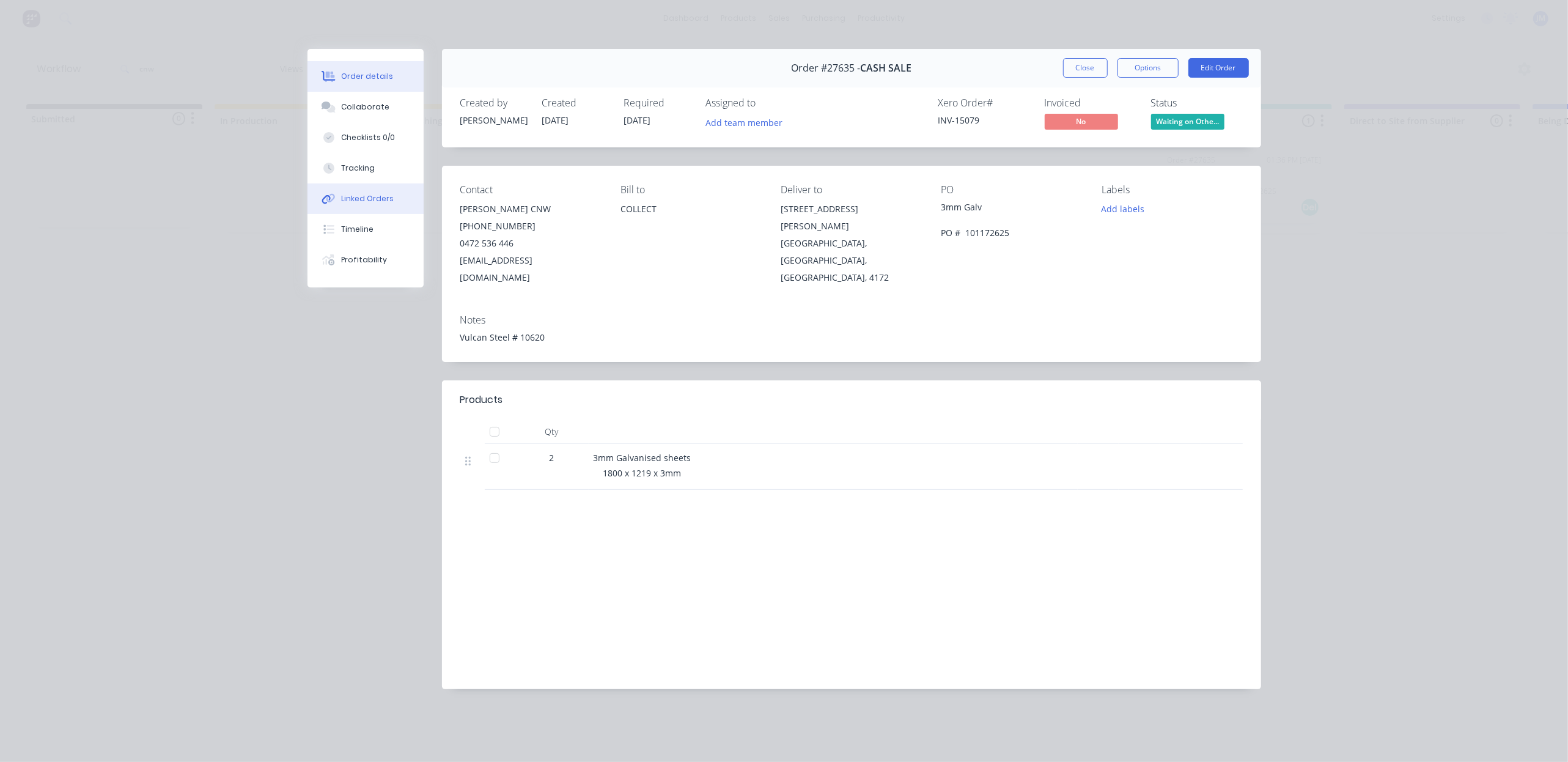
click at [362, 191] on button "Linked Orders" at bounding box center [366, 198] width 117 height 30
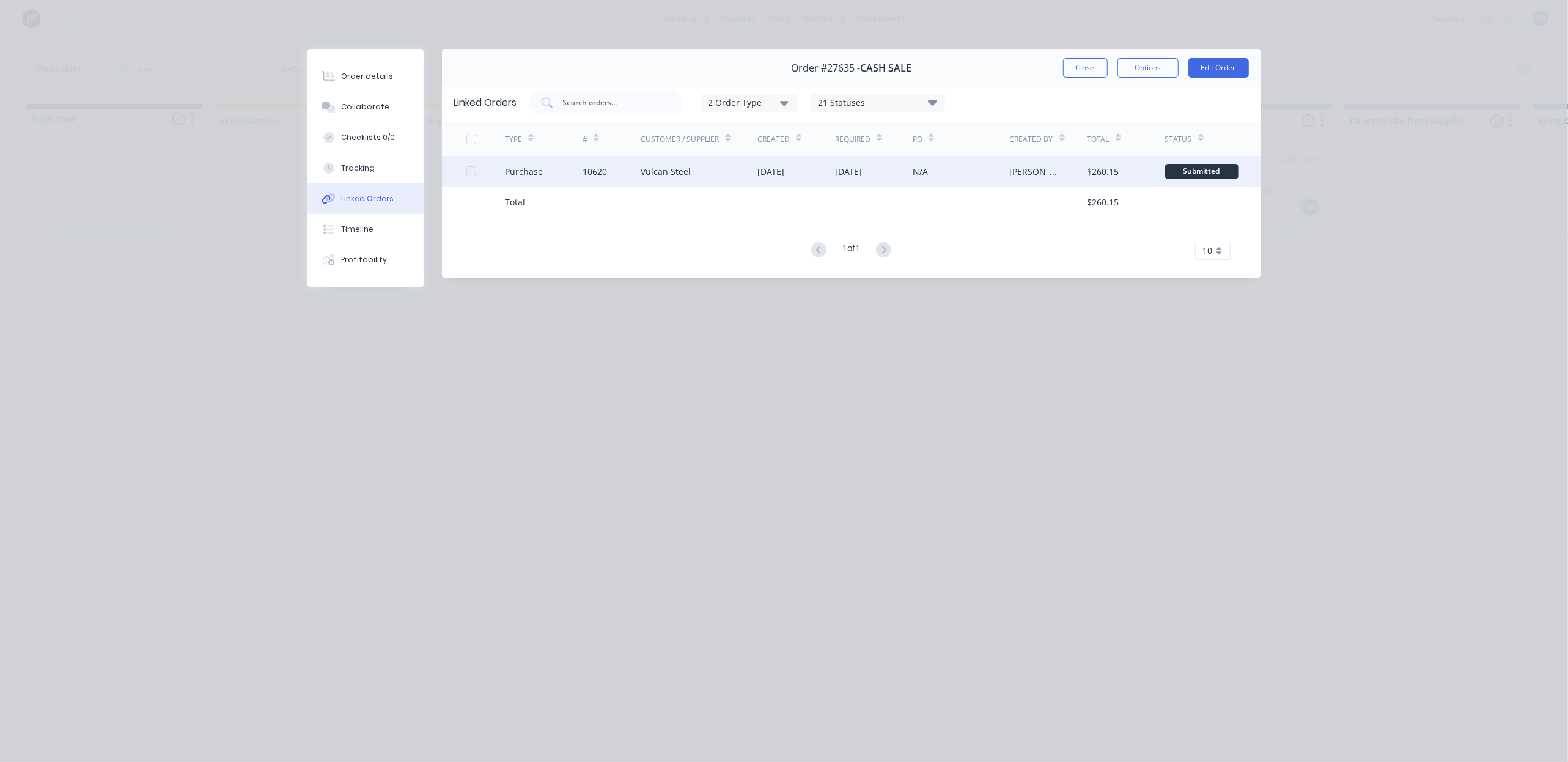
click at [636, 174] on div "10620" at bounding box center [611, 170] width 58 height 30
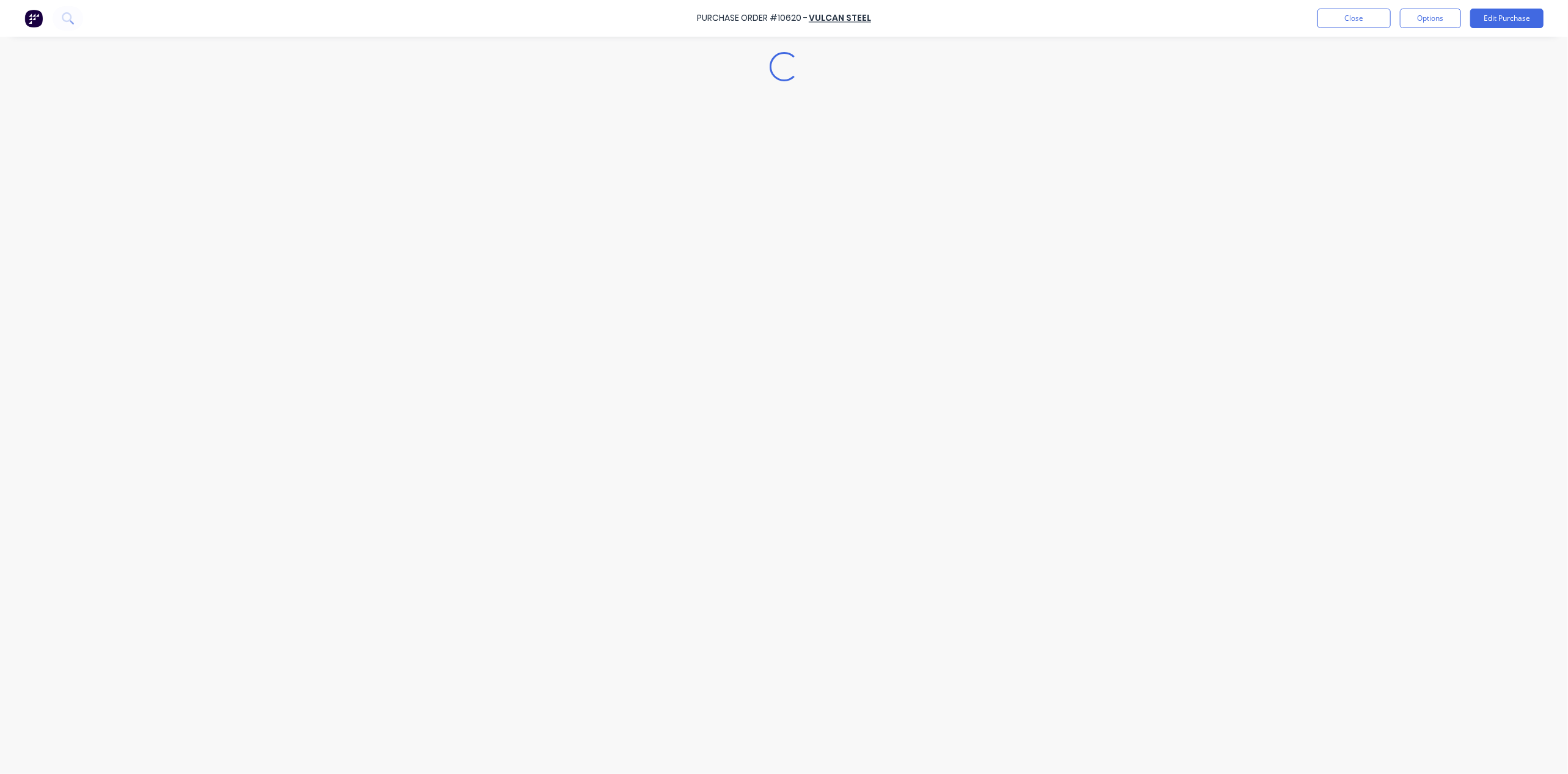
type textarea "x"
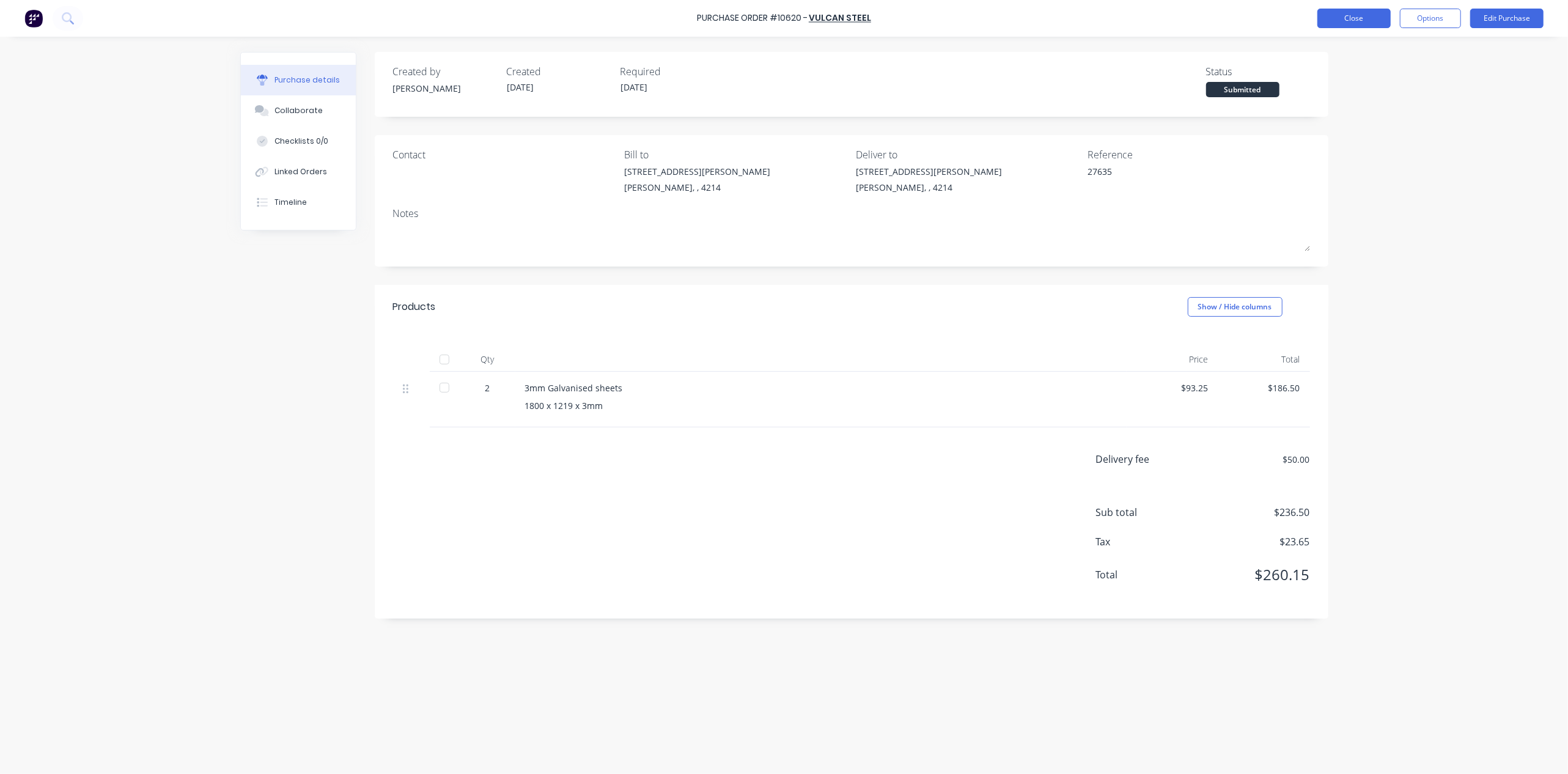
click at [1341, 16] on button "Close" at bounding box center [1354, 18] width 73 height 19
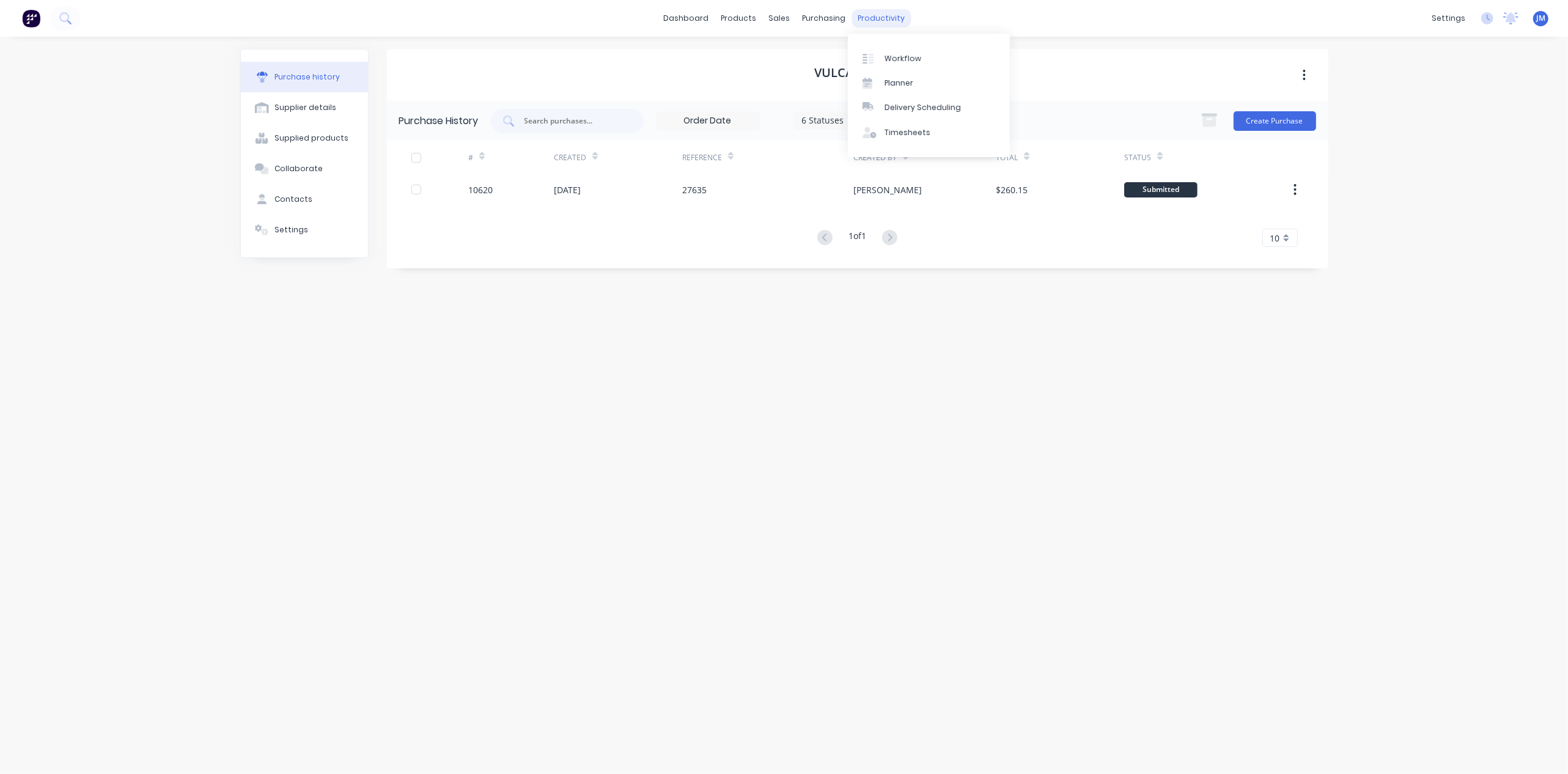
click at [886, 17] on div "productivity" at bounding box center [881, 18] width 59 height 18
click at [897, 57] on div "Workflow" at bounding box center [903, 58] width 37 height 11
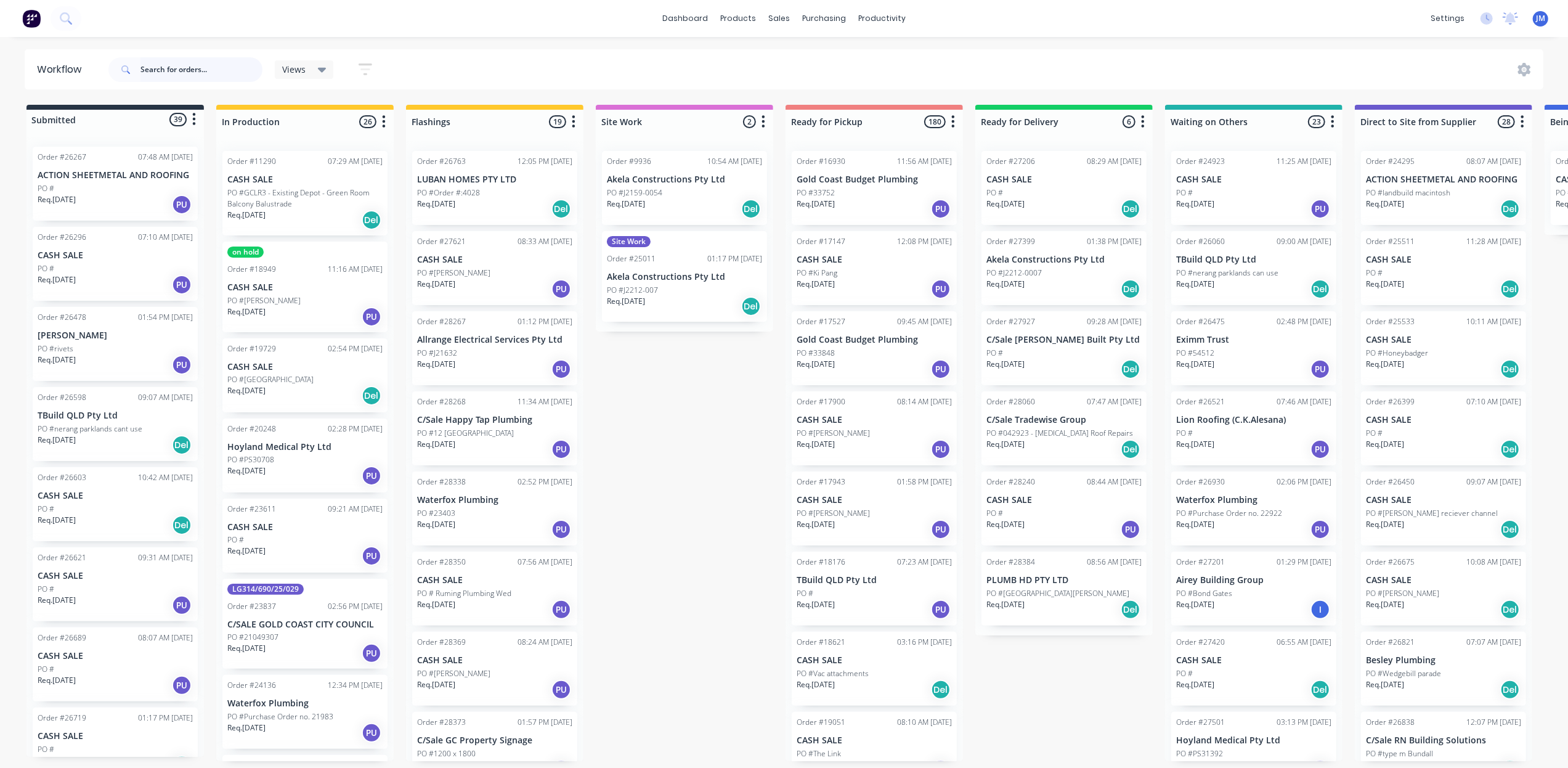
click at [163, 75] on input "text" at bounding box center [201, 69] width 122 height 25
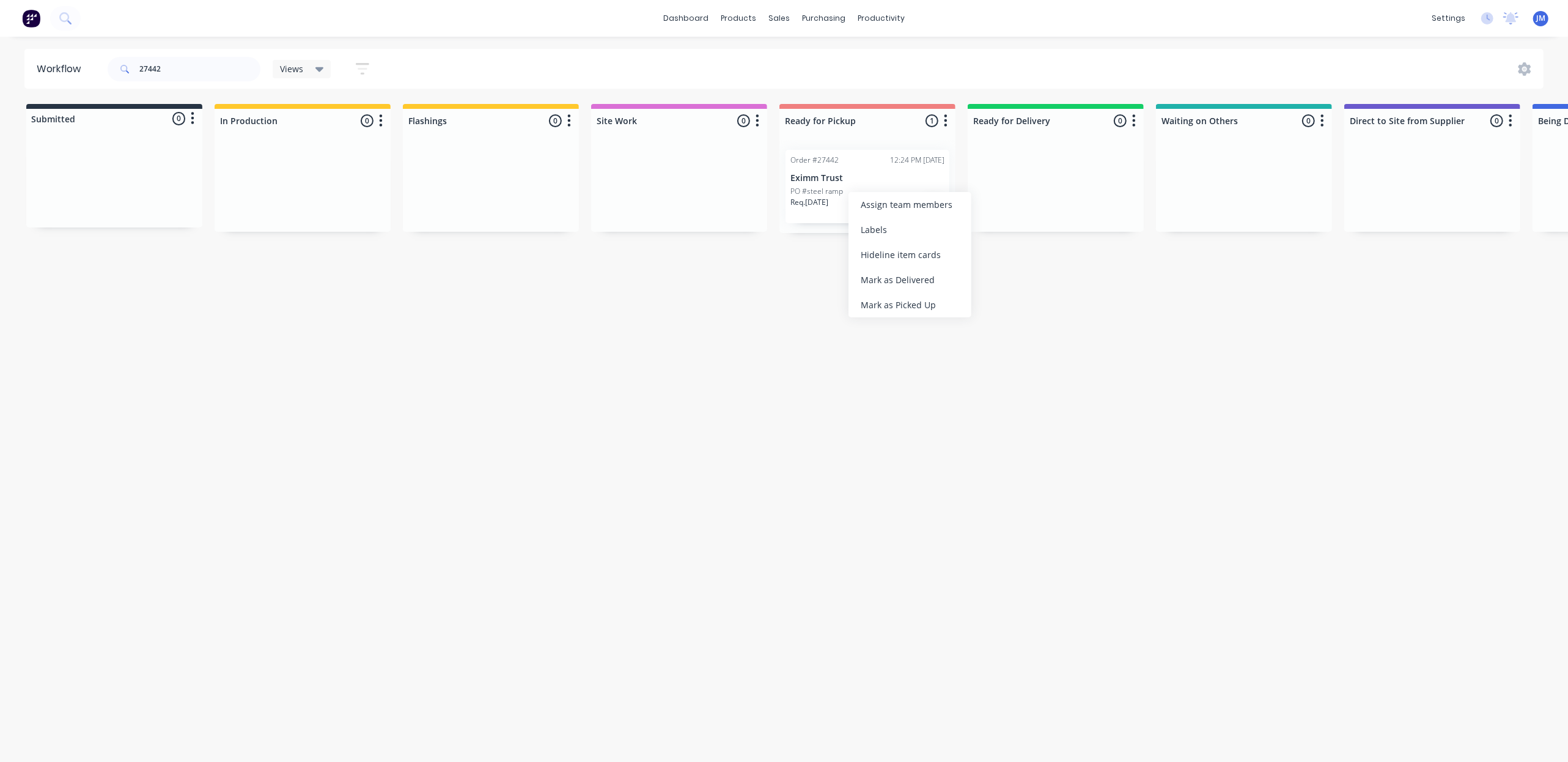
click at [915, 302] on div "Mark as Picked Up" at bounding box center [910, 304] width 123 height 25
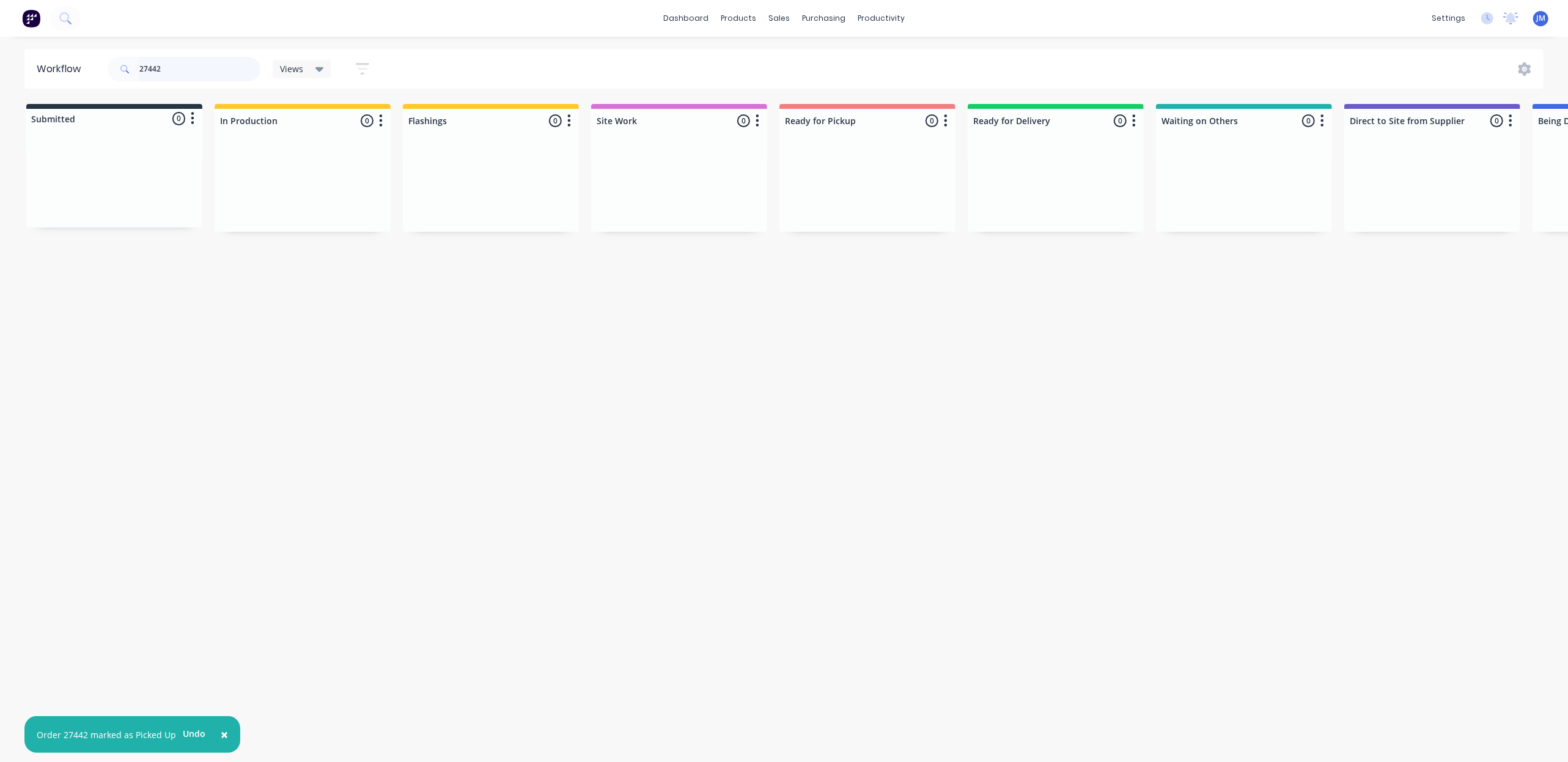
click at [179, 71] on input "27442" at bounding box center [199, 69] width 121 height 24
type input "2"
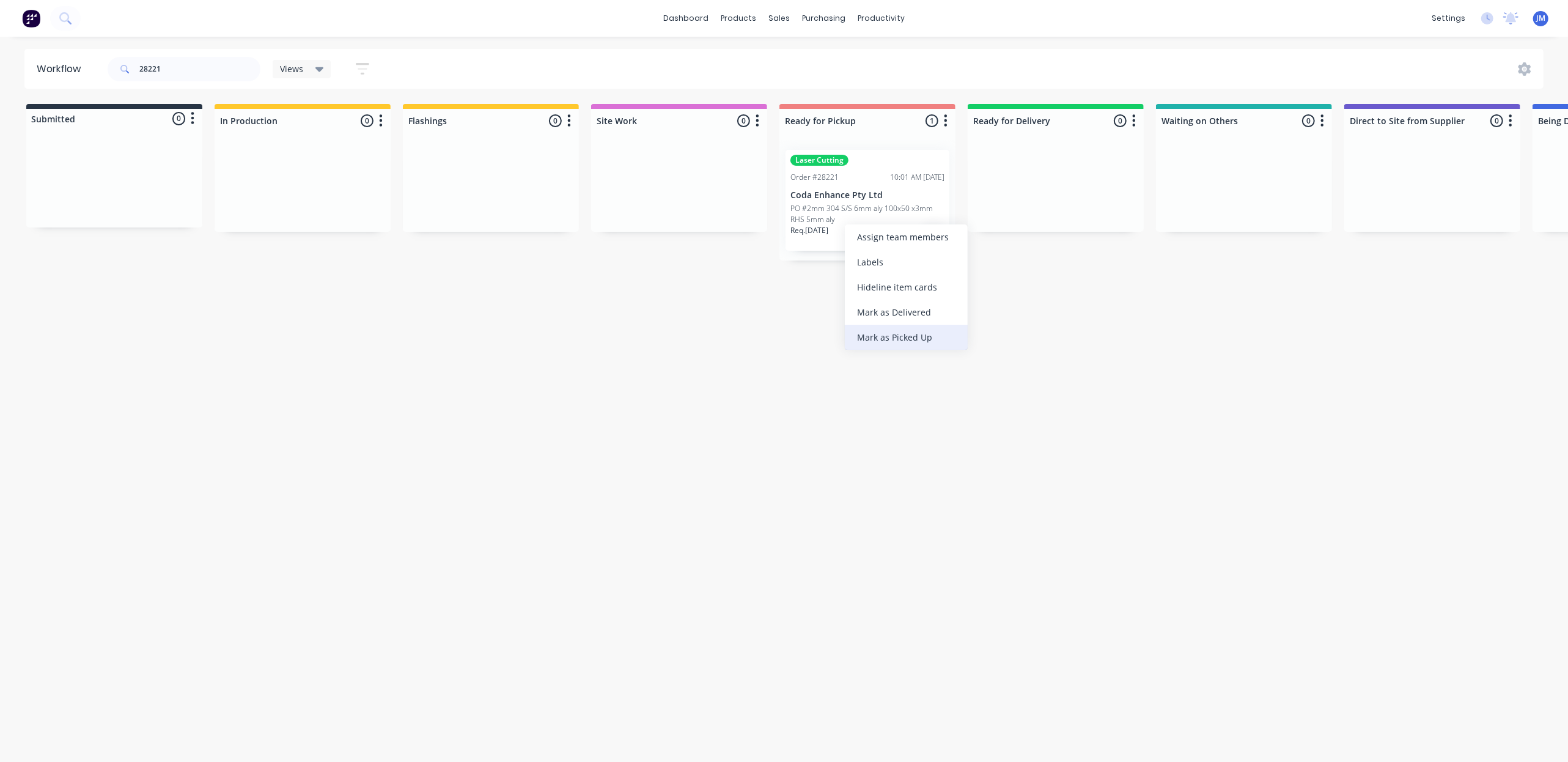
click at [874, 331] on div "Mark as Picked Up" at bounding box center [905, 337] width 123 height 25
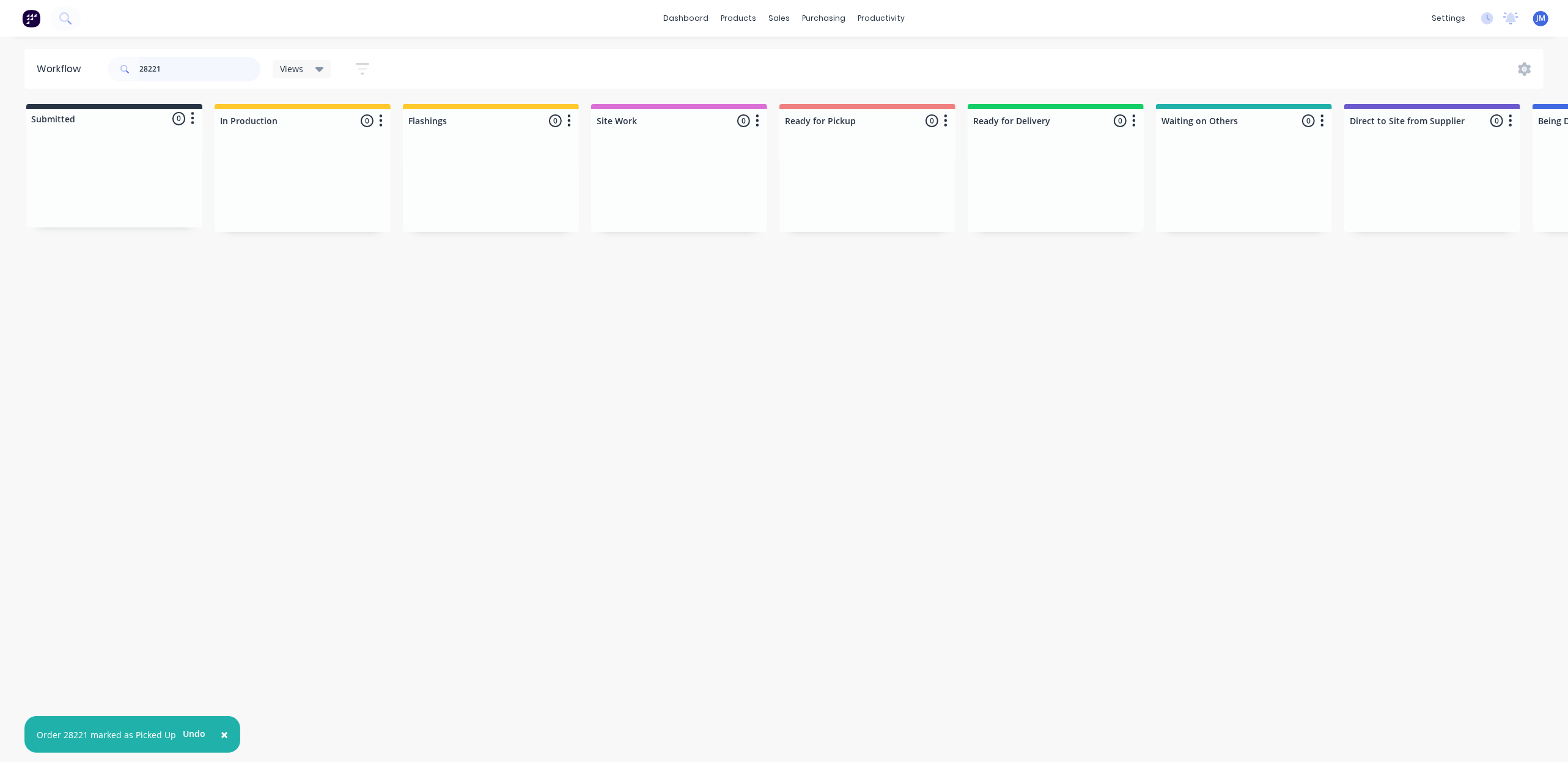
click at [199, 57] on input "28221" at bounding box center [199, 69] width 121 height 24
click at [191, 72] on input "28221" at bounding box center [199, 69] width 121 height 24
type input "2"
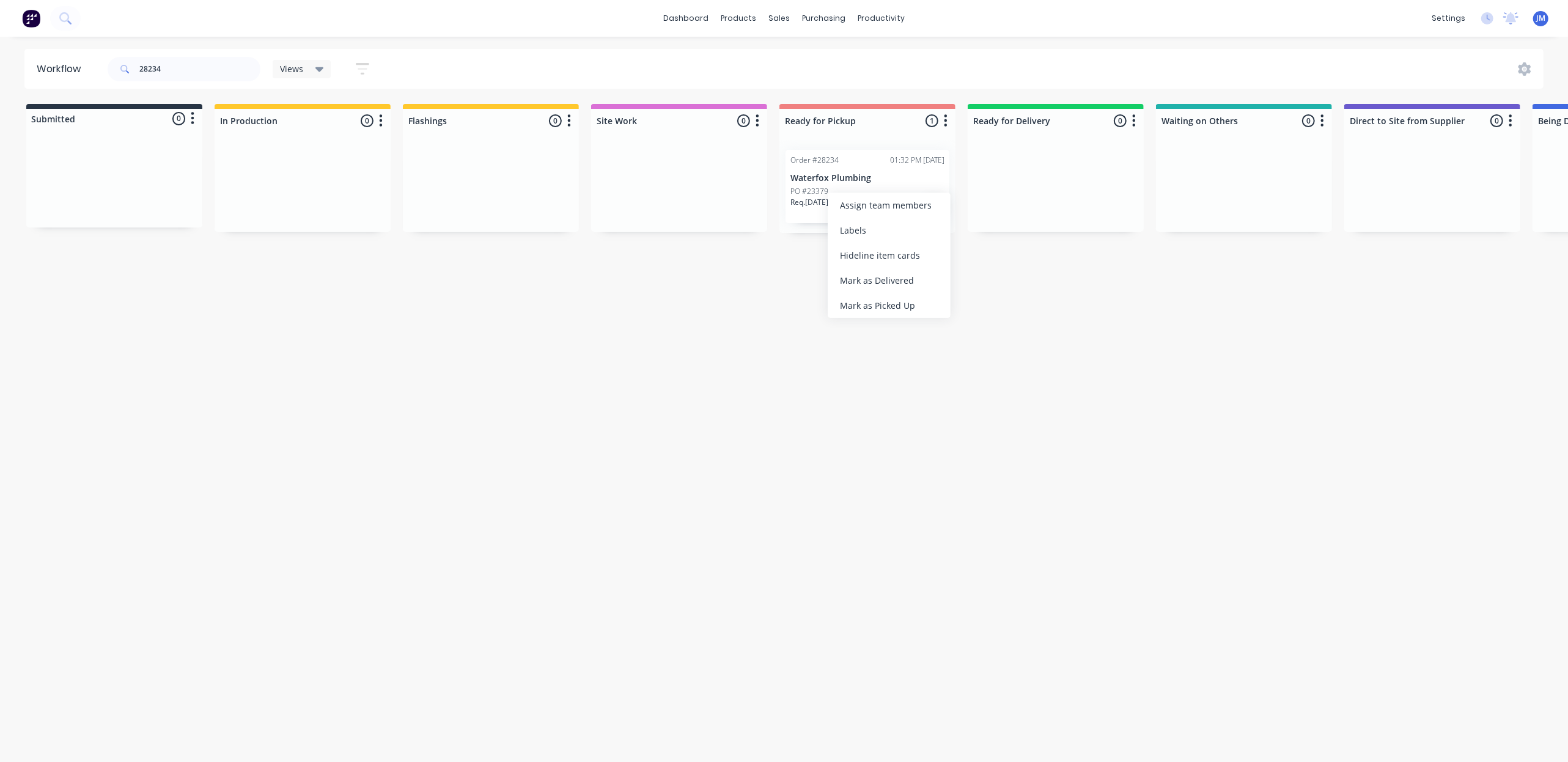
drag, startPoint x: 857, startPoint y: 304, endPoint x: 805, endPoint y: 262, distance: 66.8
click at [856, 304] on div "Mark as Picked Up" at bounding box center [889, 305] width 123 height 25
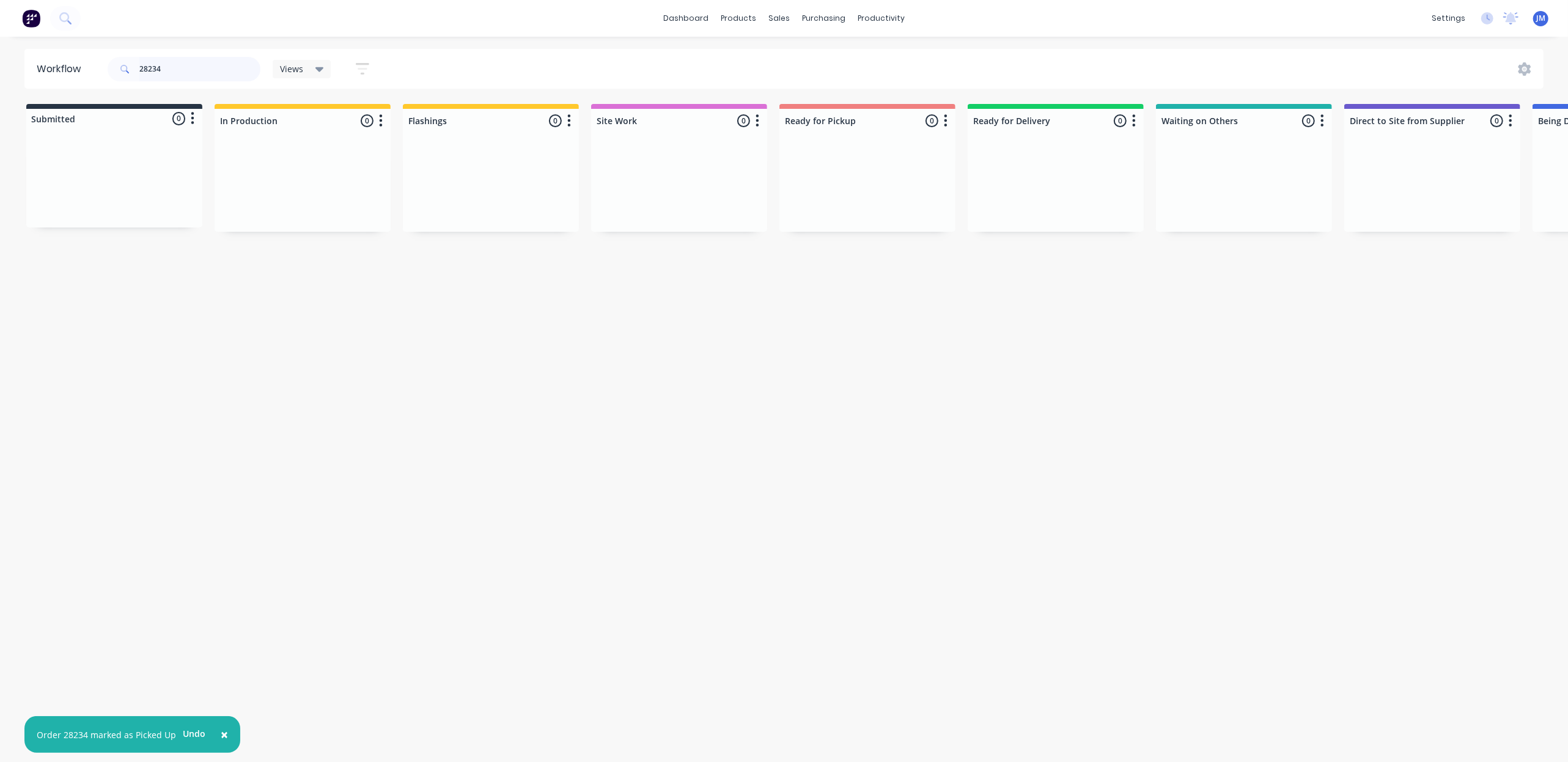
click at [177, 60] on input "28234" at bounding box center [199, 69] width 121 height 24
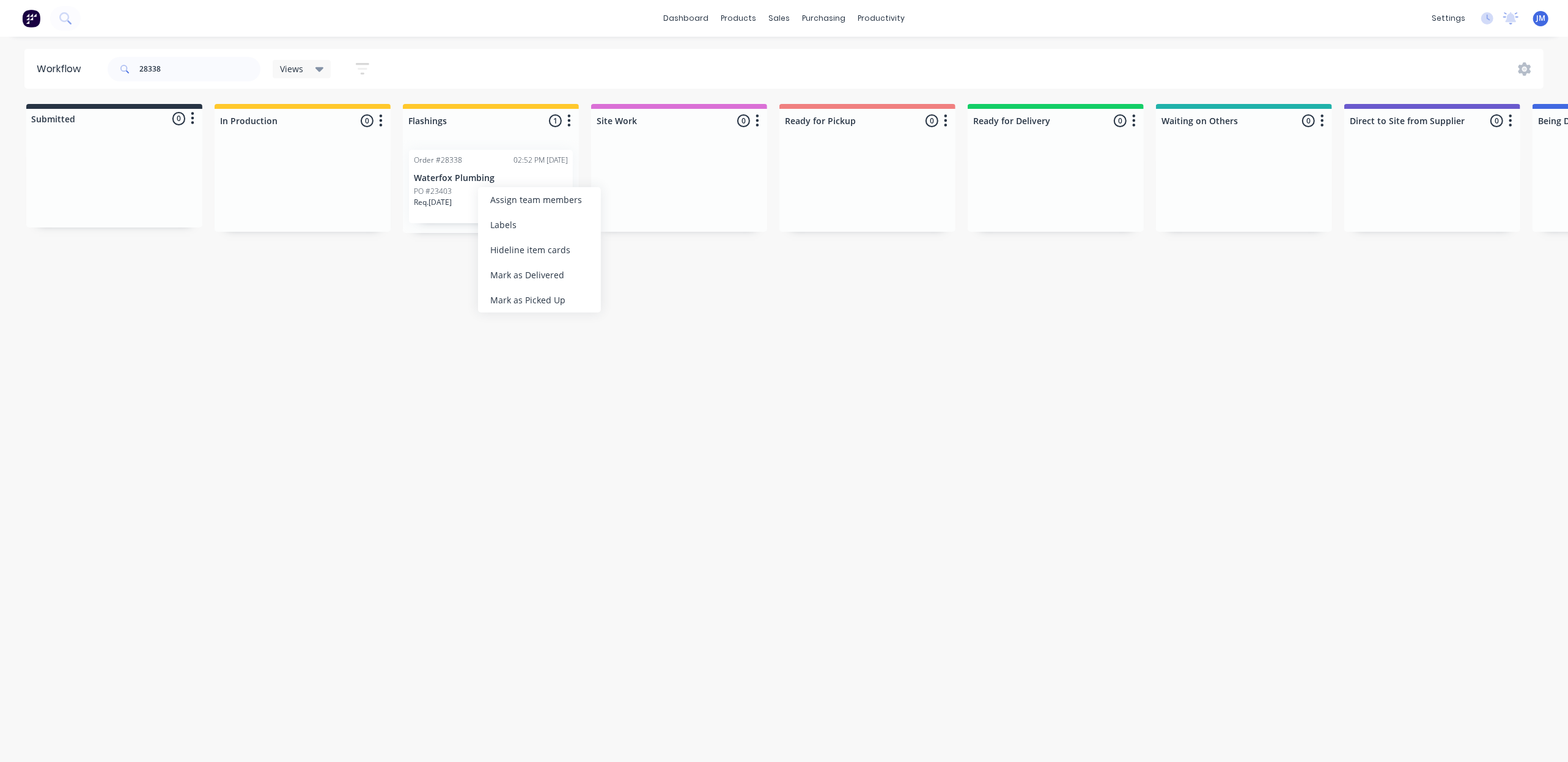
drag, startPoint x: 571, startPoint y: 311, endPoint x: 495, endPoint y: 277, distance: 83.3
click at [570, 309] on div "Mark as Picked Up" at bounding box center [539, 299] width 123 height 25
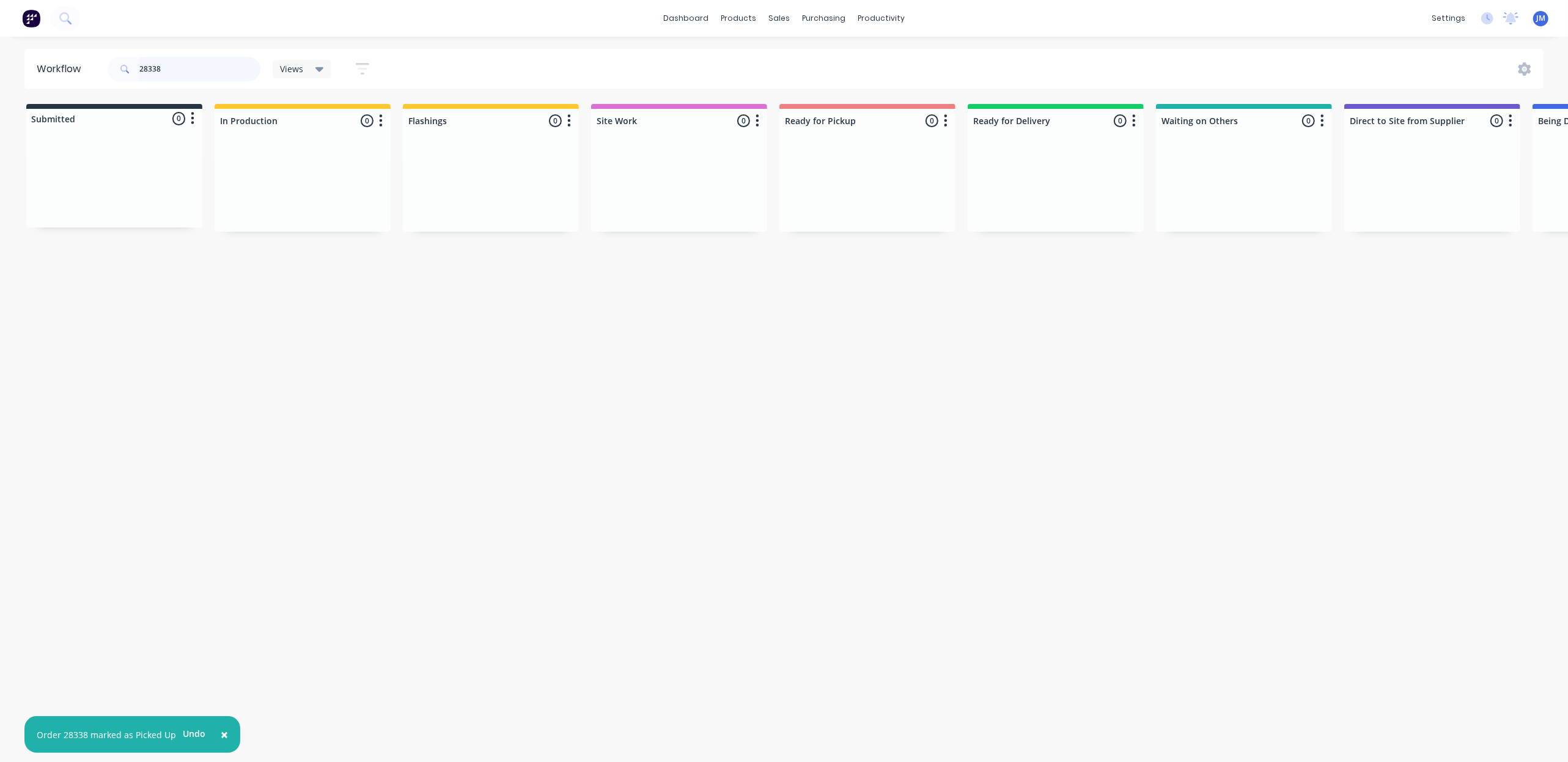
click at [171, 66] on input "28338" at bounding box center [199, 69] width 121 height 24
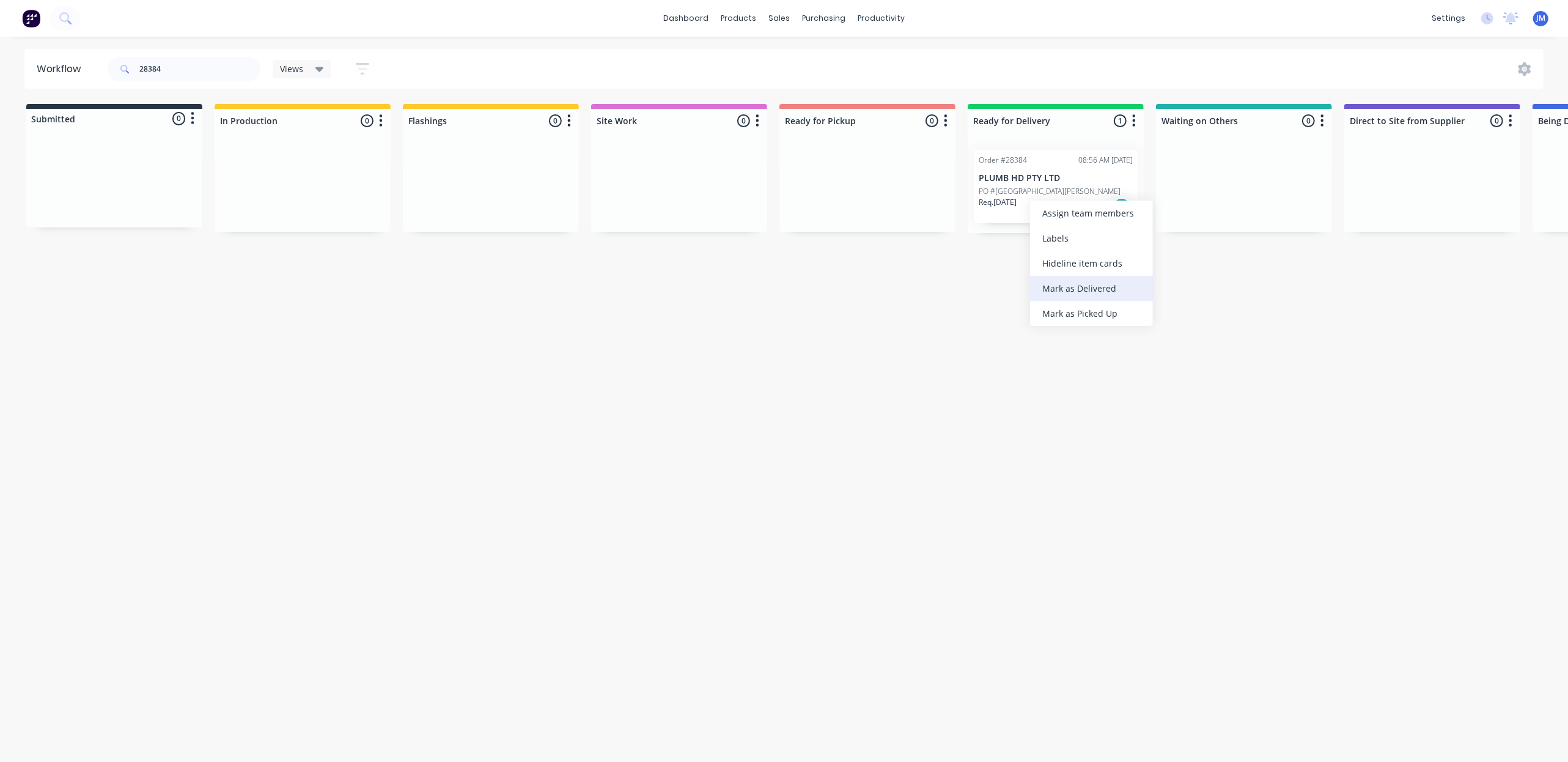
click at [1062, 292] on div "Mark as Delivered" at bounding box center [1091, 288] width 123 height 25
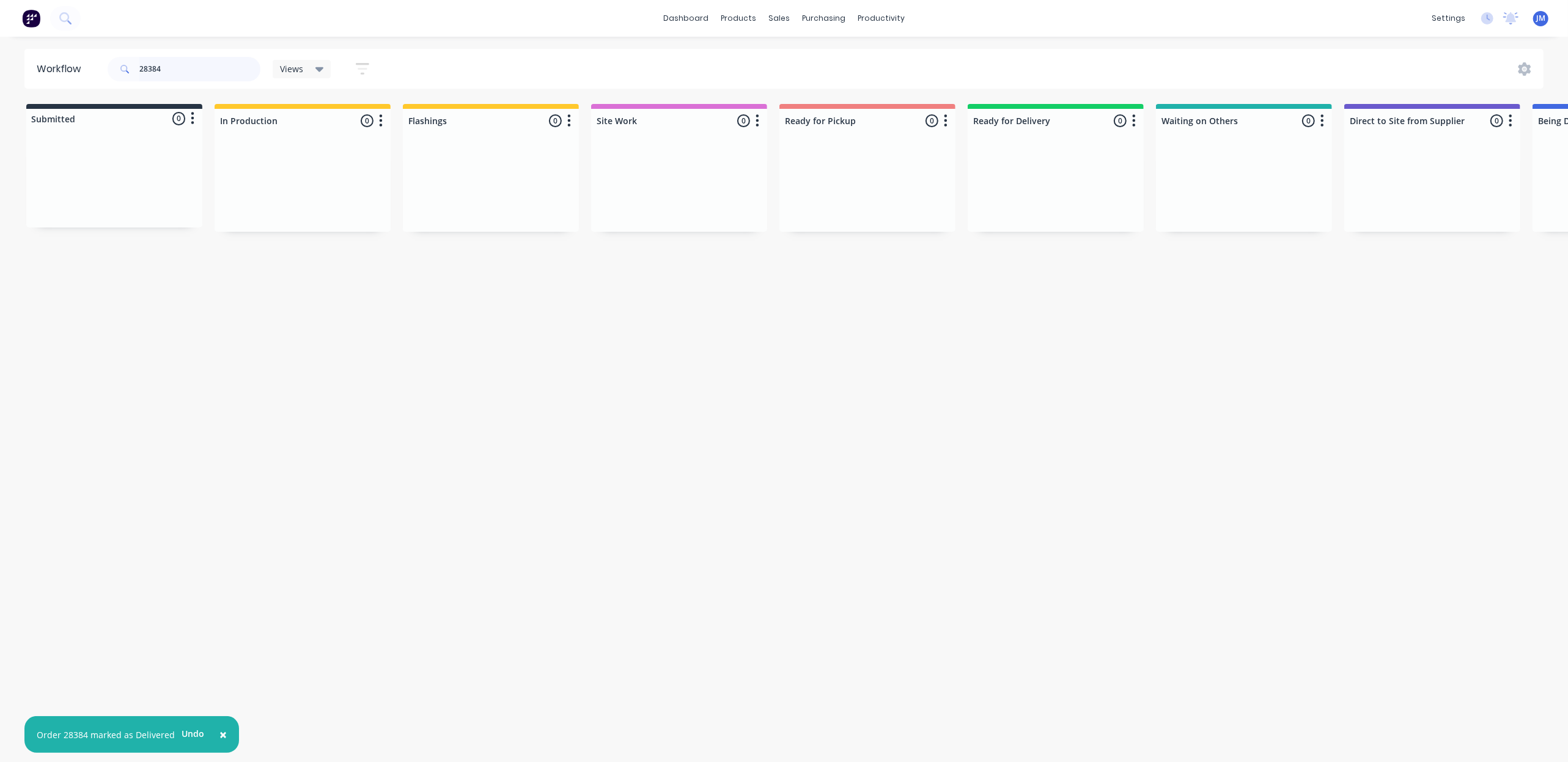
drag, startPoint x: 189, startPoint y: 69, endPoint x: 150, endPoint y: 64, distance: 39.3
click at [190, 69] on input "28384" at bounding box center [199, 69] width 121 height 24
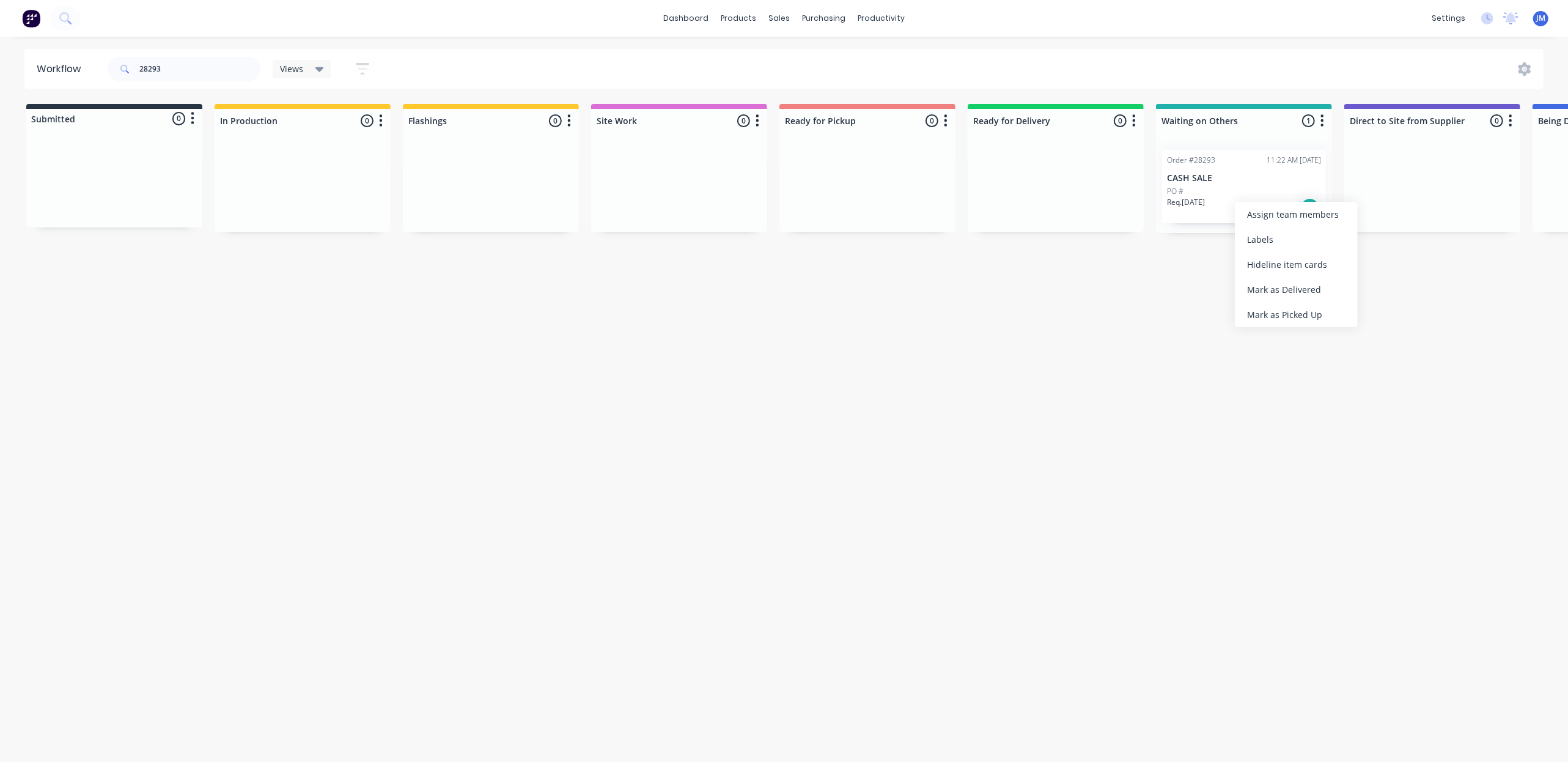
click at [1258, 287] on div "Mark as Delivered" at bounding box center [1296, 289] width 123 height 25
click at [174, 57] on input "28293" at bounding box center [199, 69] width 121 height 24
drag, startPoint x: 129, startPoint y: 202, endPoint x: 599, endPoint y: 157, distance: 472.1
click at [596, 157] on div "Submitted 1 Status colour #273444 hex #273444 Save Cancel Summaries Total order…" at bounding box center [1098, 169] width 2216 height 129
drag, startPoint x: 124, startPoint y: 198, endPoint x: 502, endPoint y: 164, distance: 379.5
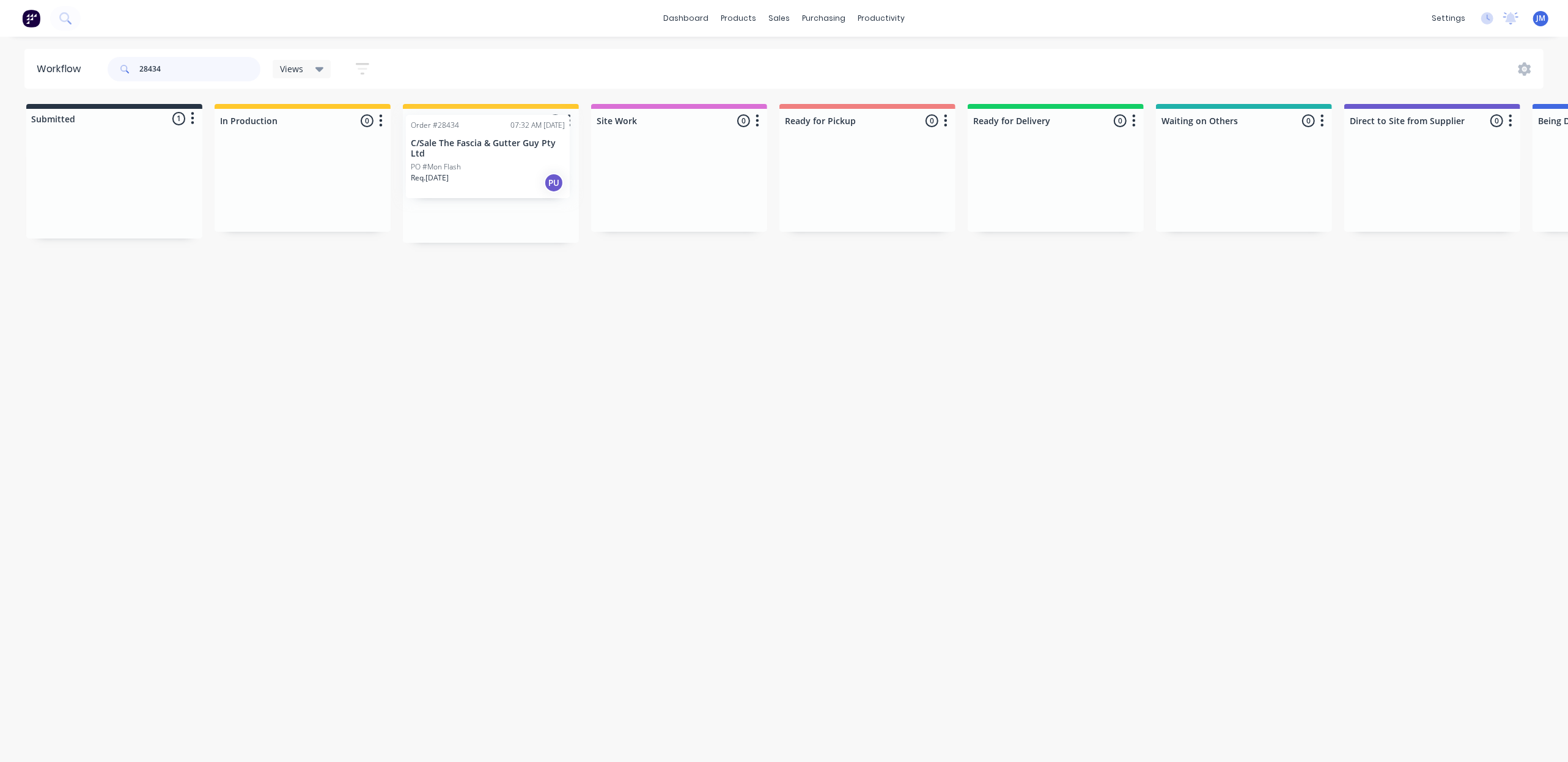
click at [502, 164] on div "Submitted 1 Status colour #273444 hex #273444 Save Cancel Summaries Total order…" at bounding box center [1098, 174] width 2216 height 139
type input "2"
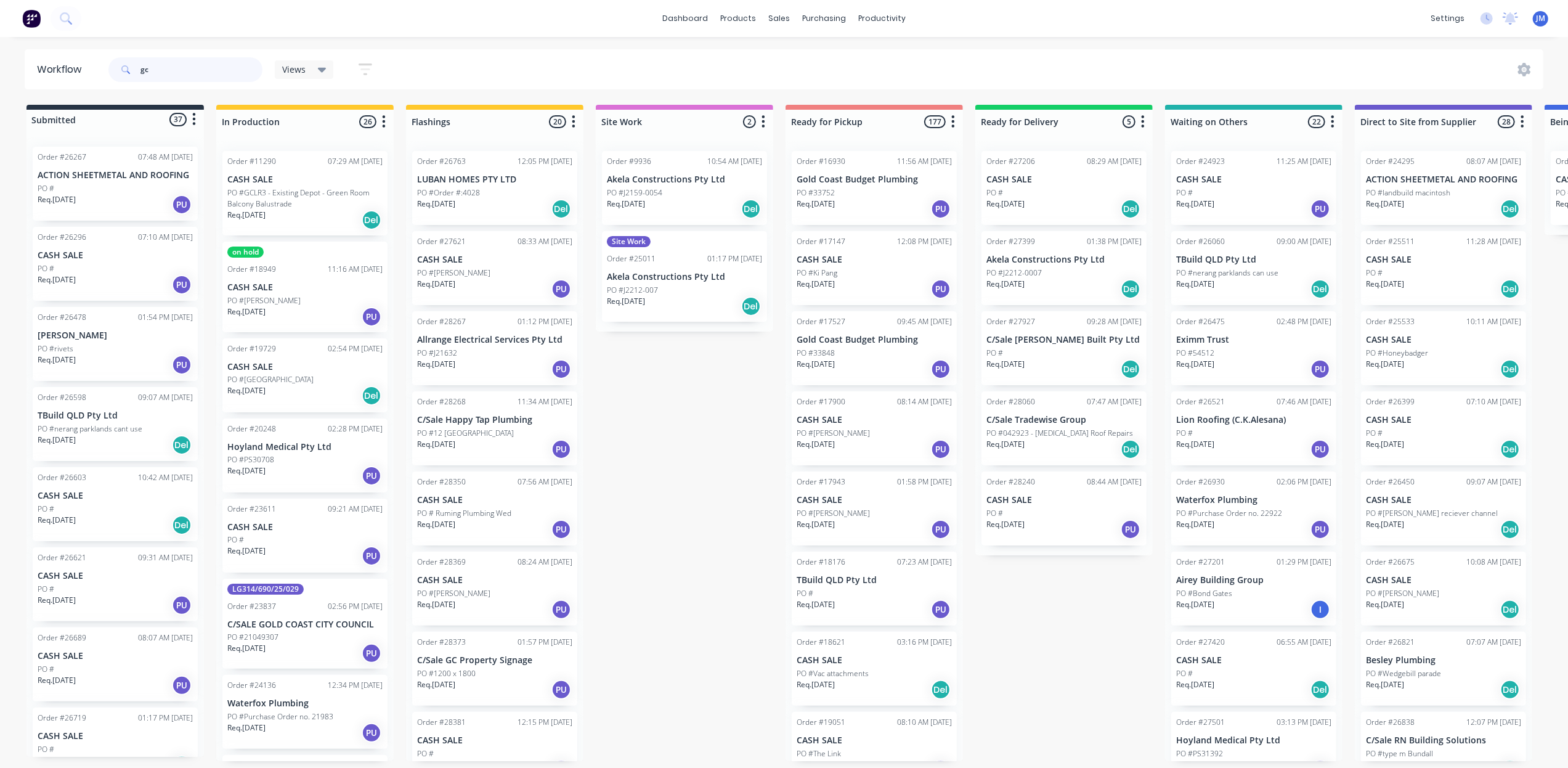
type input "g"
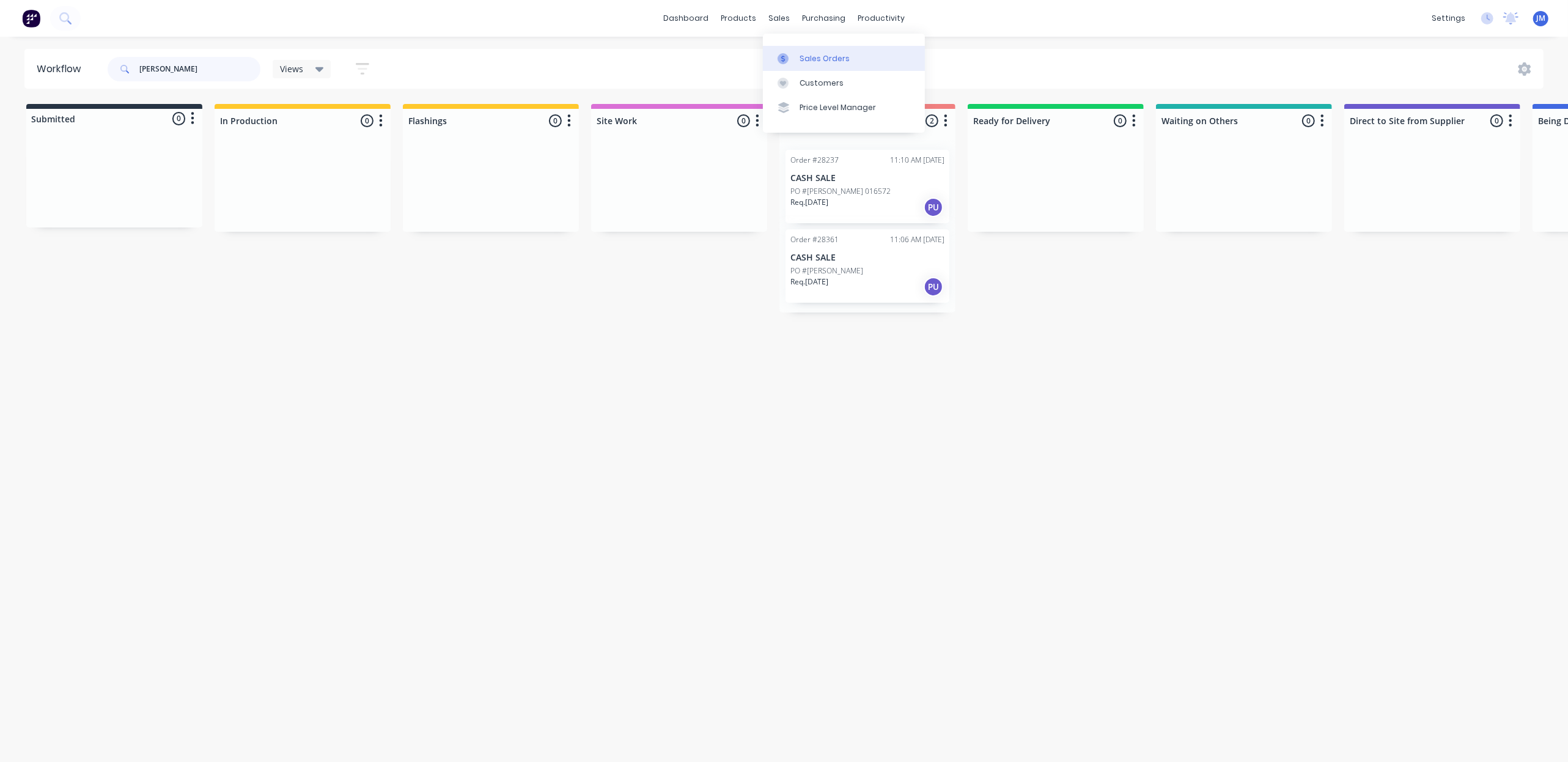
type input "[PERSON_NAME]"
click at [805, 50] on link "Sales Orders" at bounding box center [844, 58] width 162 height 24
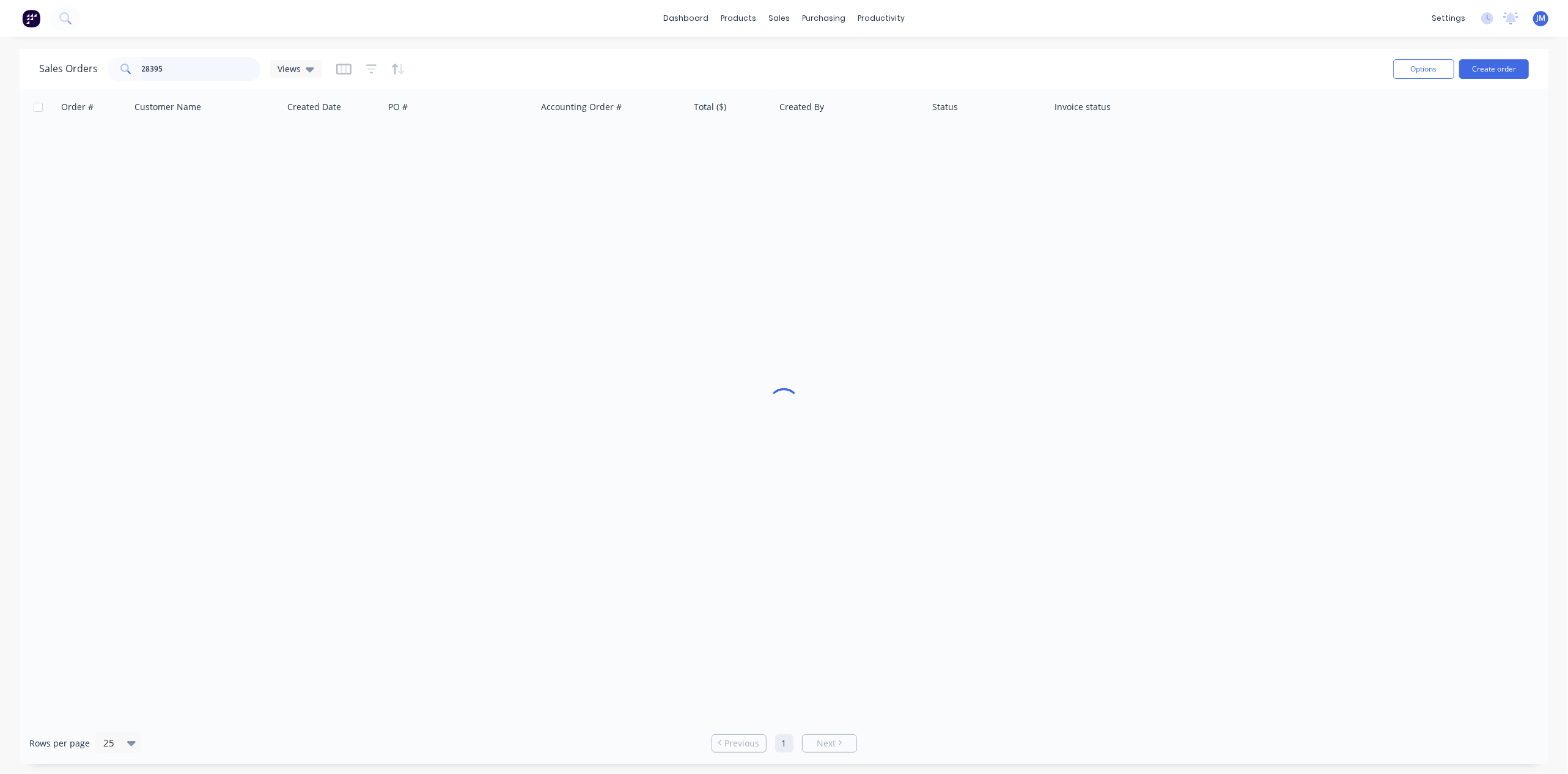
click at [172, 79] on input "28395" at bounding box center [201, 69] width 119 height 24
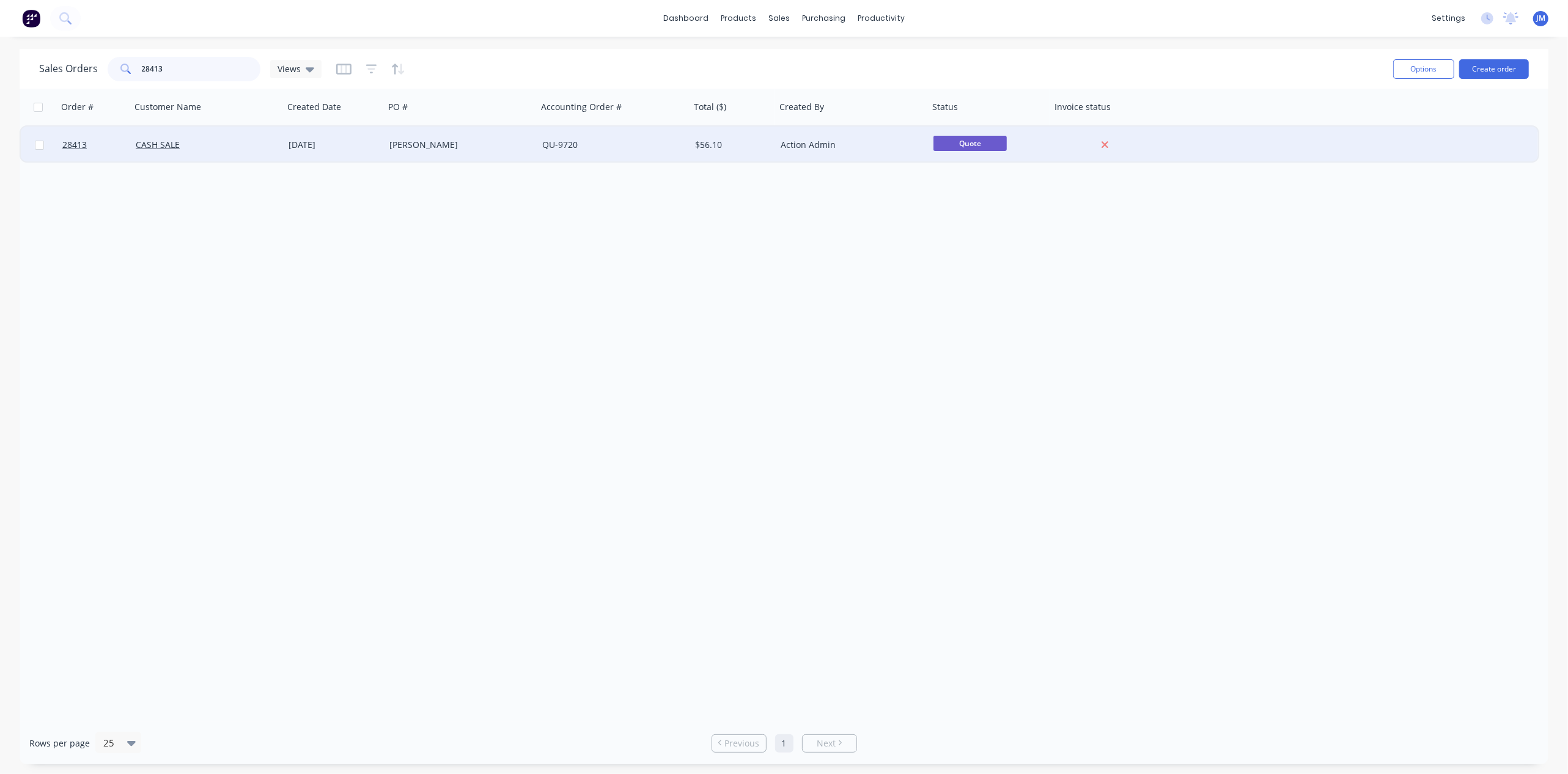
type input "28413"
click at [668, 150] on div "QU-9720" at bounding box center [611, 145] width 136 height 12
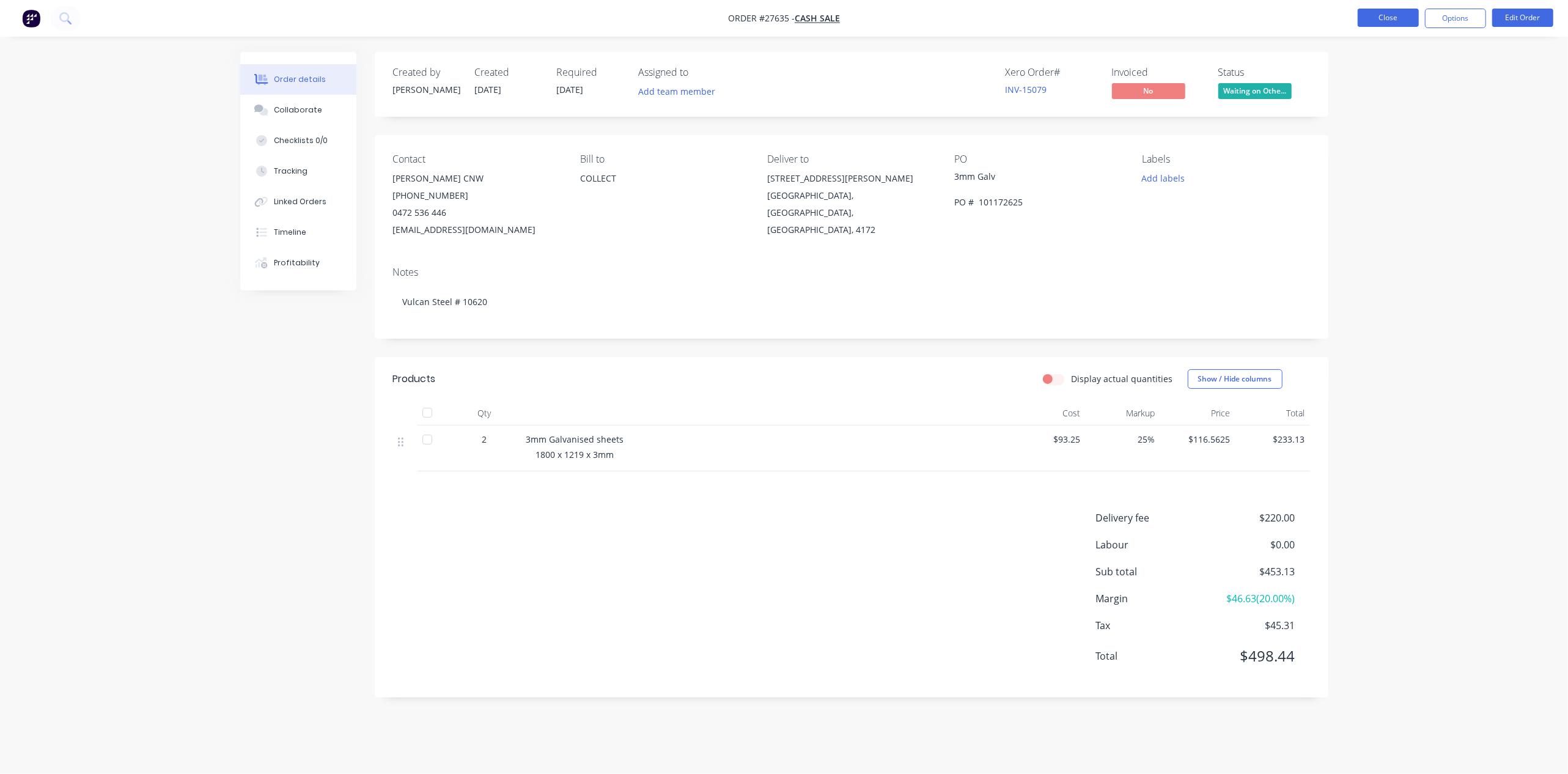
click at [1382, 17] on button "Close" at bounding box center [1388, 17] width 61 height 18
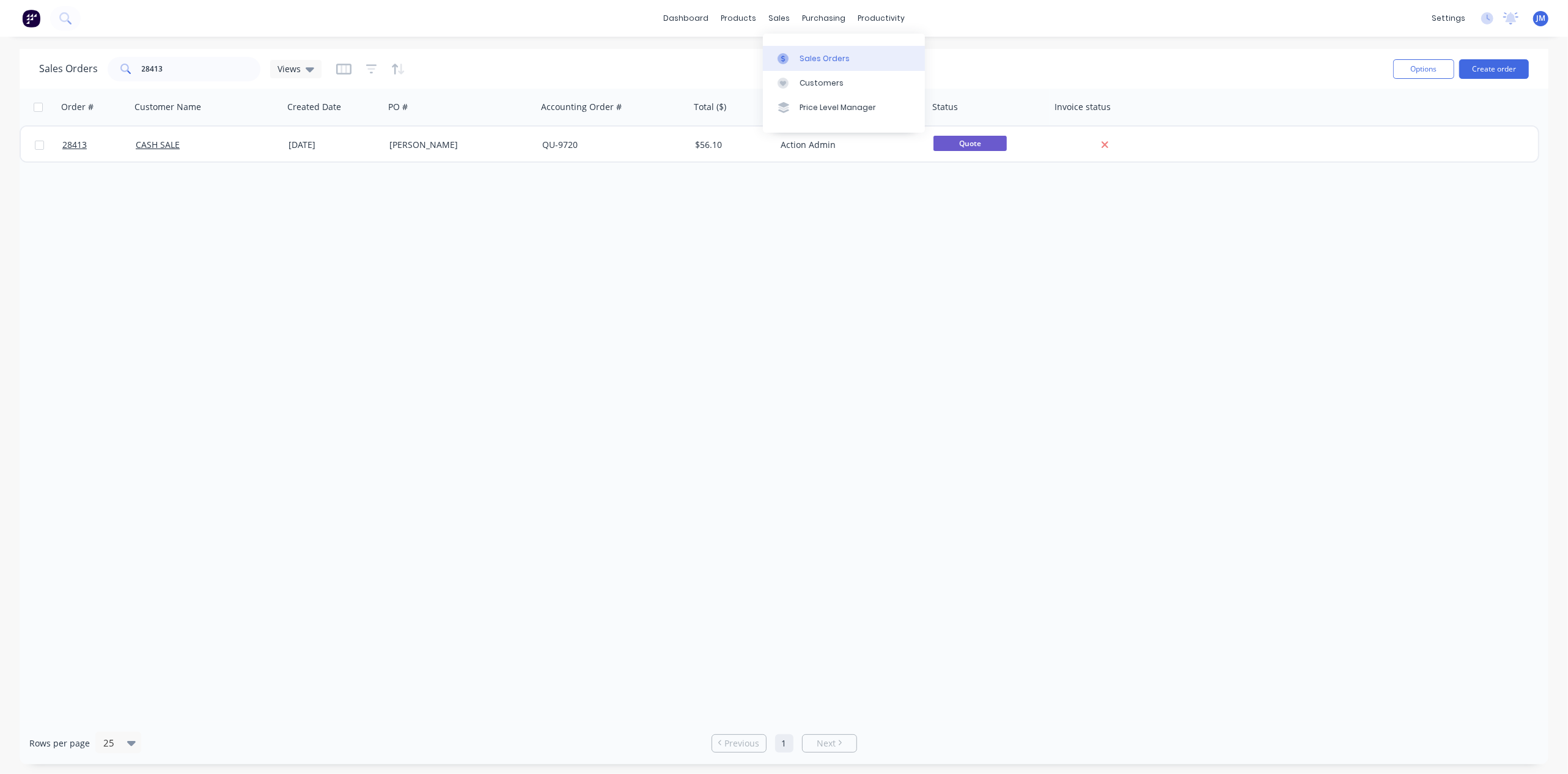
click at [793, 51] on link "Sales Orders" at bounding box center [844, 58] width 162 height 24
click at [305, 67] on icon at bounding box center [310, 70] width 9 height 5
click at [329, 198] on button "Archived" at bounding box center [344, 197] width 139 height 14
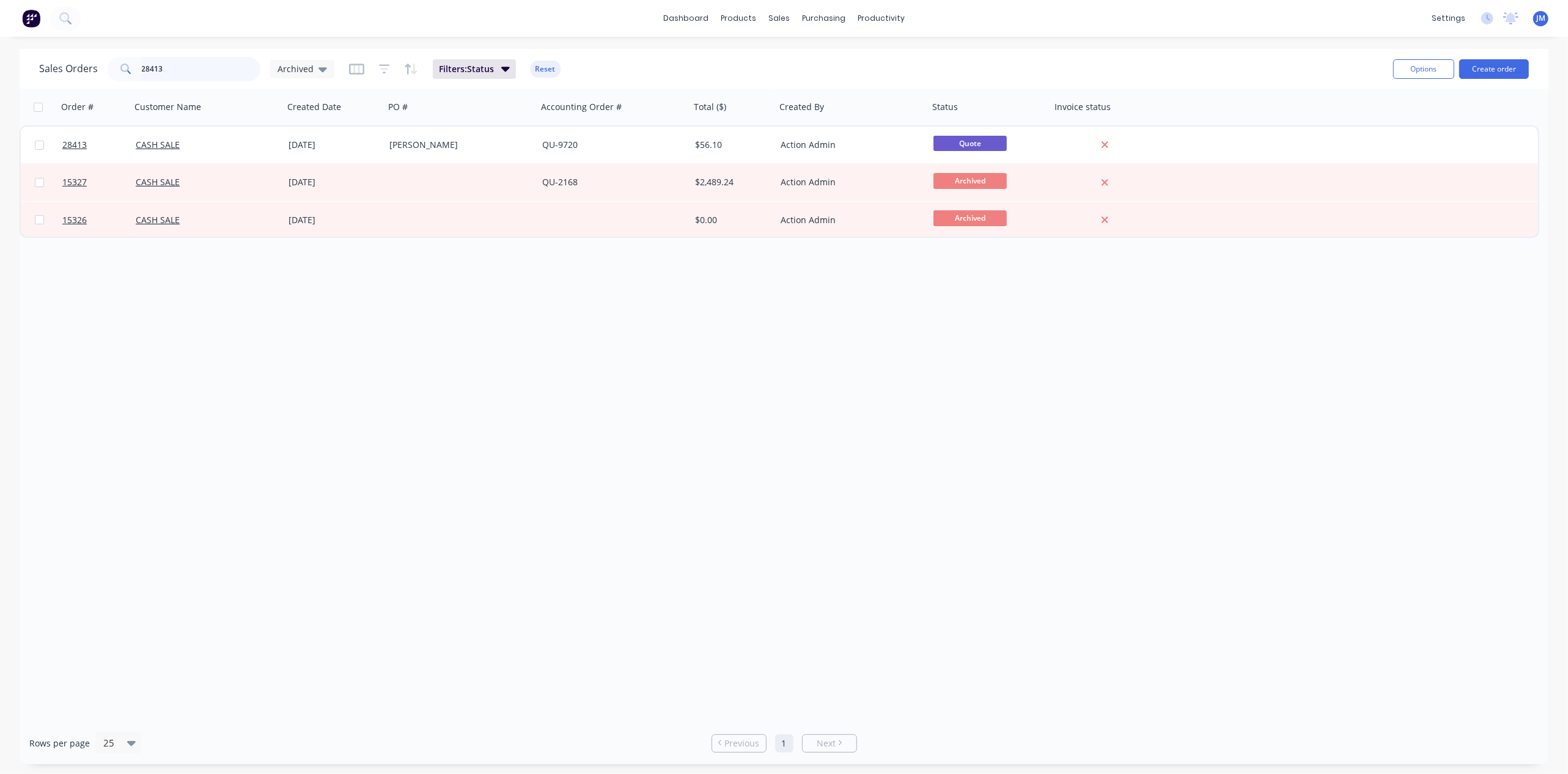
click at [169, 69] on input "28413" at bounding box center [201, 69] width 119 height 24
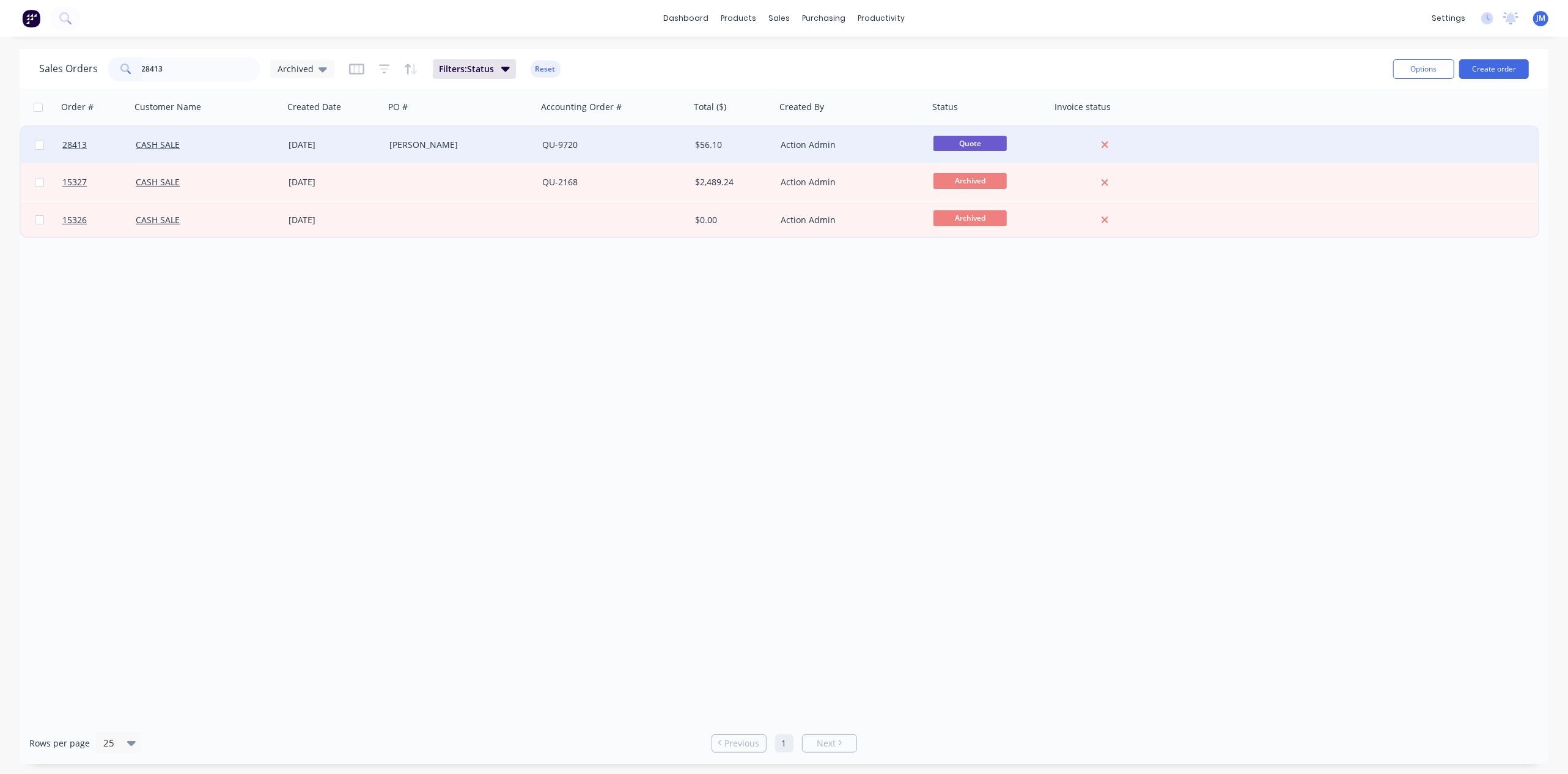
click at [205, 147] on div "CASH SALE" at bounding box center [204, 145] width 136 height 12
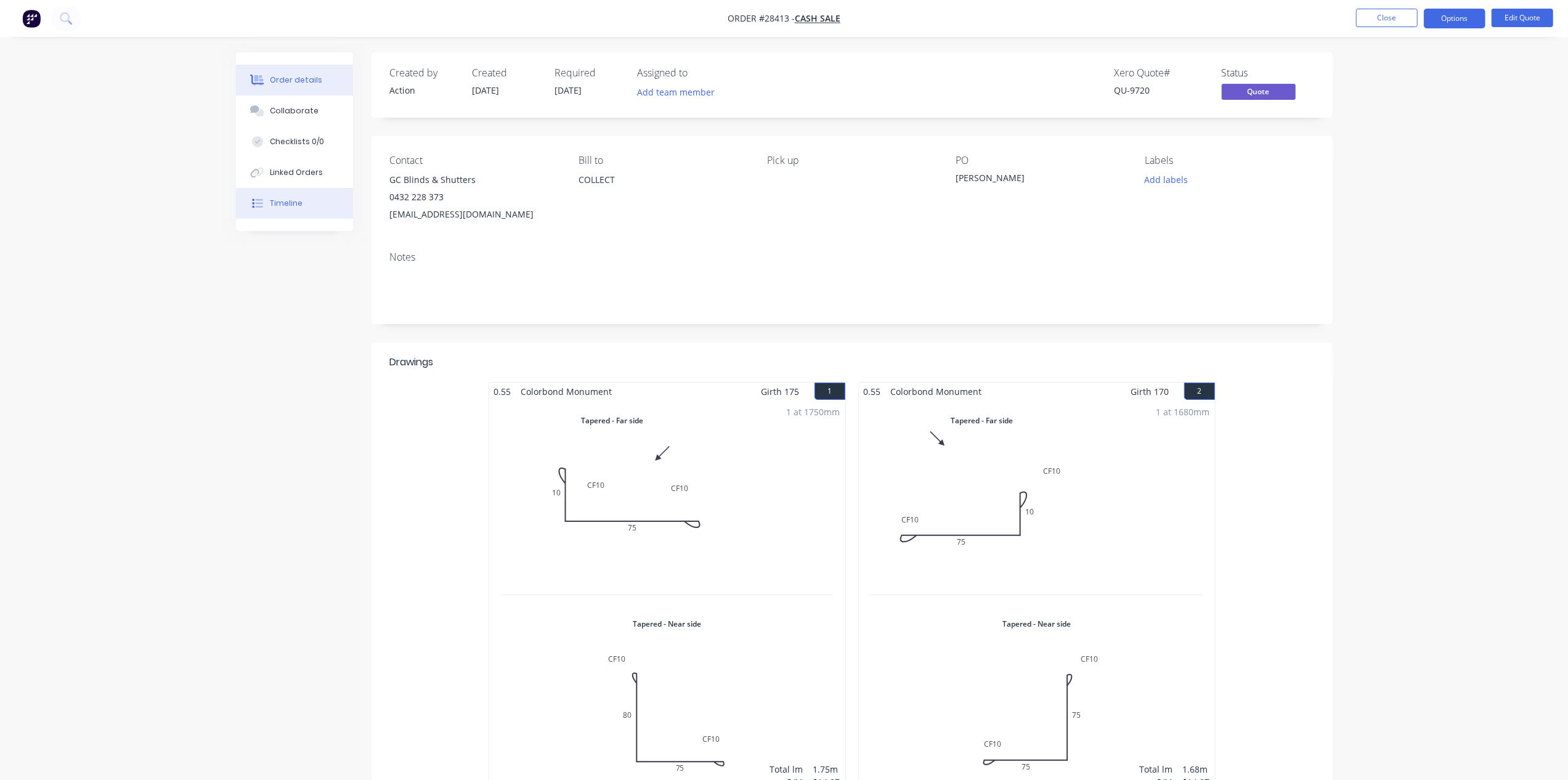
click at [287, 198] on div "Timeline" at bounding box center [286, 203] width 32 height 11
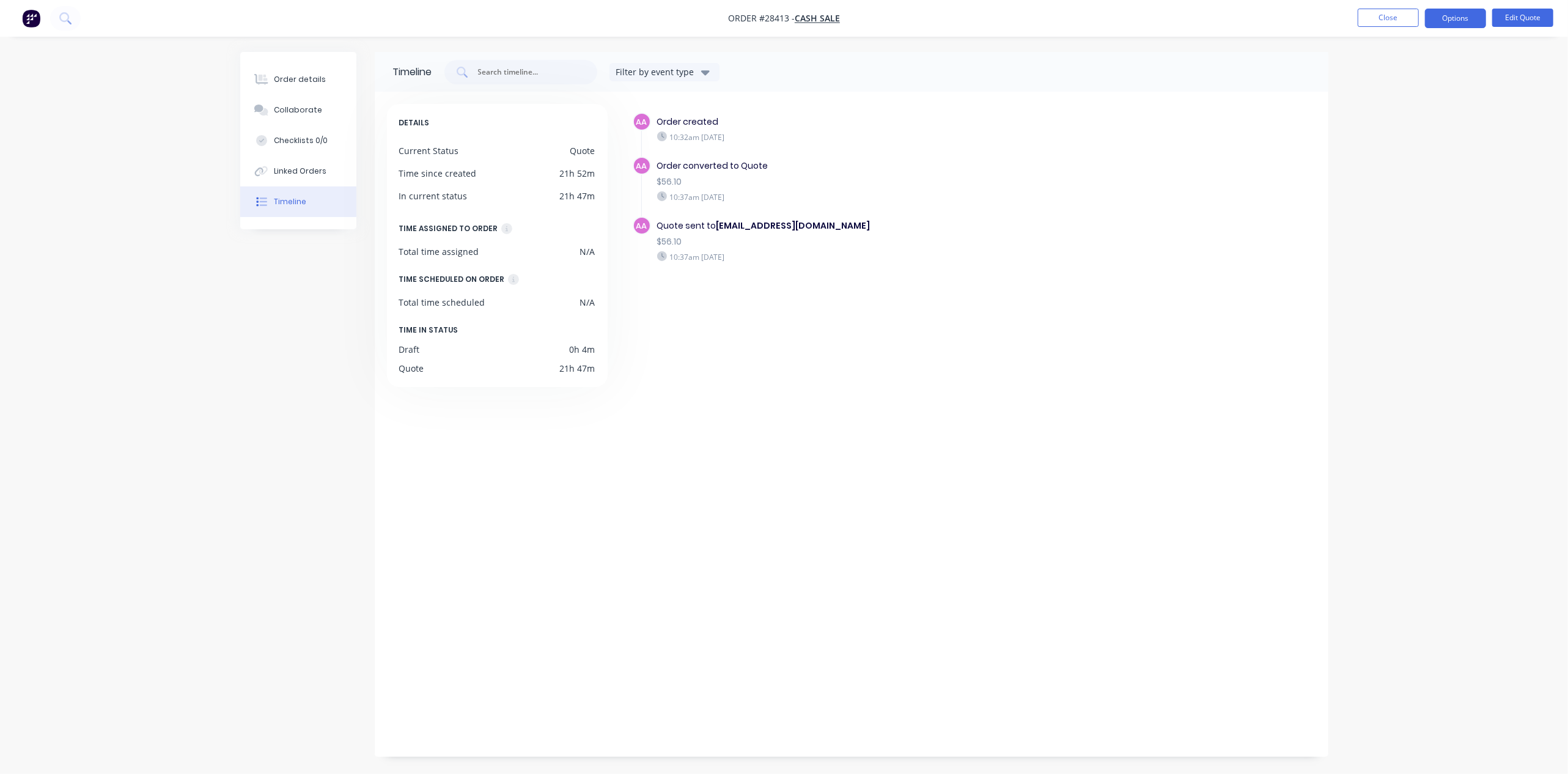
click at [717, 141] on div "10:32am [DATE]" at bounding box center [869, 137] width 423 height 11
click at [1404, 17] on button "Close" at bounding box center [1388, 17] width 61 height 18
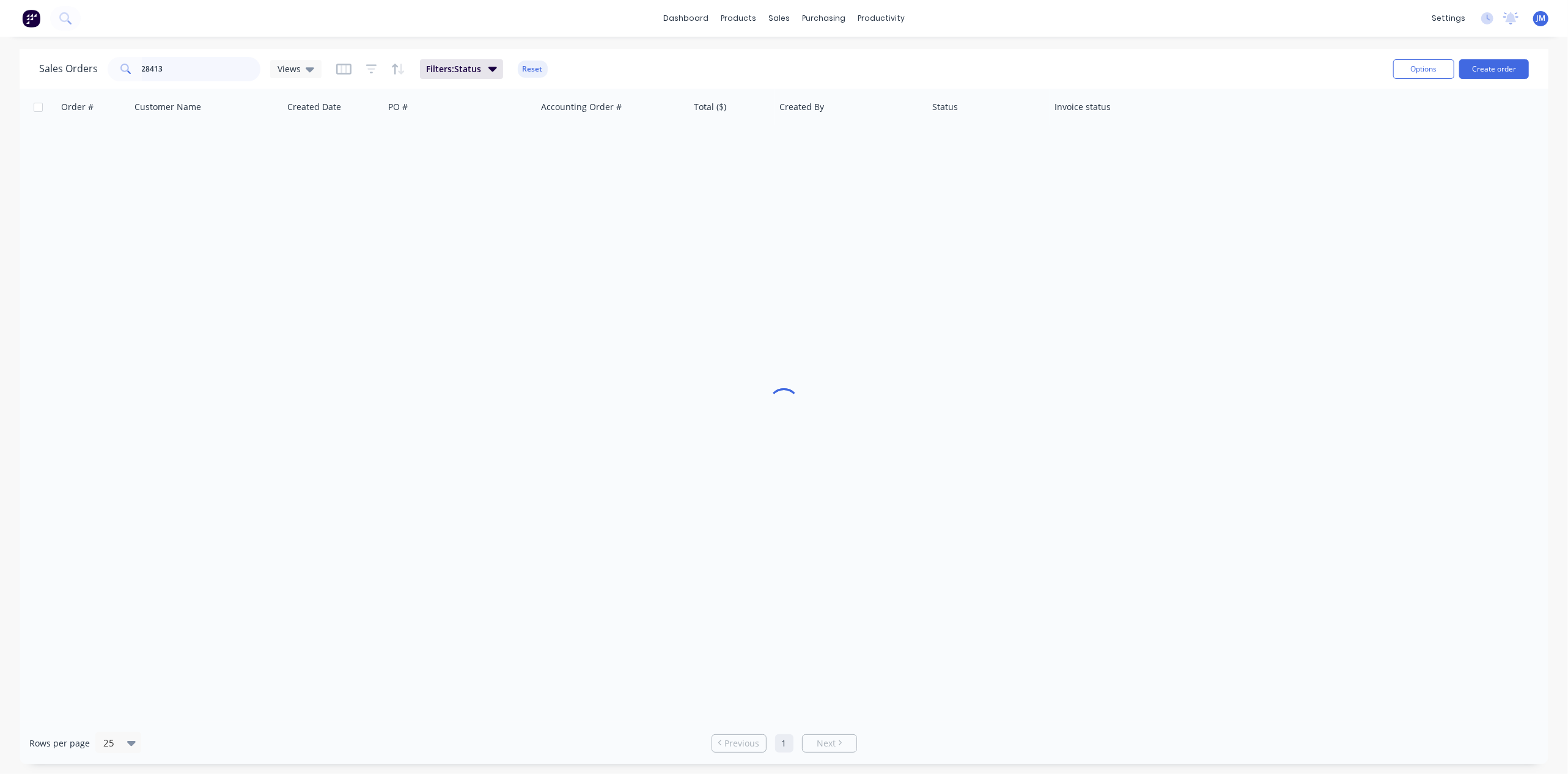
click at [182, 77] on input "28413" at bounding box center [201, 69] width 119 height 24
type input "2"
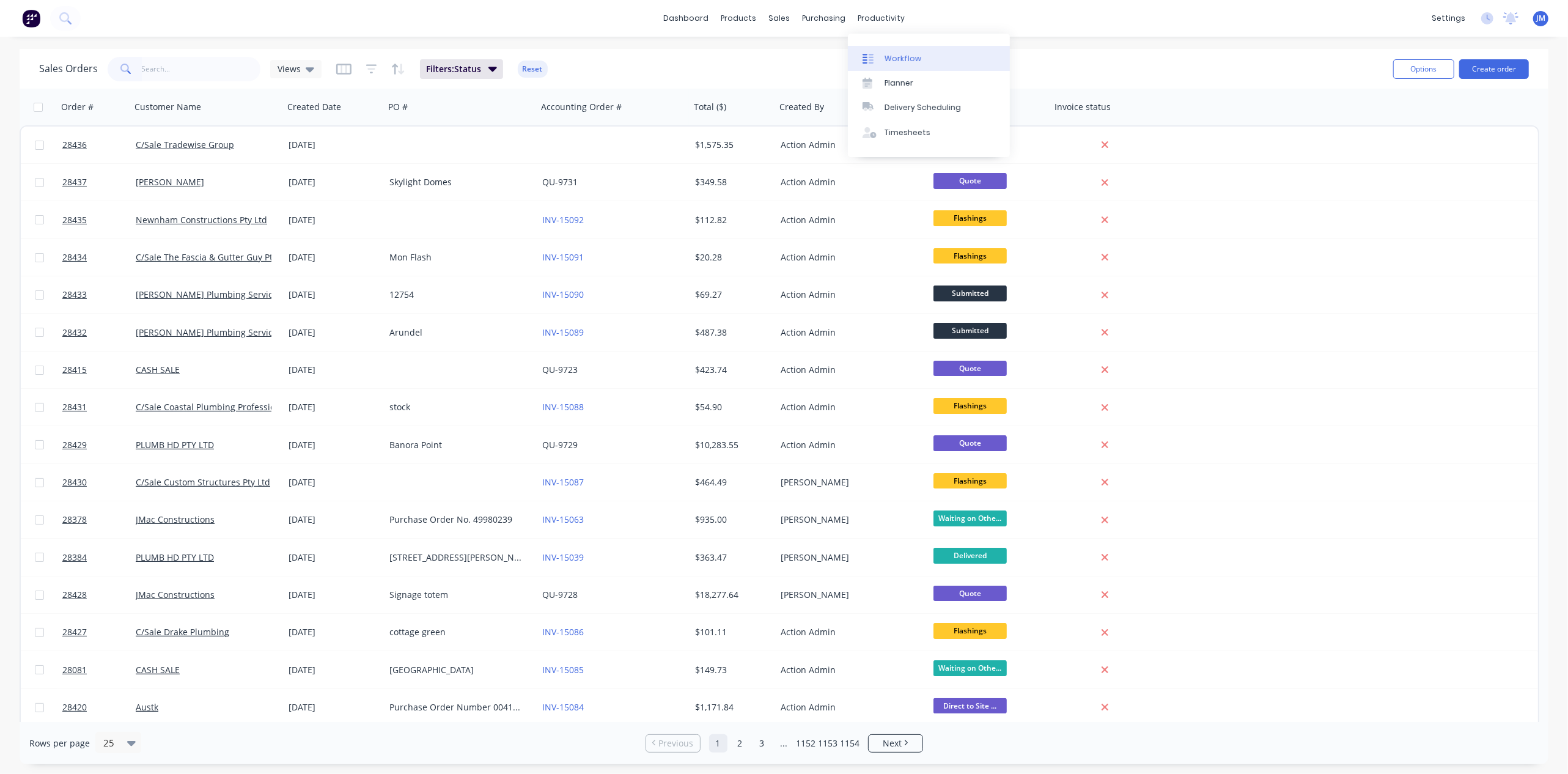
click at [891, 54] on div "Workflow" at bounding box center [903, 58] width 37 height 11
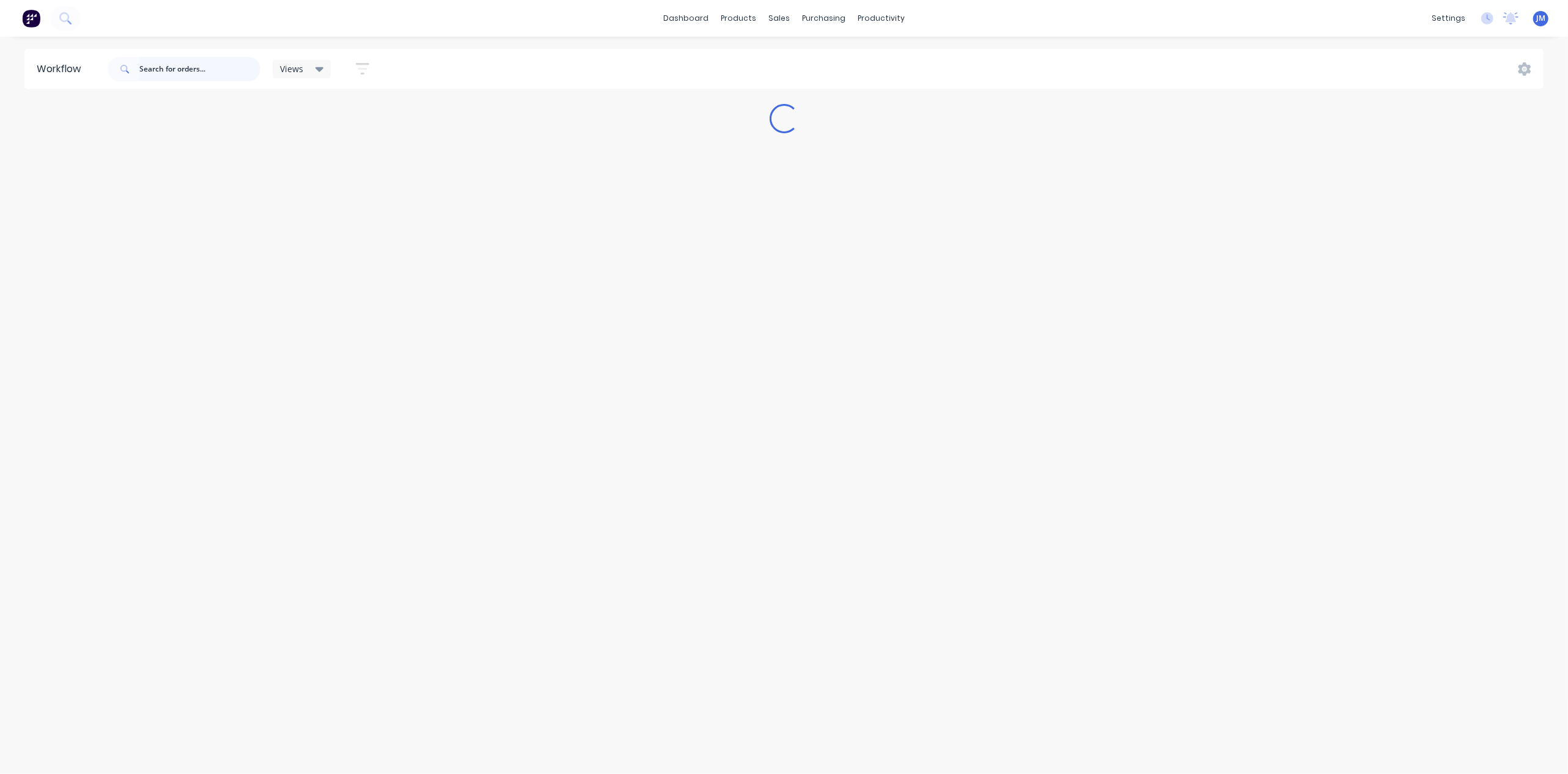
click at [177, 59] on input "text" at bounding box center [199, 69] width 121 height 24
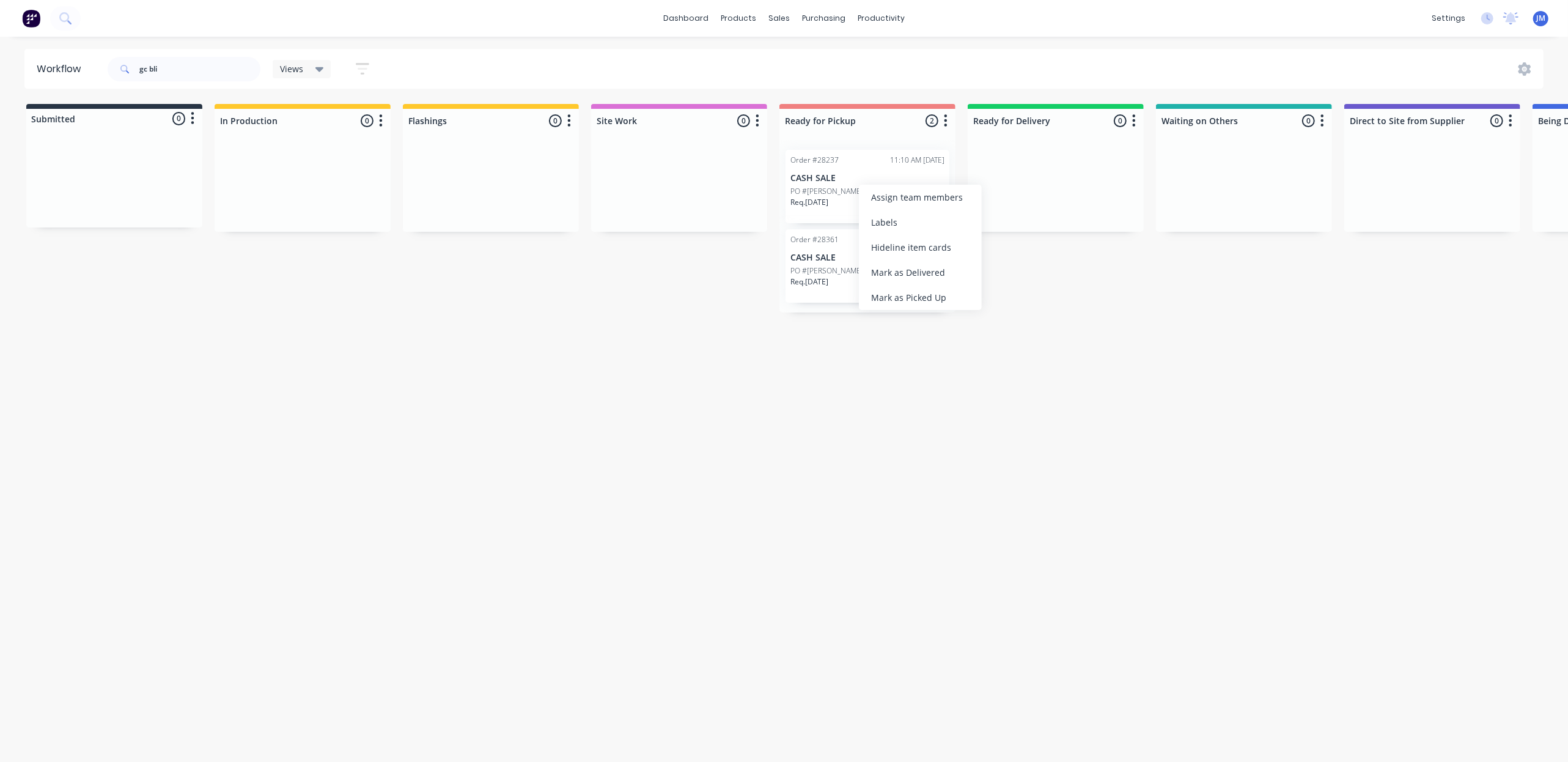
click at [915, 304] on div "Mark as Picked Up" at bounding box center [920, 297] width 123 height 25
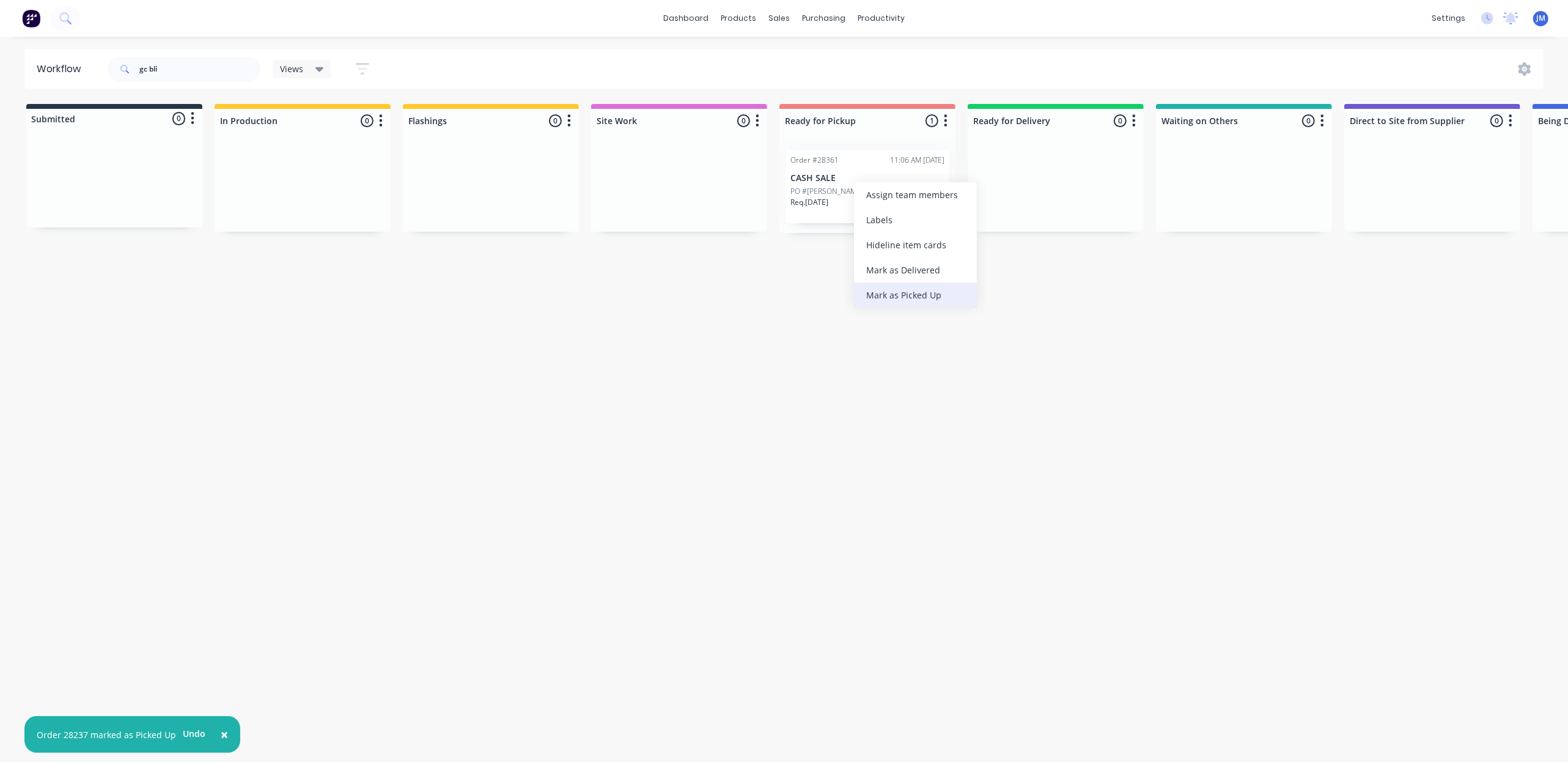
click at [922, 299] on div "Mark as Picked Up" at bounding box center [915, 295] width 123 height 25
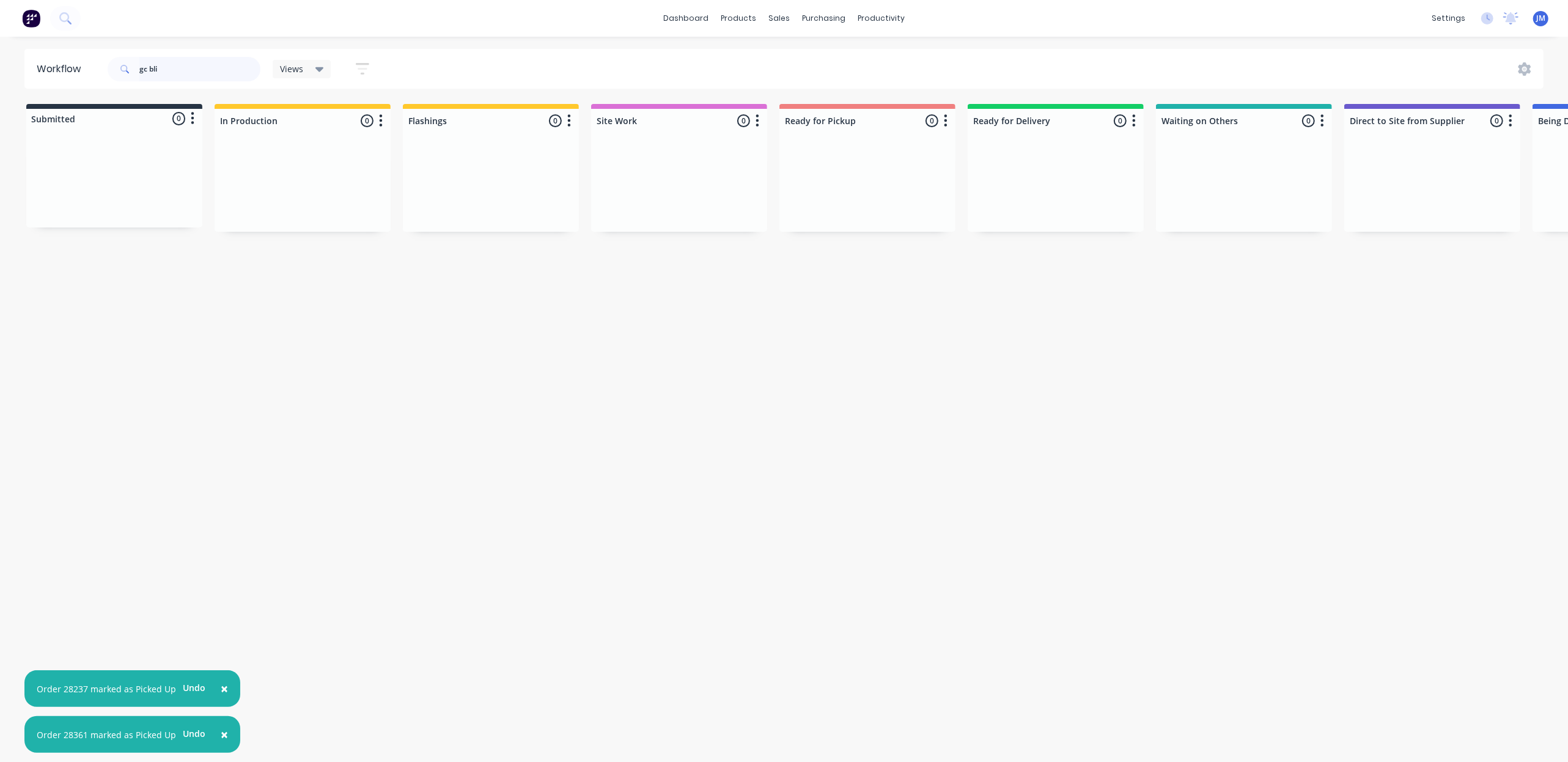
click at [184, 72] on input "gc bli" at bounding box center [199, 69] width 121 height 24
type input "g"
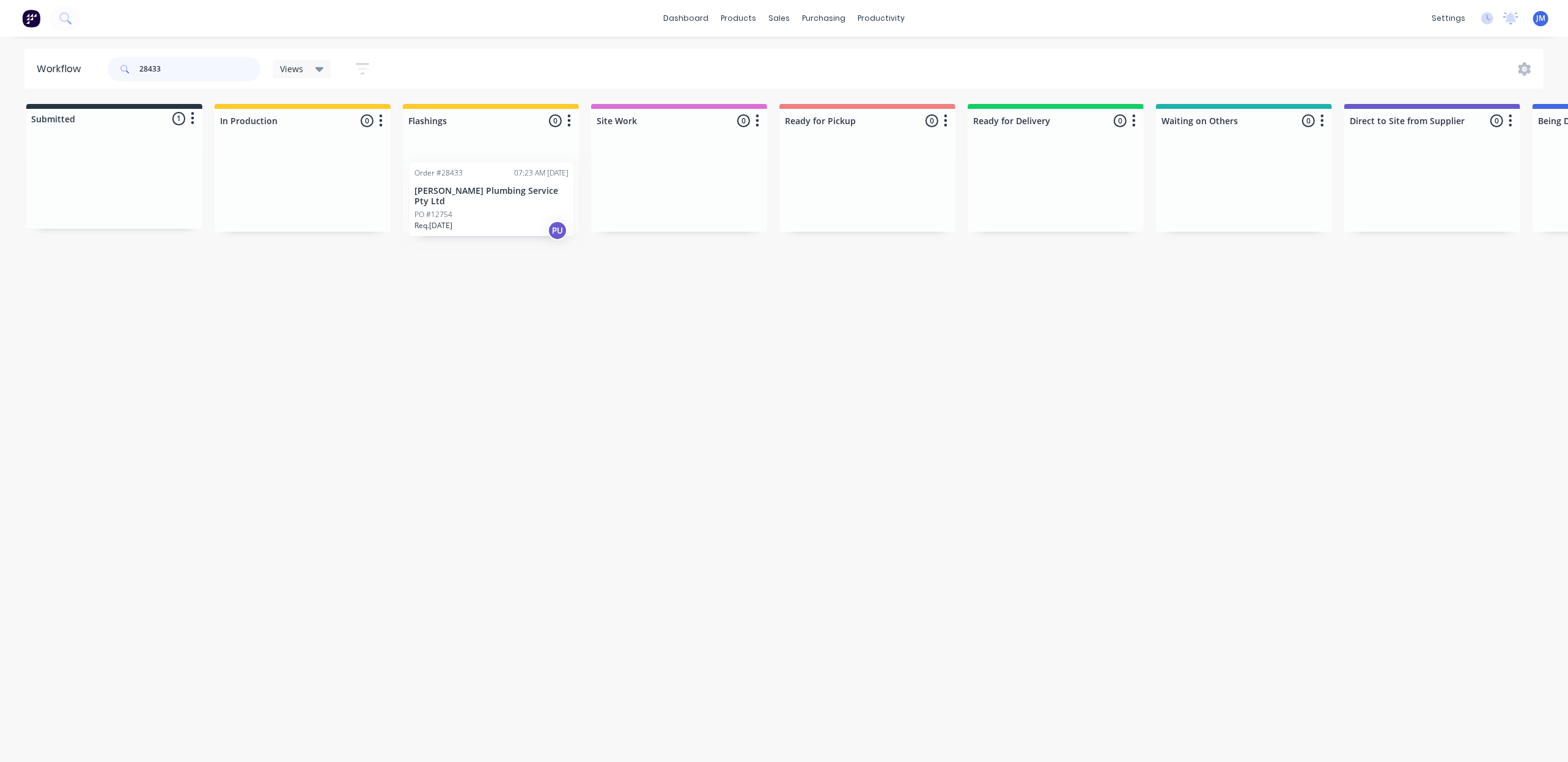
drag, startPoint x: 103, startPoint y: 168, endPoint x: 477, endPoint y: 180, distance: 374.2
click at [480, 187] on div "Submitted 1 Status colour #273444 hex #273444 Save Cancel Summaries Total order…" at bounding box center [1098, 169] width 2216 height 129
click at [999, 191] on div "Order #28060 07:47 AM [DATE] C/Sale Tradewise Group PO #042923 - [MEDICAL_DATA]…" at bounding box center [1056, 186] width 176 height 93
type input "28060"
drag, startPoint x: 757, startPoint y: 232, endPoint x: 796, endPoint y: 228, distance: 39.2
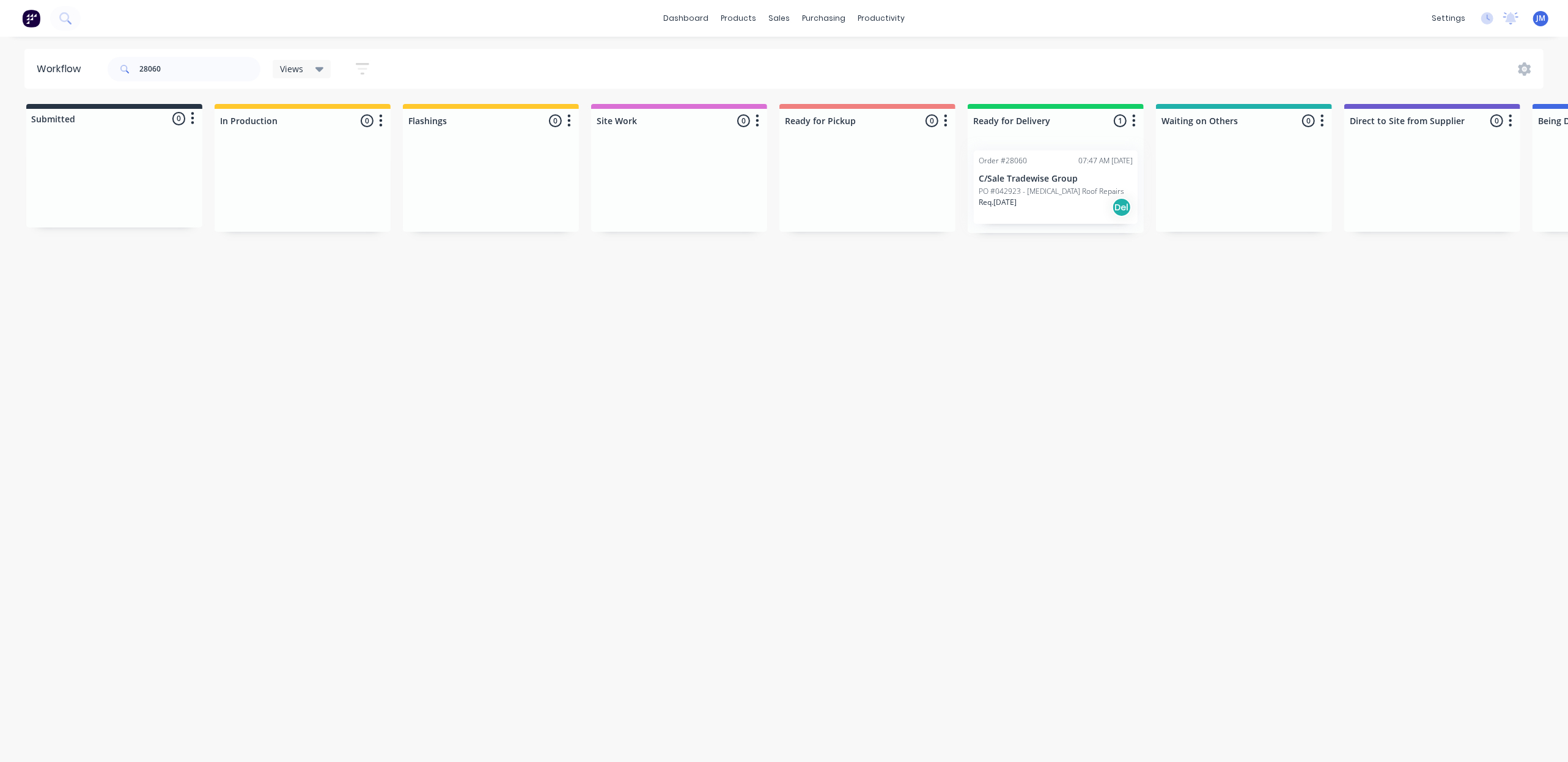
click at [785, 231] on div "Submitted 0 Status colour #273444 hex #273444 Save Cancel Summaries Total order…" at bounding box center [1098, 169] width 2216 height 129
drag, startPoint x: 1005, startPoint y: 177, endPoint x: 1087, endPoint y: 394, distance: 232.0
click at [861, 194] on div "Submitted 0 Status colour #273444 hex #273444 Save Cancel Summaries Total order…" at bounding box center [1098, 169] width 2216 height 129
click at [1174, 403] on div "Workflow 28060 Views Save new view None (Default) edit Show/Hide statuses Show …" at bounding box center [784, 393] width 1568 height 689
drag, startPoint x: 1066, startPoint y: 190, endPoint x: 830, endPoint y: 216, distance: 237.4
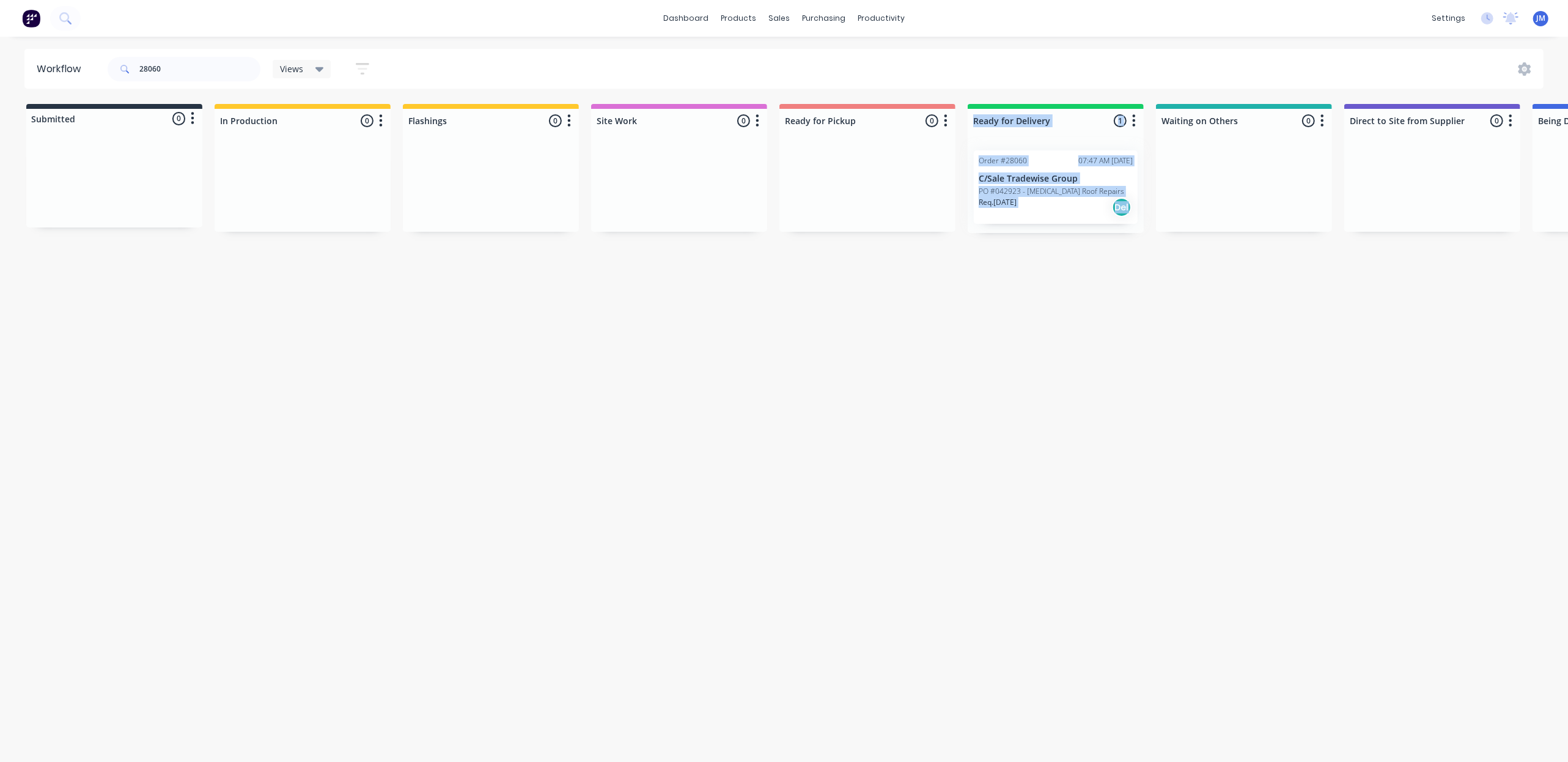
click at [823, 219] on div "Submitted 0 Status colour #273444 hex #273444 Save Cancel Summaries Total order…" at bounding box center [1098, 169] width 2216 height 129
click at [966, 292] on div "Workflow 28060 Views Save new view None (Default) edit Show/Hide statuses Show …" at bounding box center [784, 393] width 1568 height 689
drag, startPoint x: 1039, startPoint y: 190, endPoint x: 1073, endPoint y: 323, distance: 137.3
click at [898, 240] on div "Workflow 28060 Views Save new view None (Default) edit Show/Hide statuses Show …" at bounding box center [784, 393] width 1568 height 689
click at [1140, 338] on div "Workflow 28060 Views Save new view None (Default) edit Show/Hide statuses Show …" at bounding box center [784, 393] width 1568 height 689
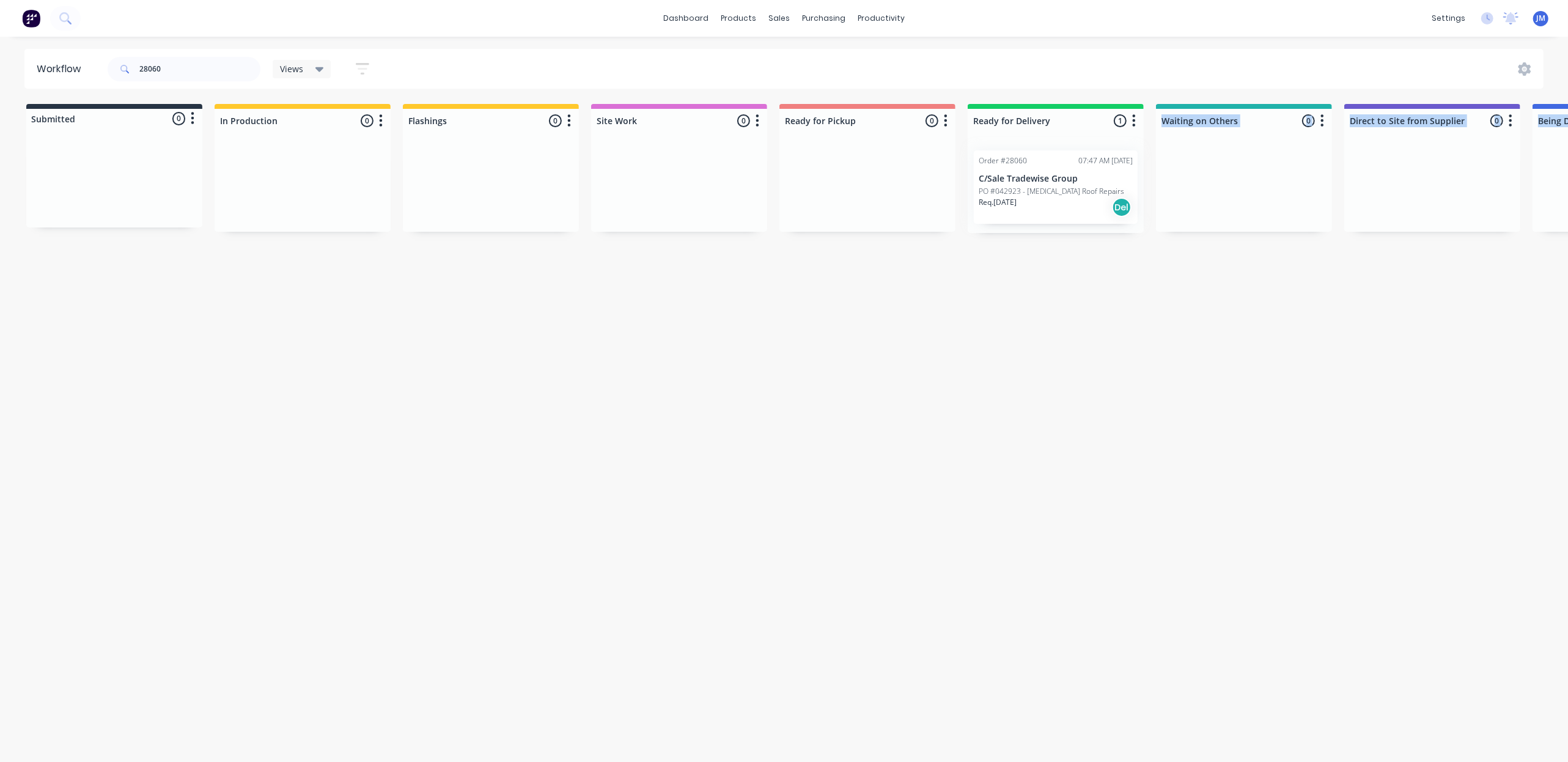
drag, startPoint x: 1084, startPoint y: 211, endPoint x: 1184, endPoint y: 270, distance: 116.1
click at [1126, 262] on div "Workflow 28060 Views Save new view None (Default) edit Show/Hide statuses Show …" at bounding box center [784, 393] width 1568 height 689
click at [1218, 287] on div "Workflow 28060 Views Save new view None (Default) edit Show/Hide statuses Show …" at bounding box center [784, 393] width 1568 height 689
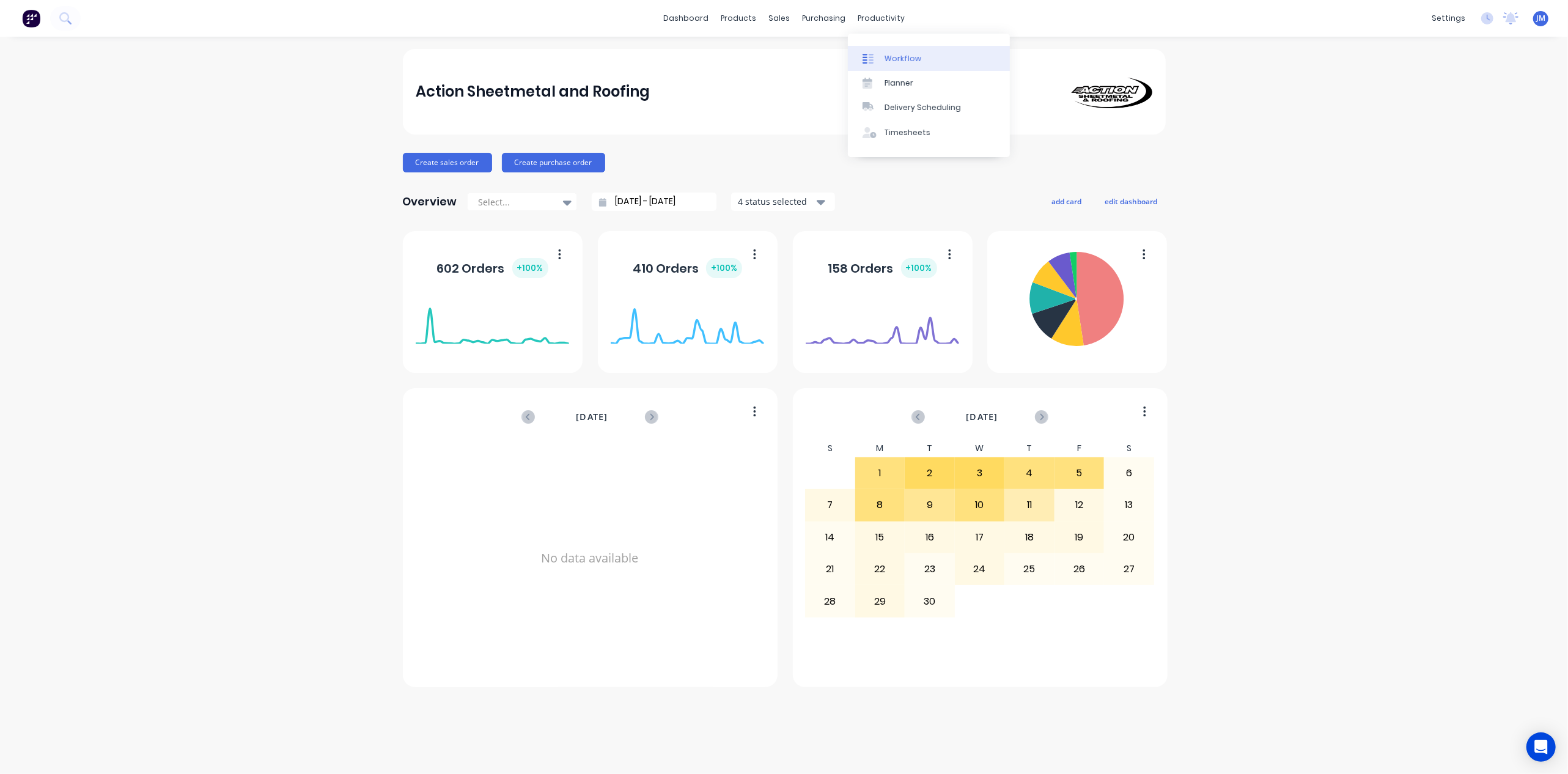
click at [877, 50] on link "Workflow" at bounding box center [929, 58] width 162 height 24
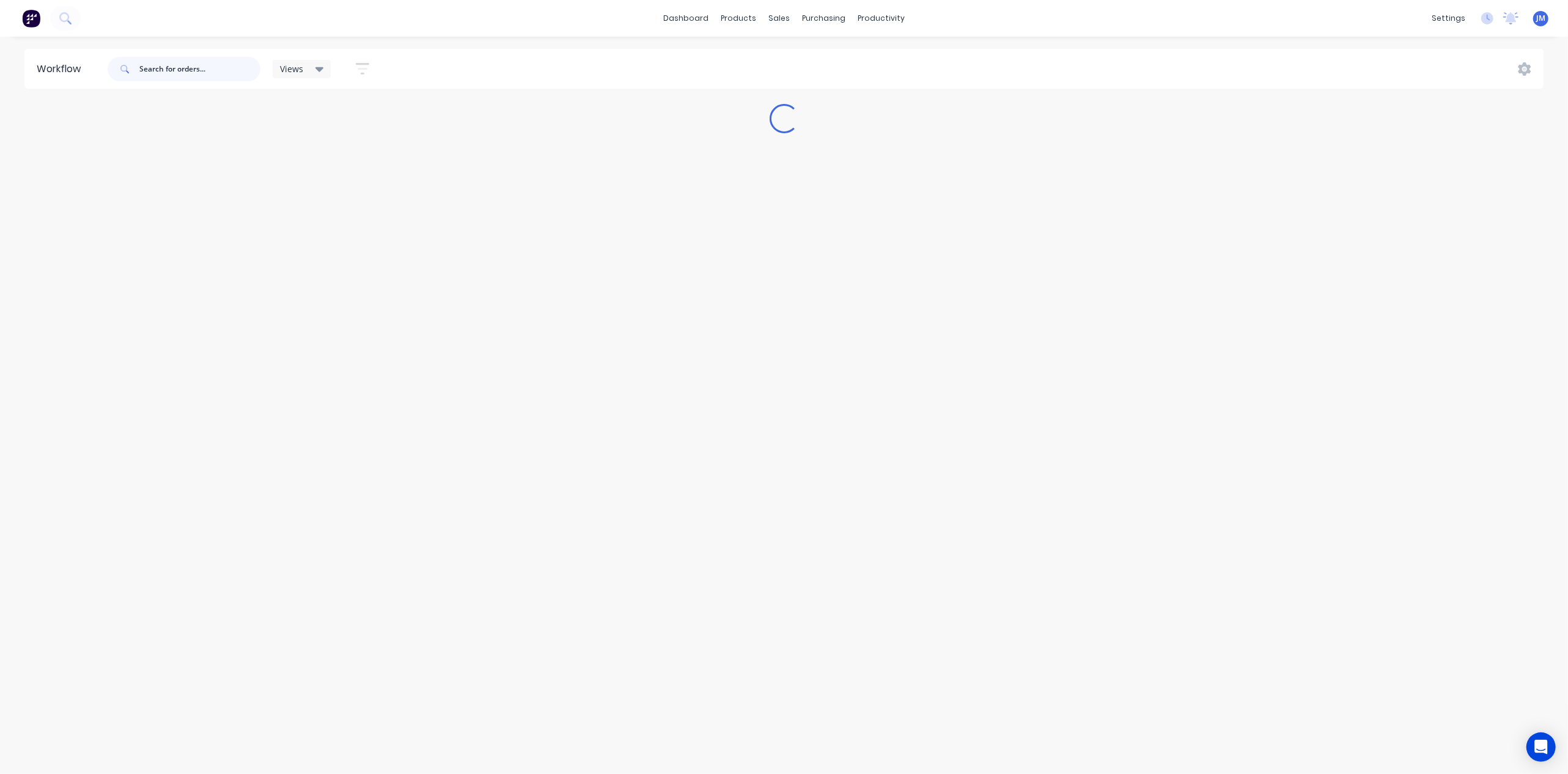
drag, startPoint x: 159, startPoint y: 63, endPoint x: 177, endPoint y: 58, distance: 18.7
click at [160, 63] on input "text" at bounding box center [199, 69] width 121 height 24
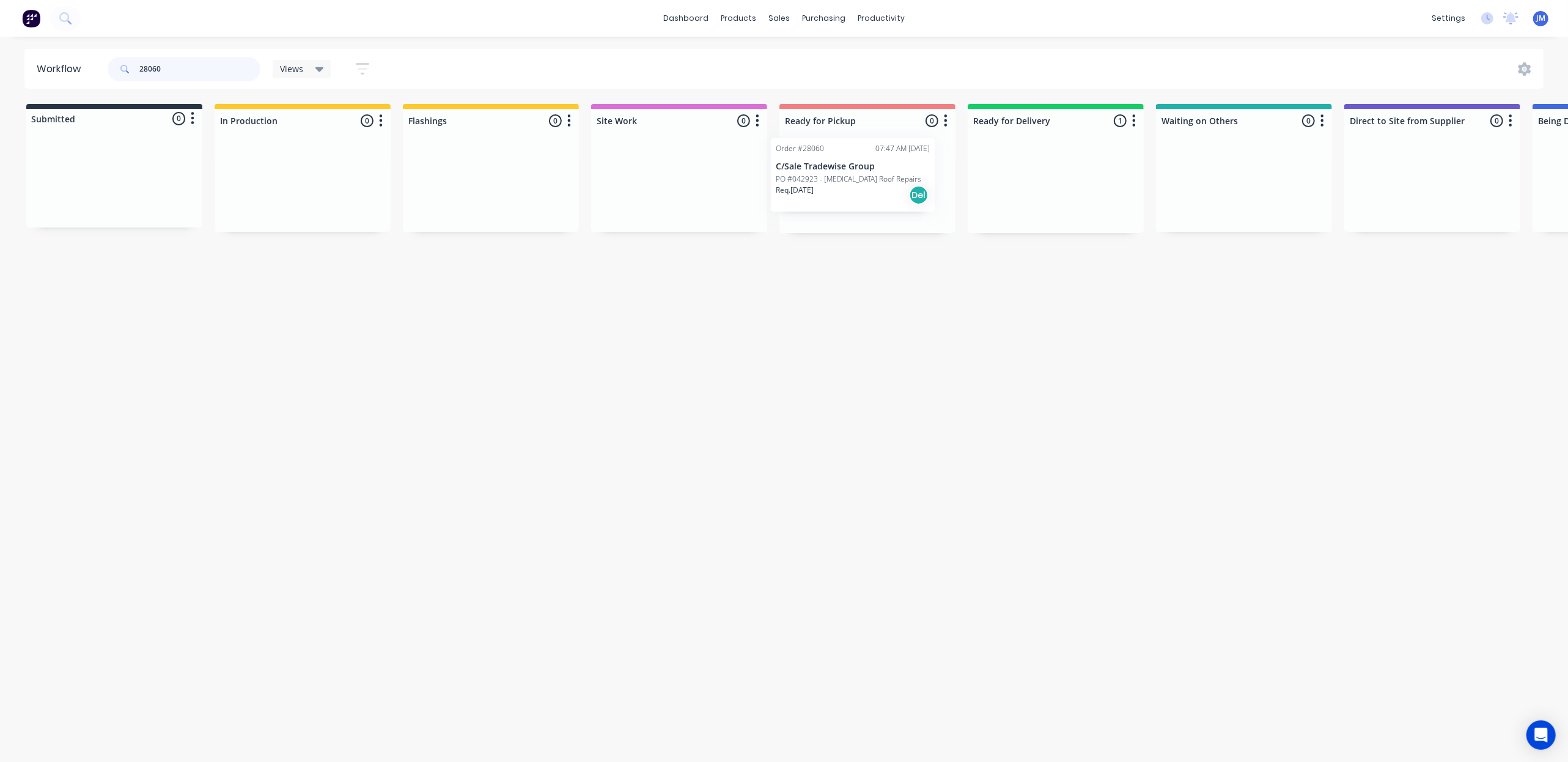
drag, startPoint x: 1011, startPoint y: 193, endPoint x: 857, endPoint y: 147, distance: 160.7
click at [857, 157] on div "Submitted 0 Status colour #273444 hex #273444 Save Cancel Summaries Total order…" at bounding box center [1098, 169] width 2216 height 129
type input "2"
